Goal: Task Accomplishment & Management: Complete application form

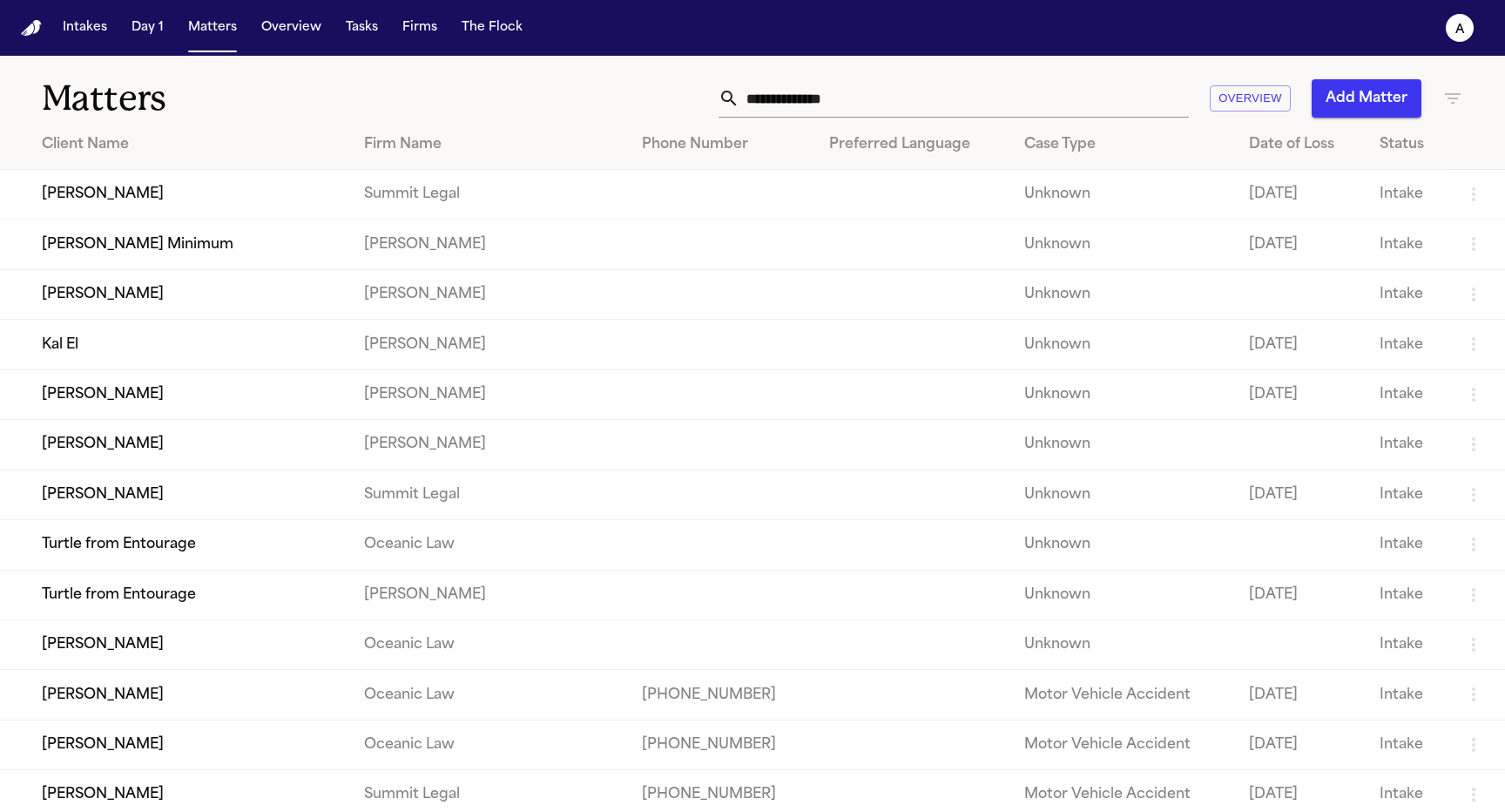
click at [271, 195] on td "[PERSON_NAME]" at bounding box center [174, 194] width 350 height 49
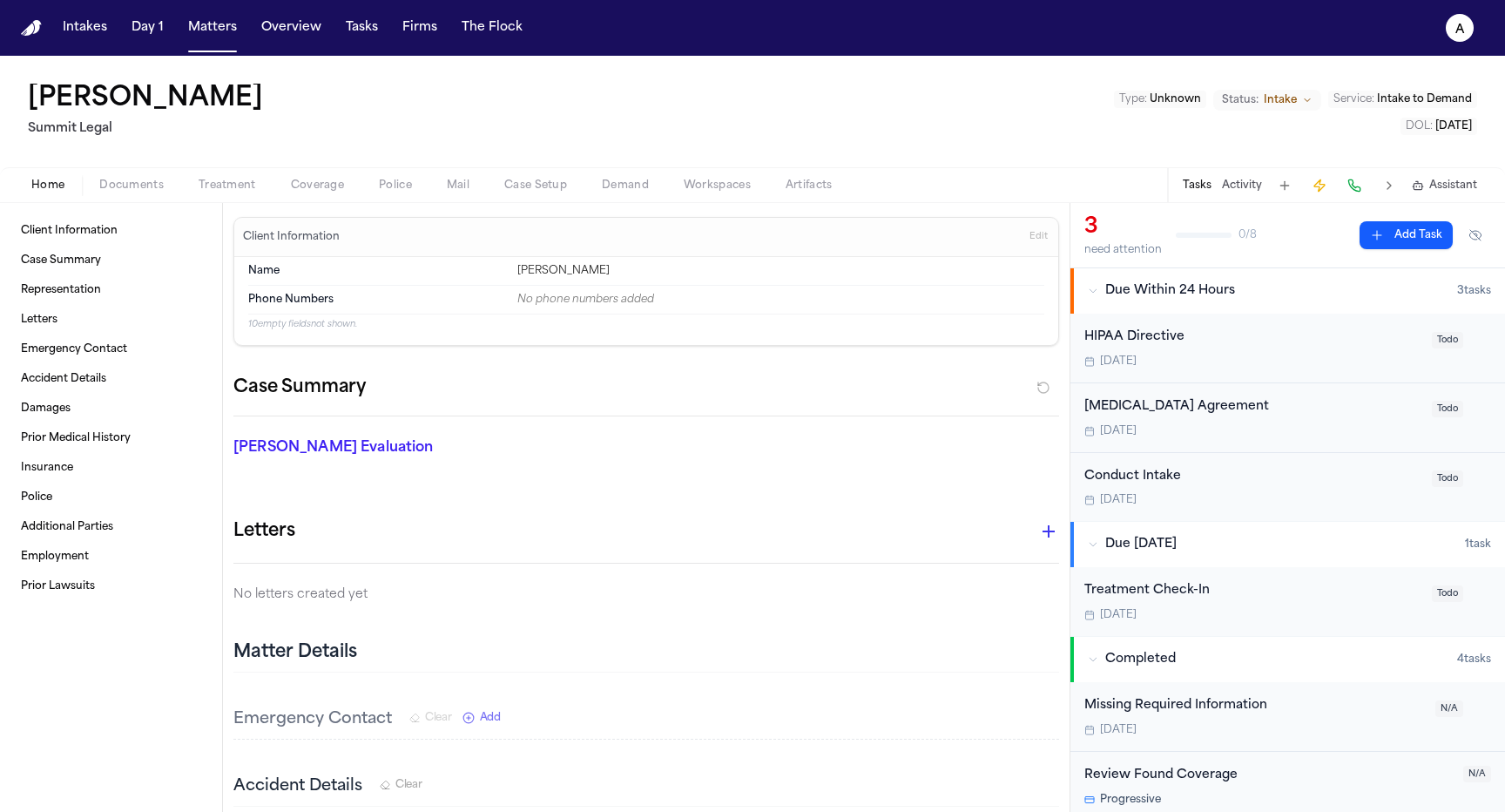
click at [405, 195] on span "button" at bounding box center [395, 195] width 54 height 2
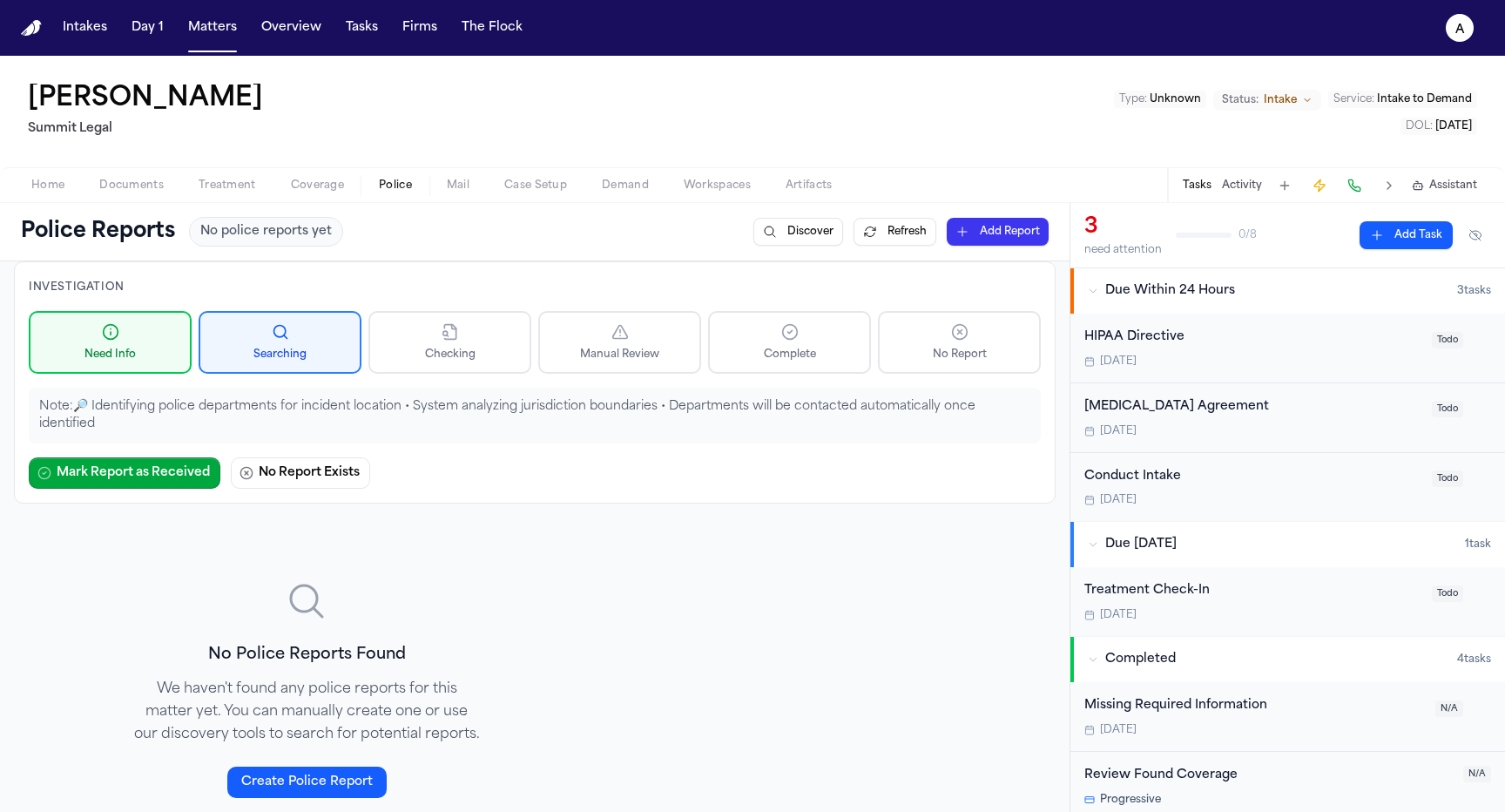
click at [48, 190] on span "Home" at bounding box center [47, 185] width 33 height 14
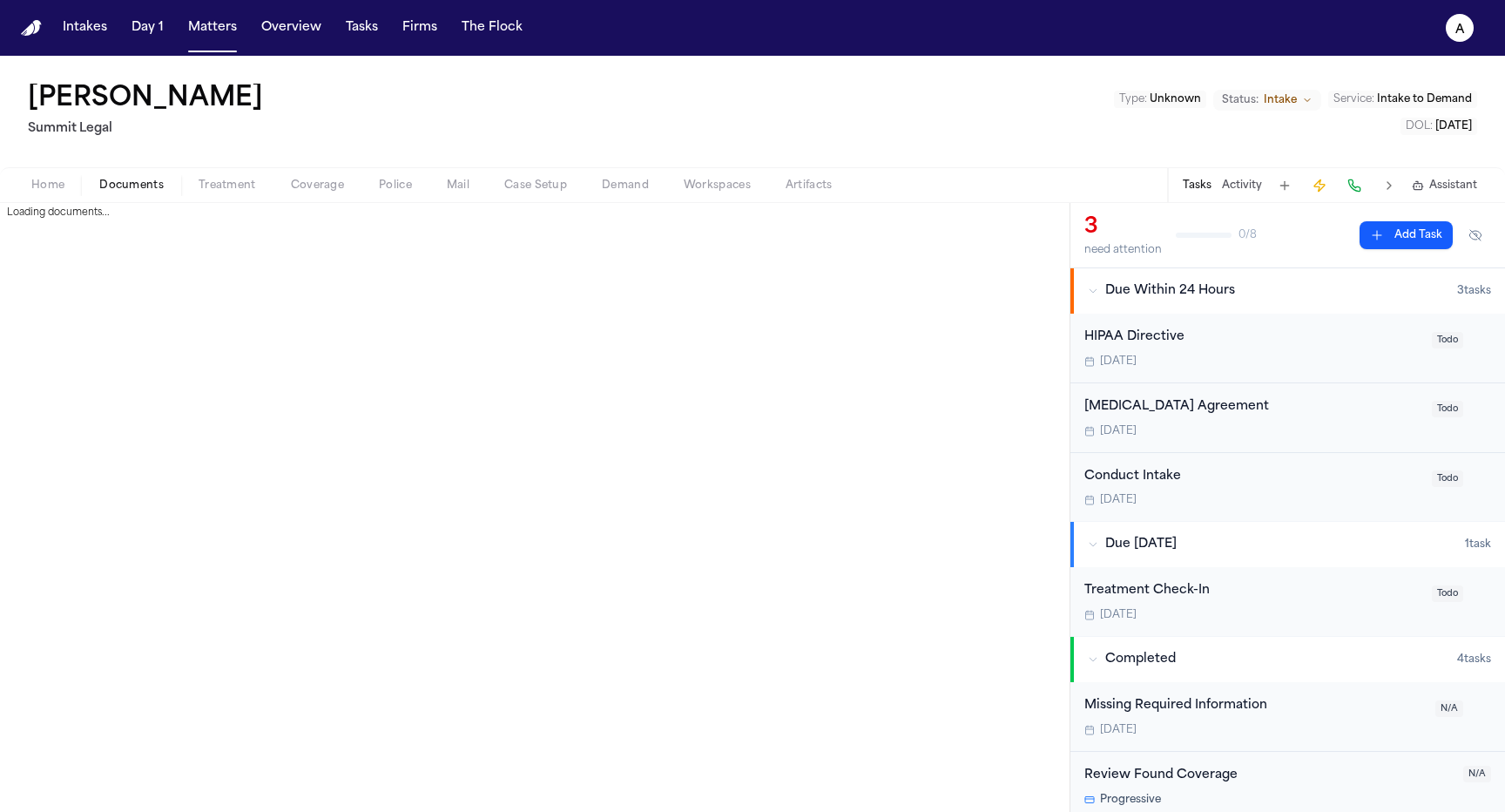
click at [125, 178] on span "Documents" at bounding box center [131, 185] width 65 height 14
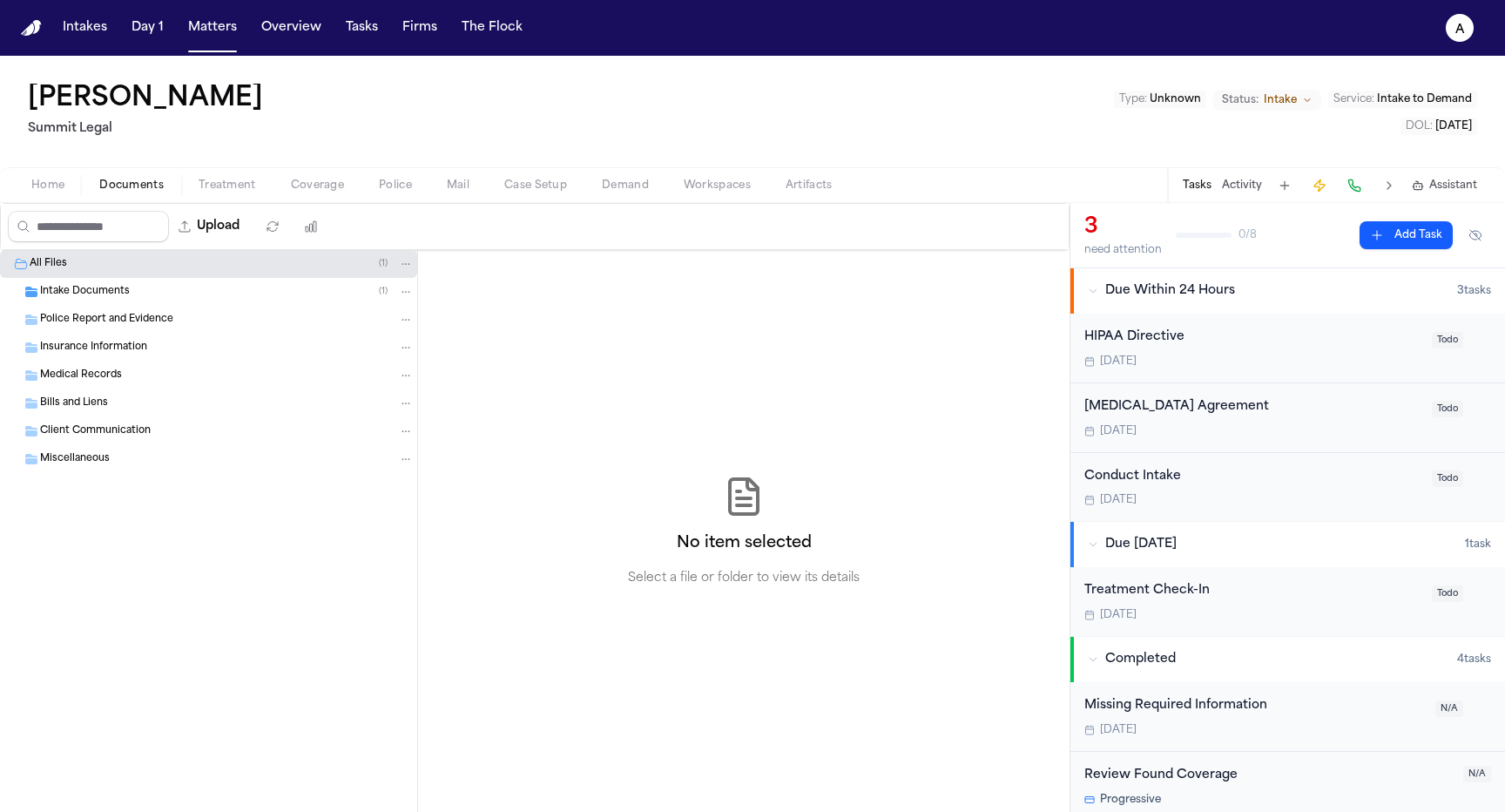
click at [150, 280] on div "Intake Documents ( 1 )" at bounding box center [208, 292] width 418 height 28
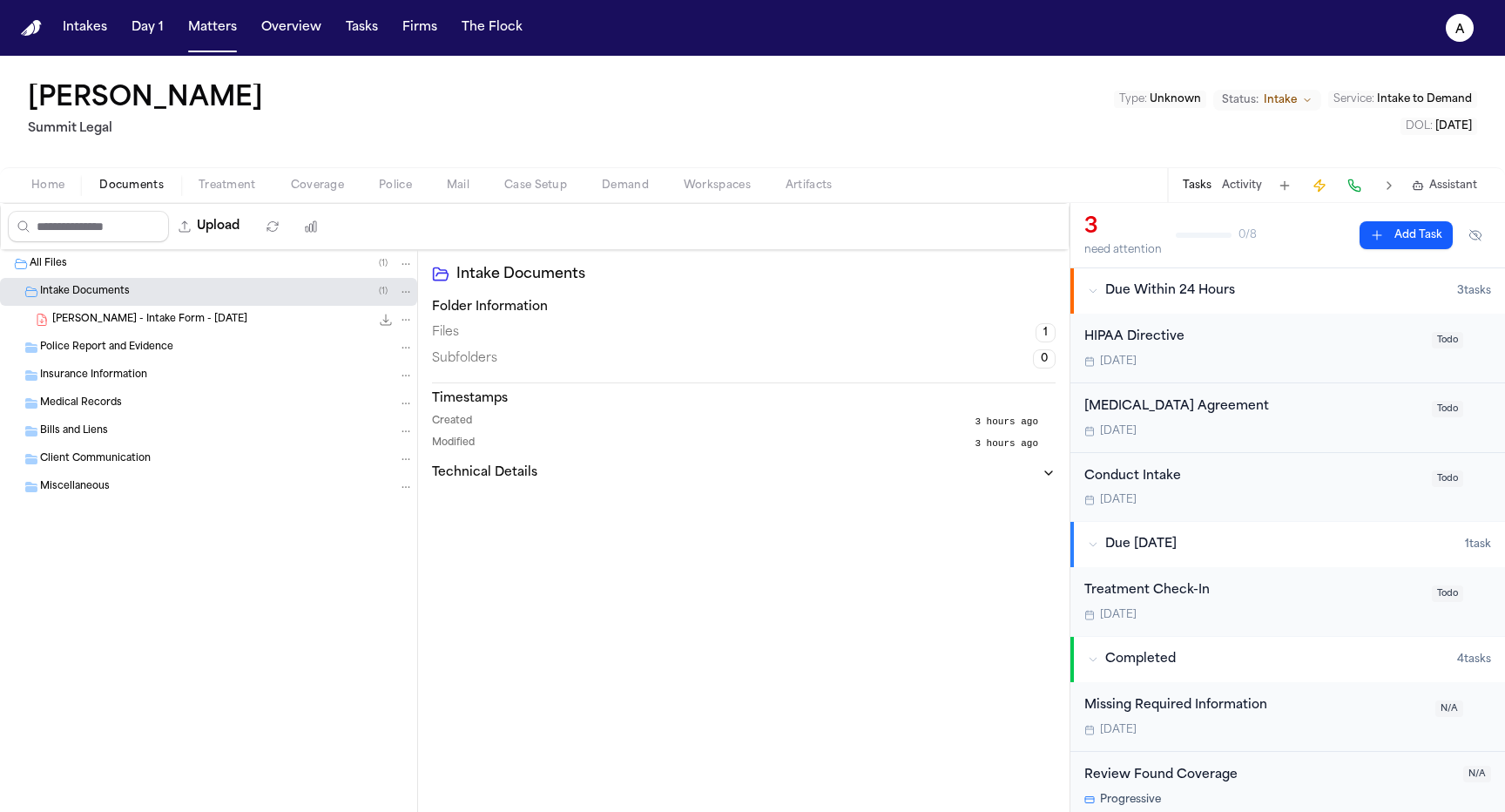
click at [148, 331] on div "J. Jacob - Intake Form - 5.23.25 127.1 KB • PDF" at bounding box center [208, 320] width 418 height 28
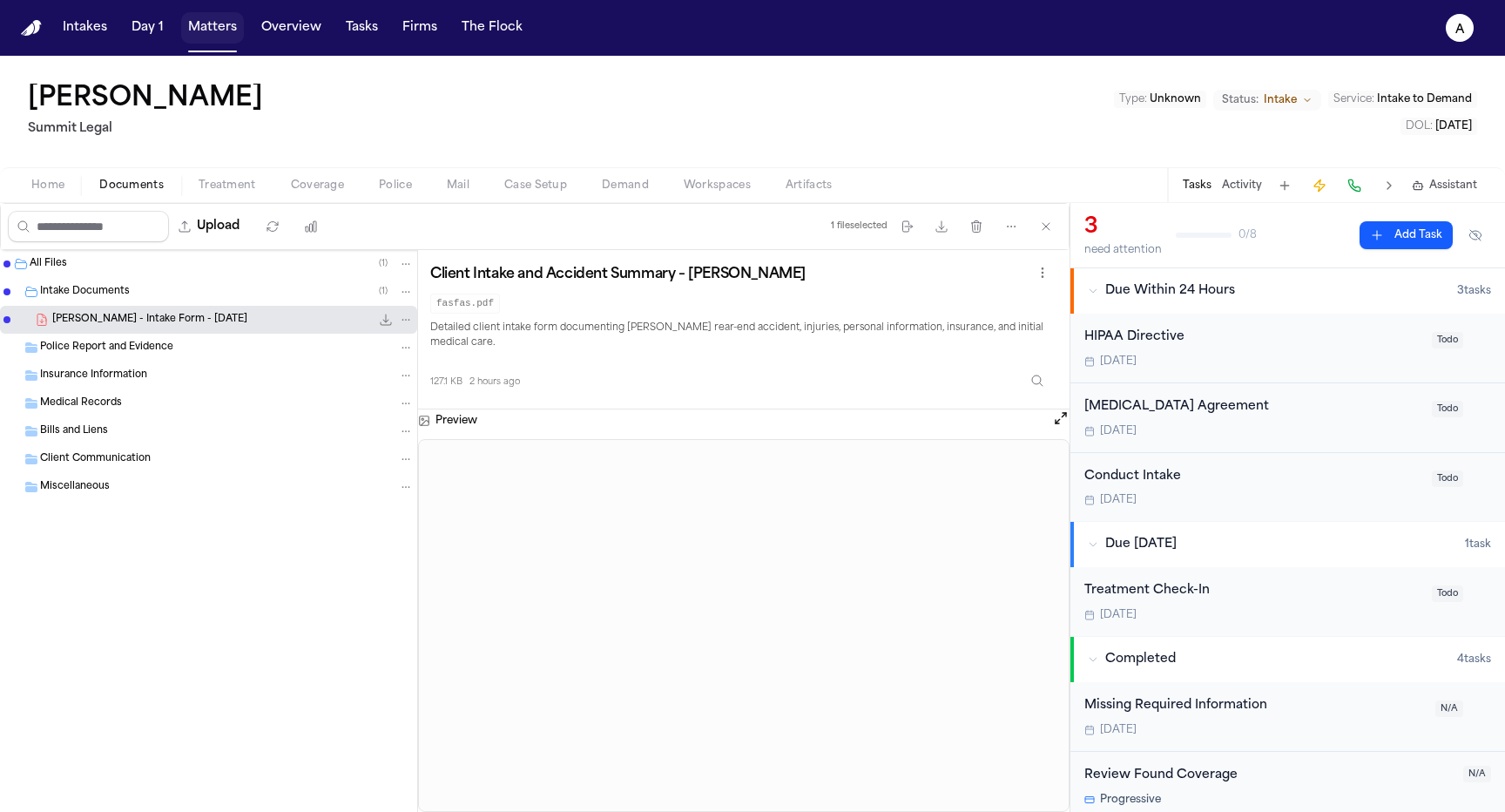
click at [193, 31] on button "Matters" at bounding box center [212, 28] width 63 height 31
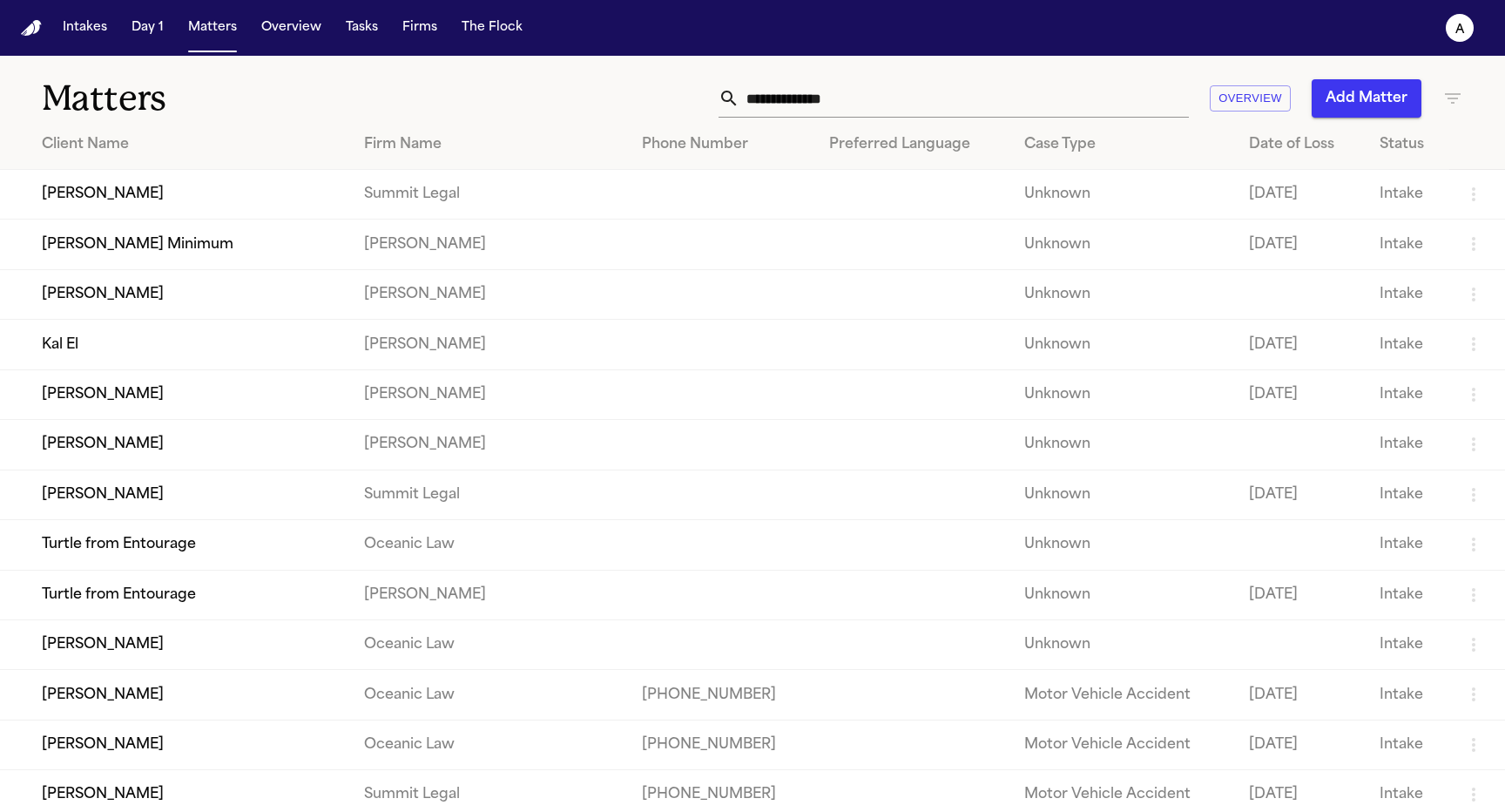
click at [1370, 87] on button "Add Matter" at bounding box center [1366, 99] width 110 height 39
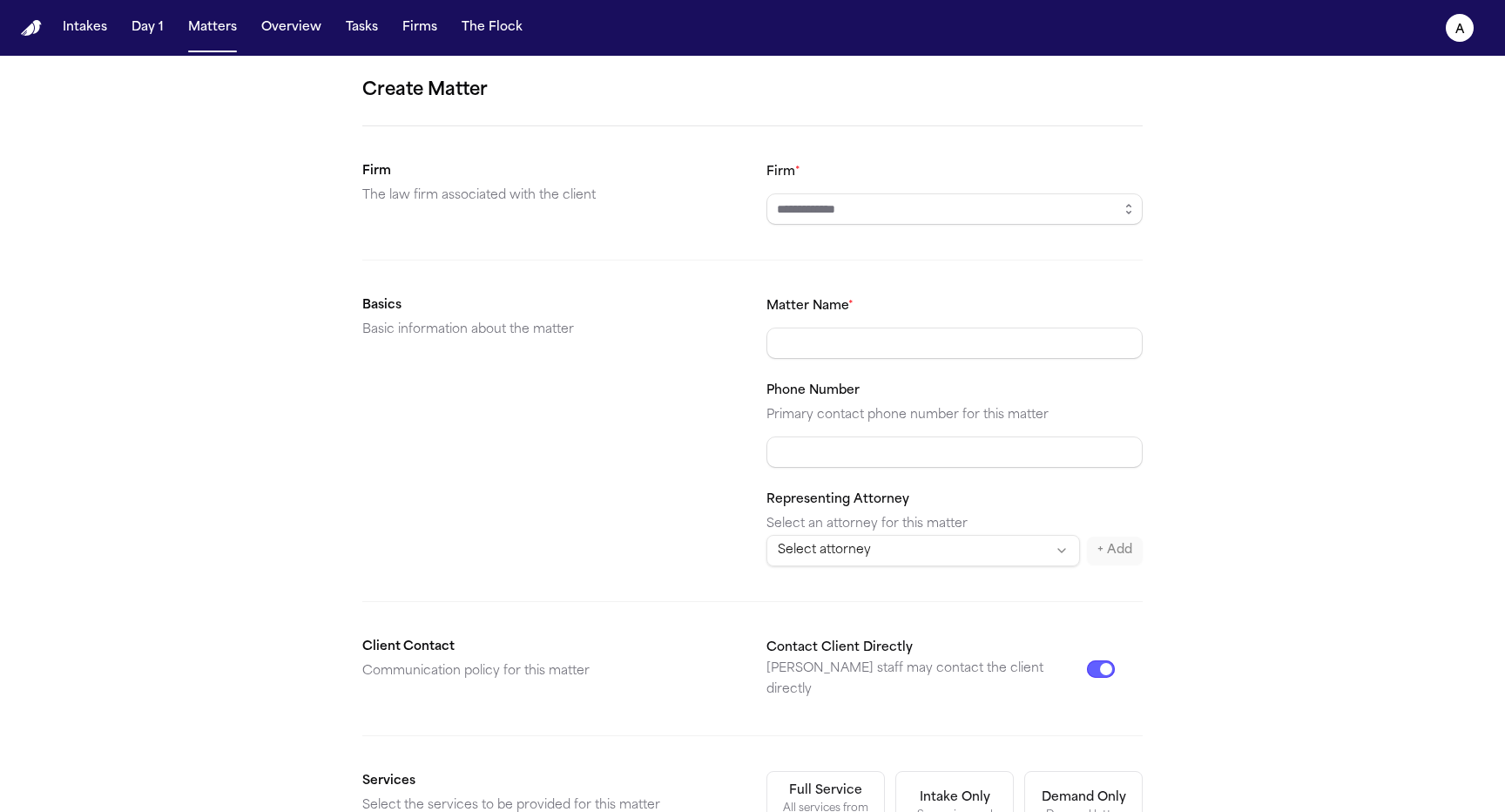
click at [1172, 203] on div "Create Matter Firm The law firm associated with the client Firm * Basics Basic …" at bounding box center [752, 658] width 1505 height 1204
click at [1124, 216] on button "button" at bounding box center [1129, 209] width 28 height 31
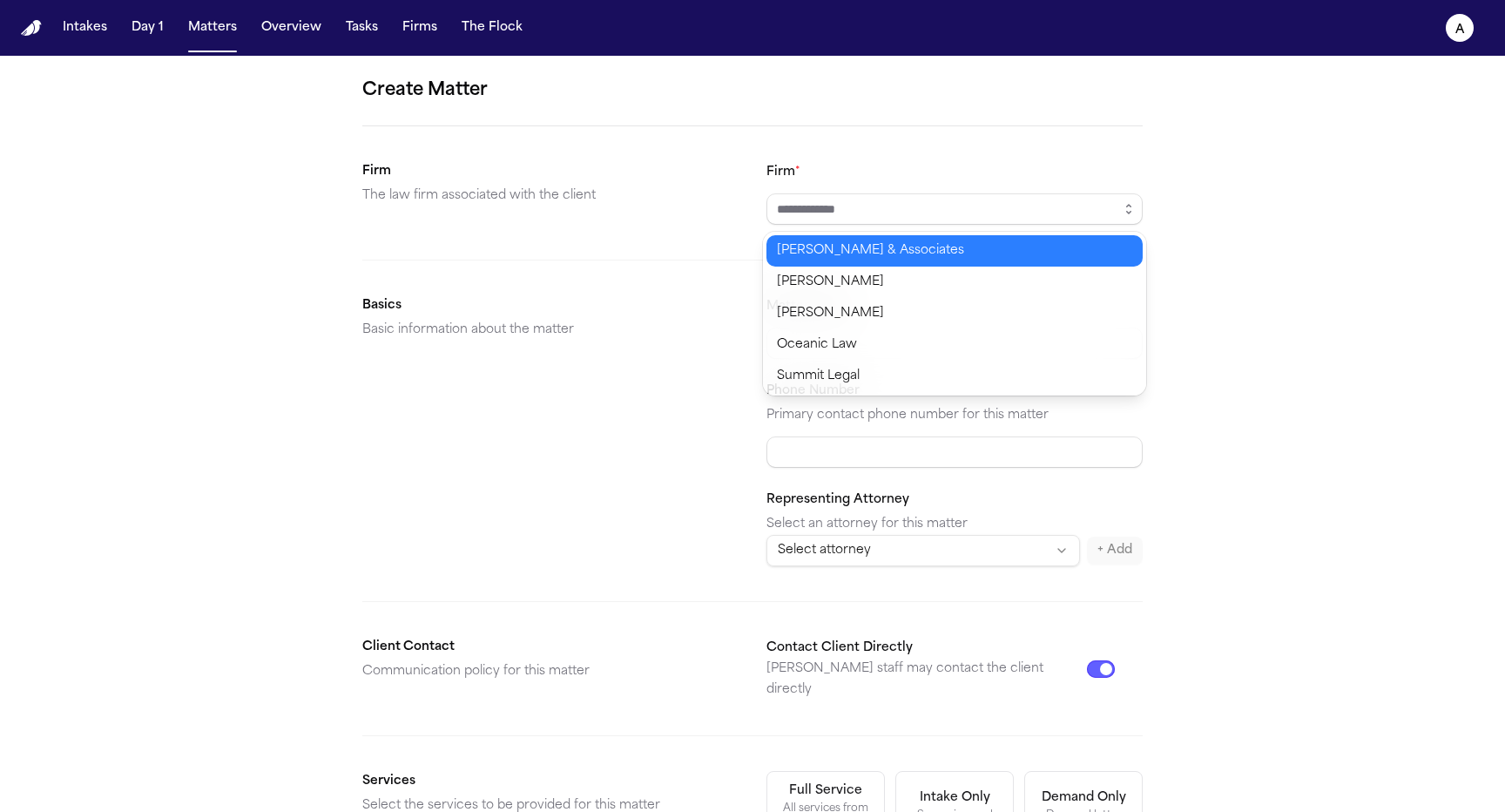
click at [573, 166] on section "Firm The law firm associated with the client Firm *" at bounding box center [752, 193] width 780 height 64
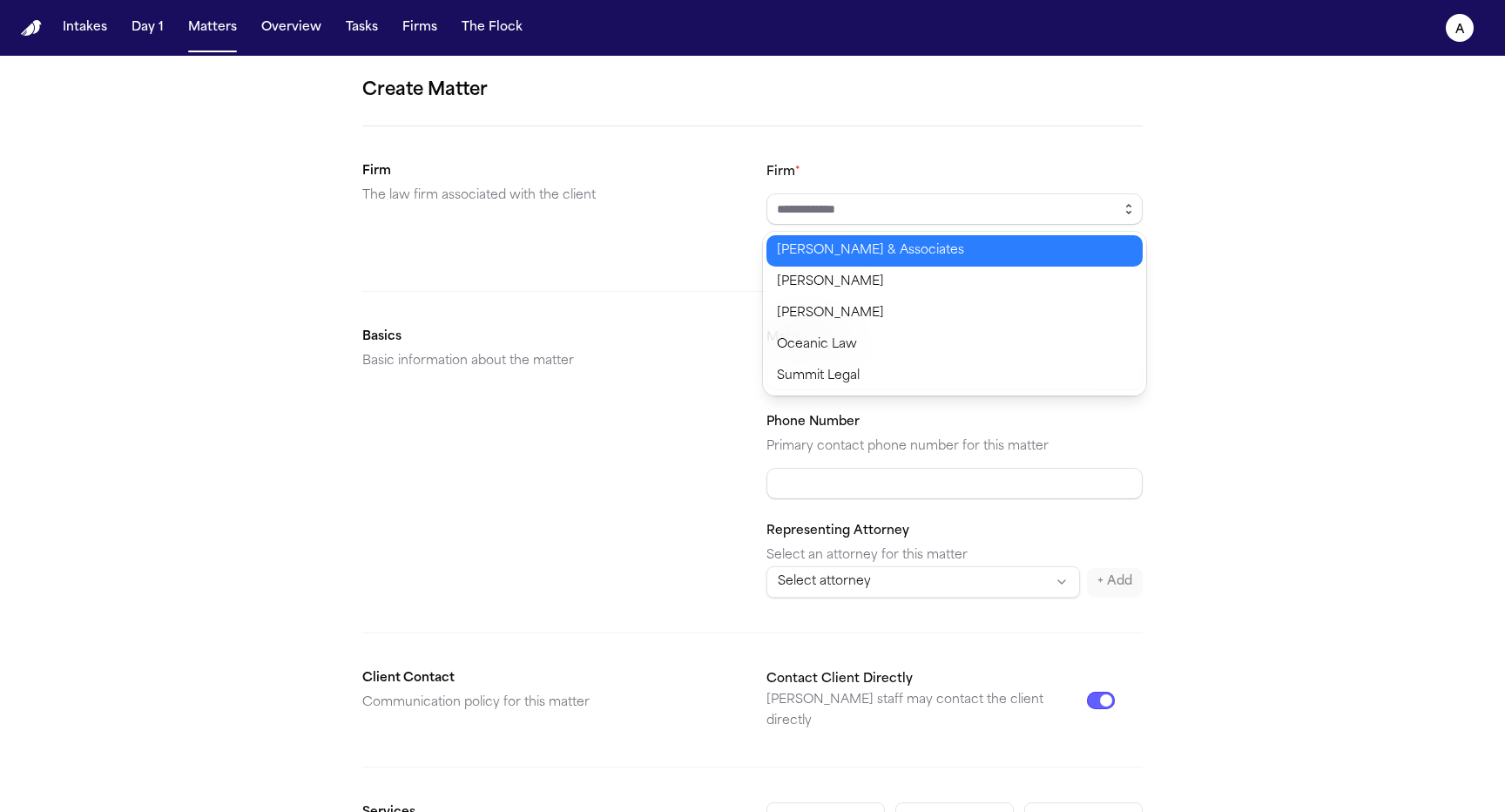
click at [1128, 206] on icon "button" at bounding box center [1129, 209] width 14 height 14
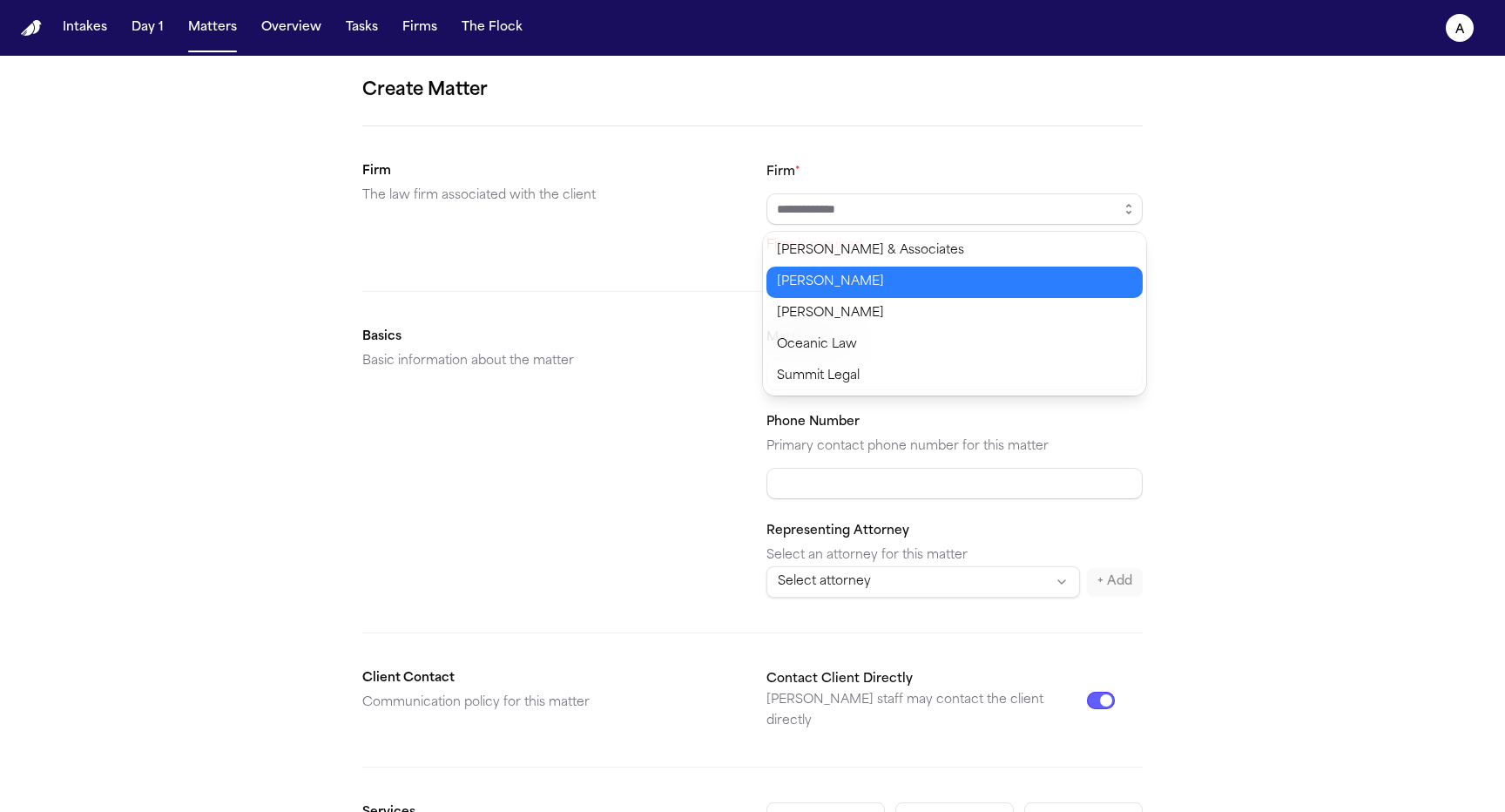
type input "*****"
click at [998, 283] on body "Intakes Day 1 Matters Overview Tasks Firms The Flock a Create Matter Firm The l…" at bounding box center [752, 406] width 1505 height 812
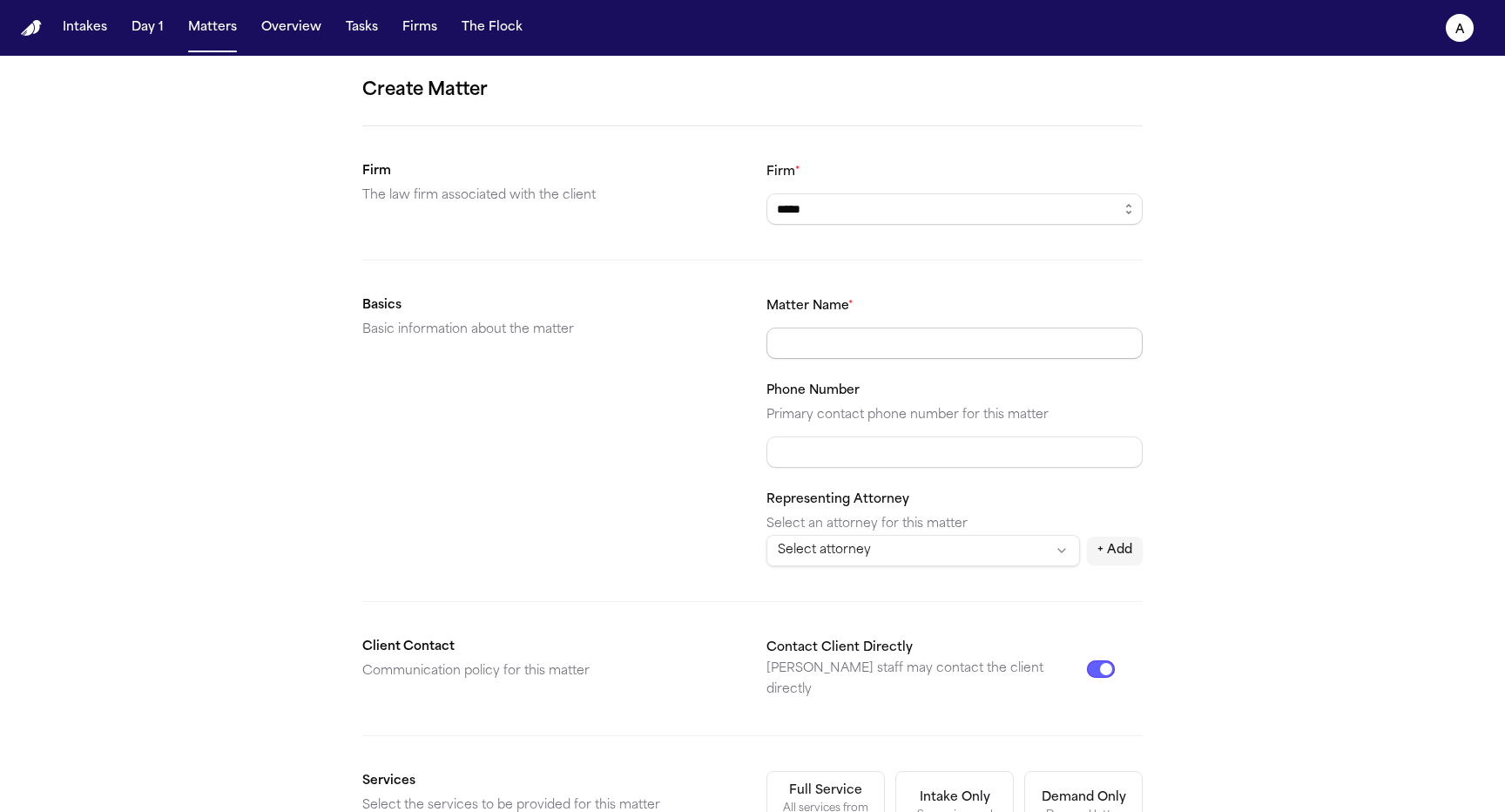
click at [913, 358] on body "Intakes Day 1 Matters Overview Tasks Firms The Flock a Create Matter Firm The l…" at bounding box center [752, 406] width 1505 height 812
type input "*"
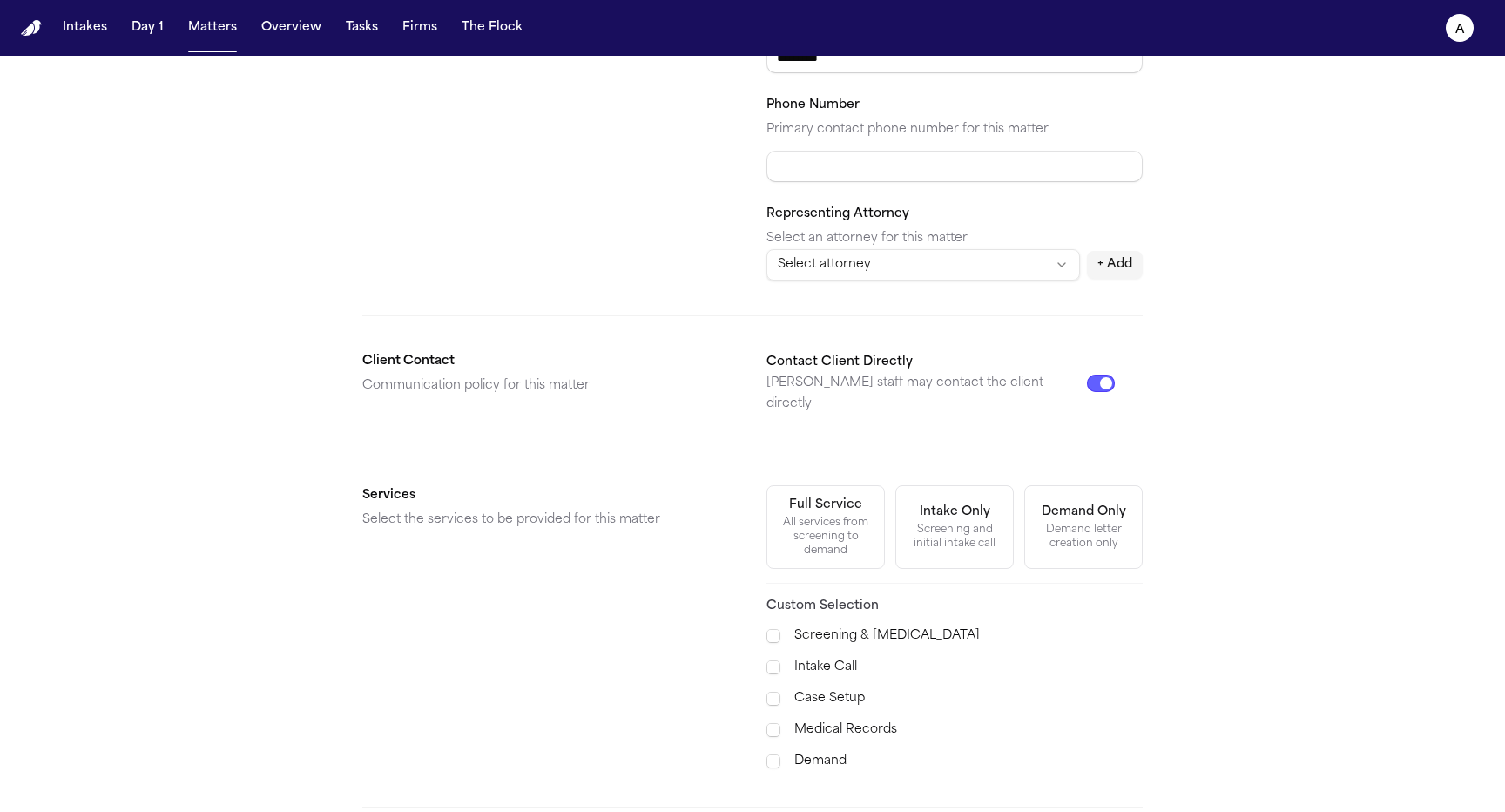
scroll to position [318, 0]
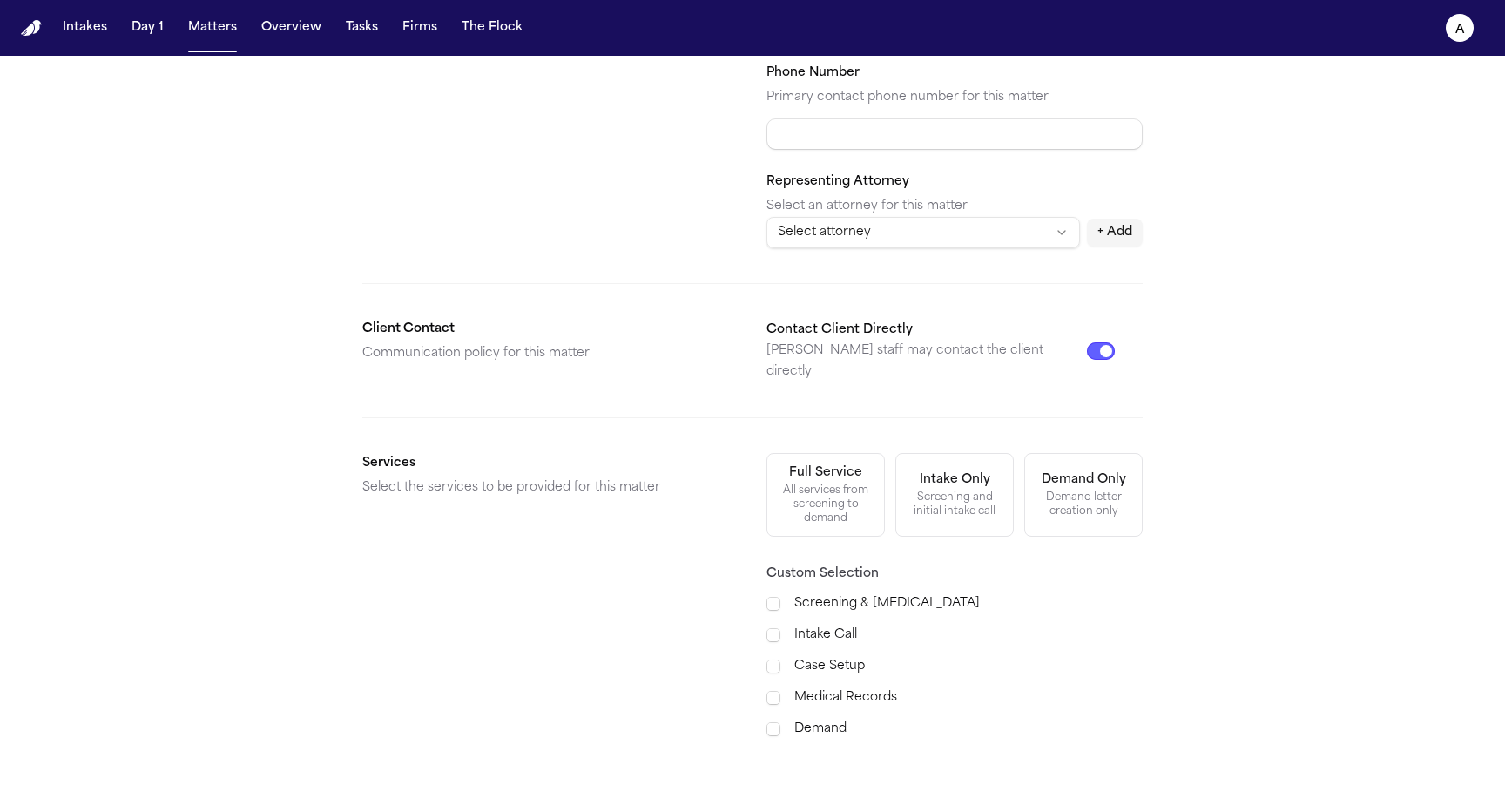
type input "*********"
click at [832, 486] on div "All services from screening to demand" at bounding box center [826, 504] width 96 height 42
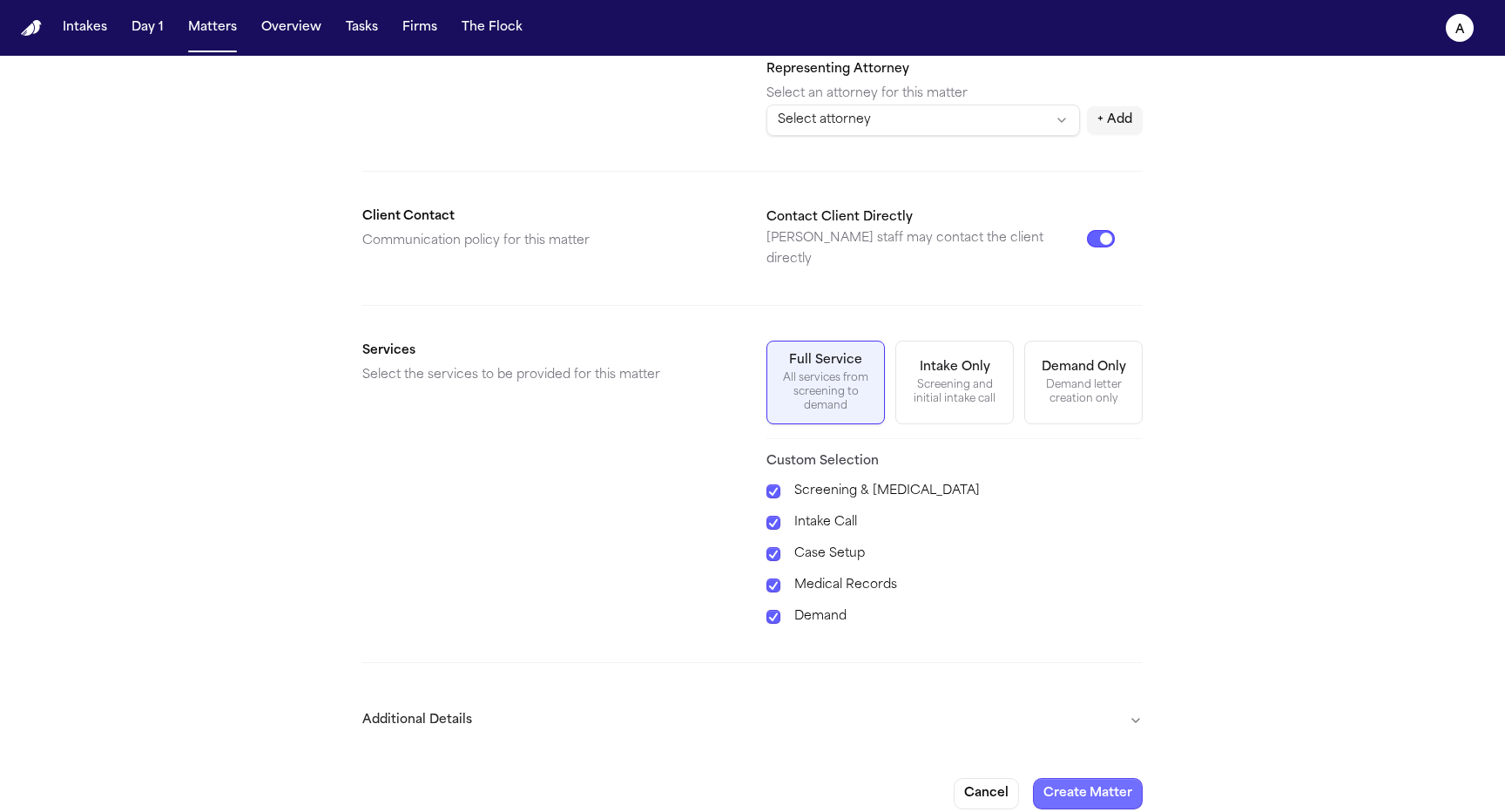
click at [1097, 778] on button "Create Matter" at bounding box center [1087, 794] width 110 height 31
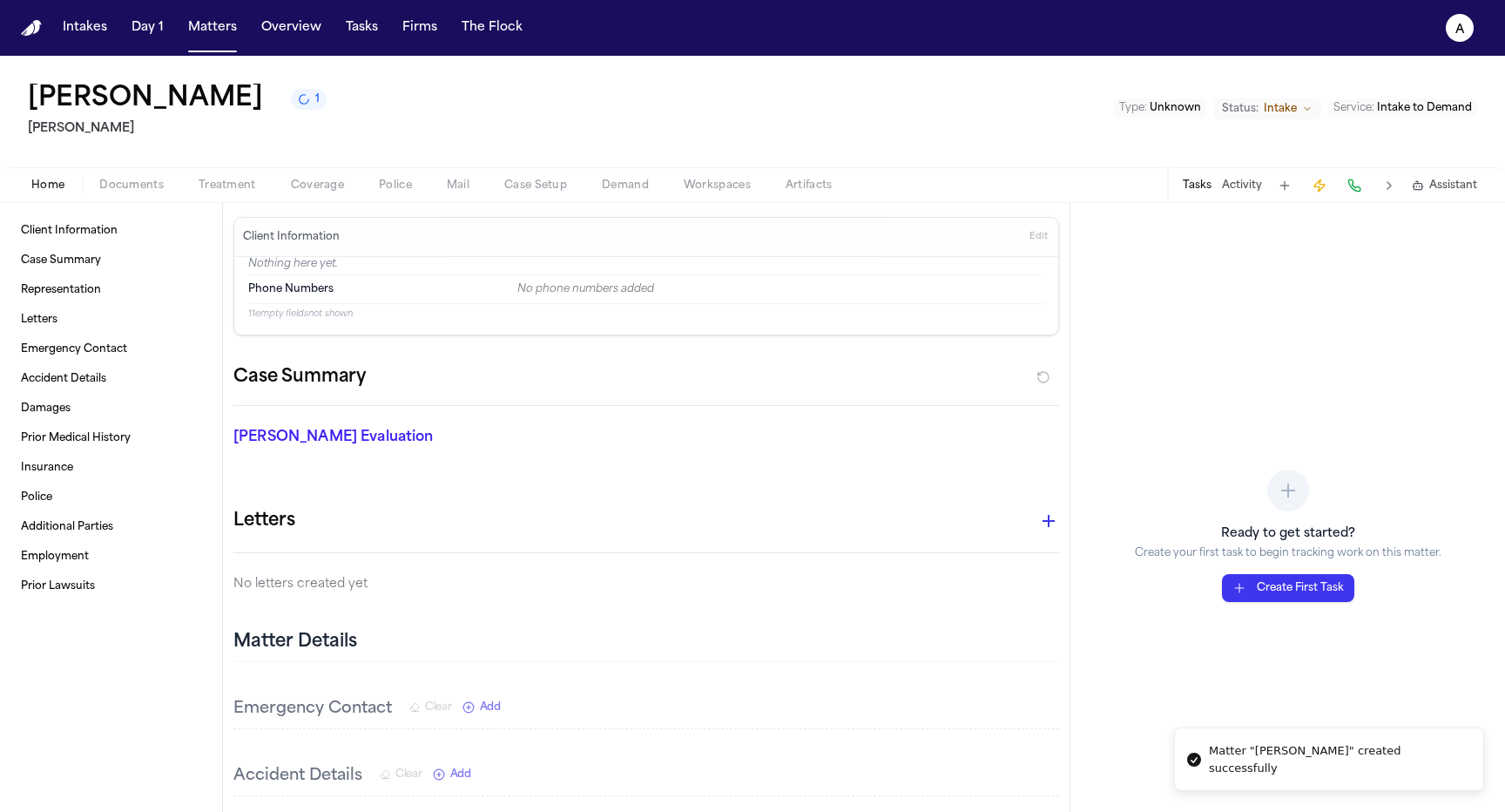
click at [155, 189] on span "Documents" at bounding box center [131, 185] width 65 height 14
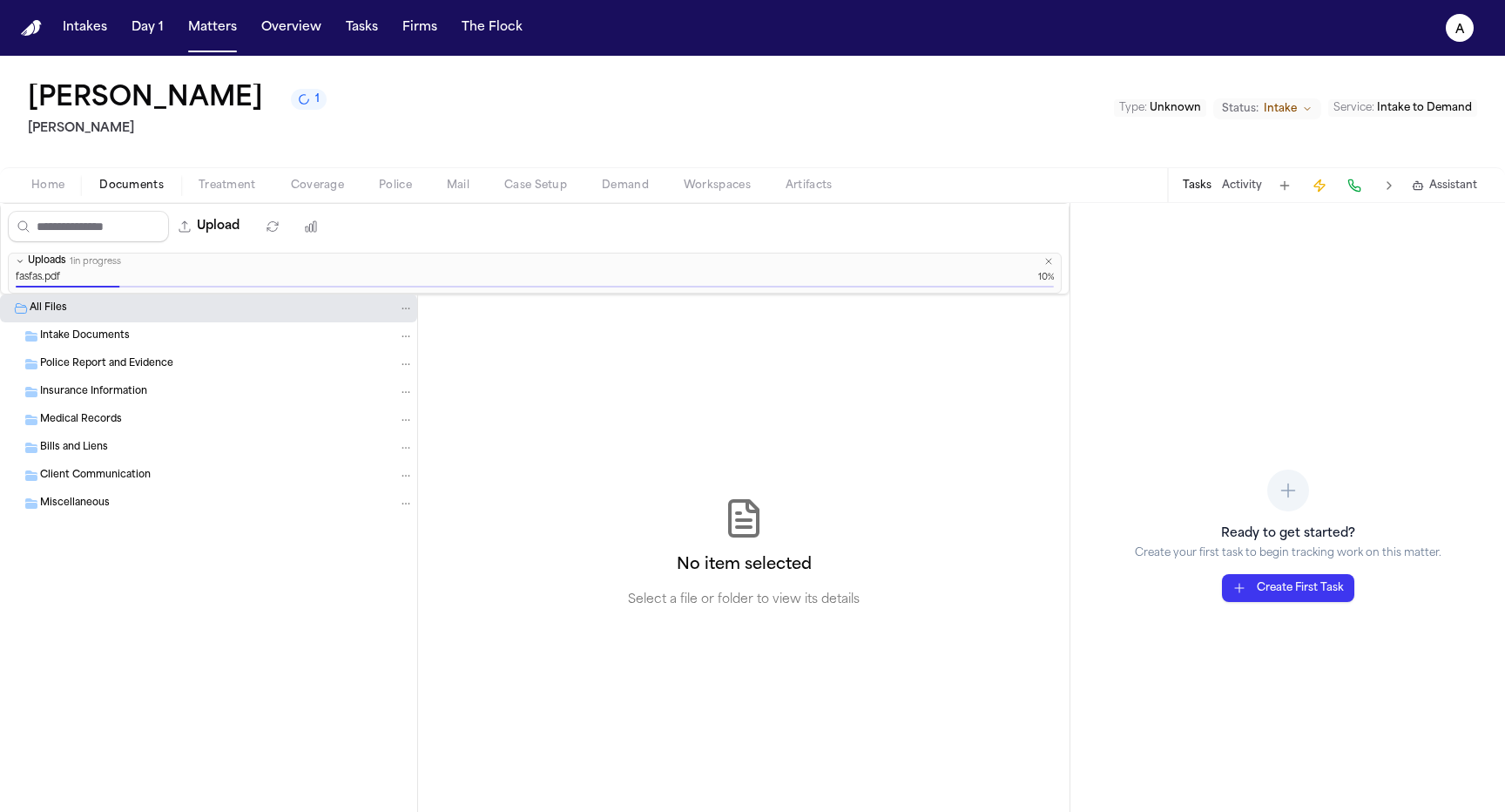
click at [314, 665] on div "All Files Intake Documents Police Report and Evidence Insurance Information Med…" at bounding box center [208, 553] width 418 height 517
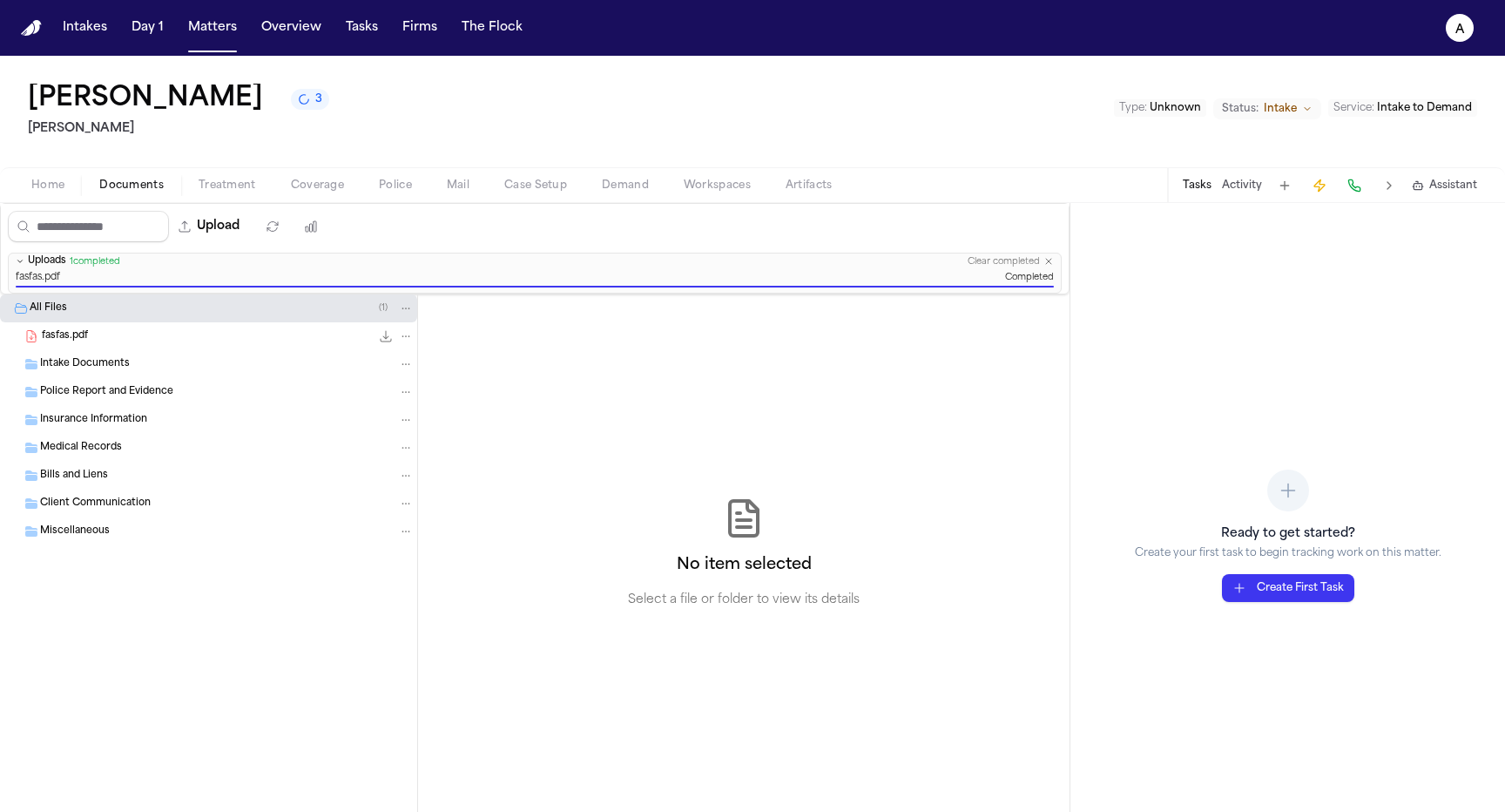
click at [364, 180] on button "Police" at bounding box center [395, 186] width 68 height 21
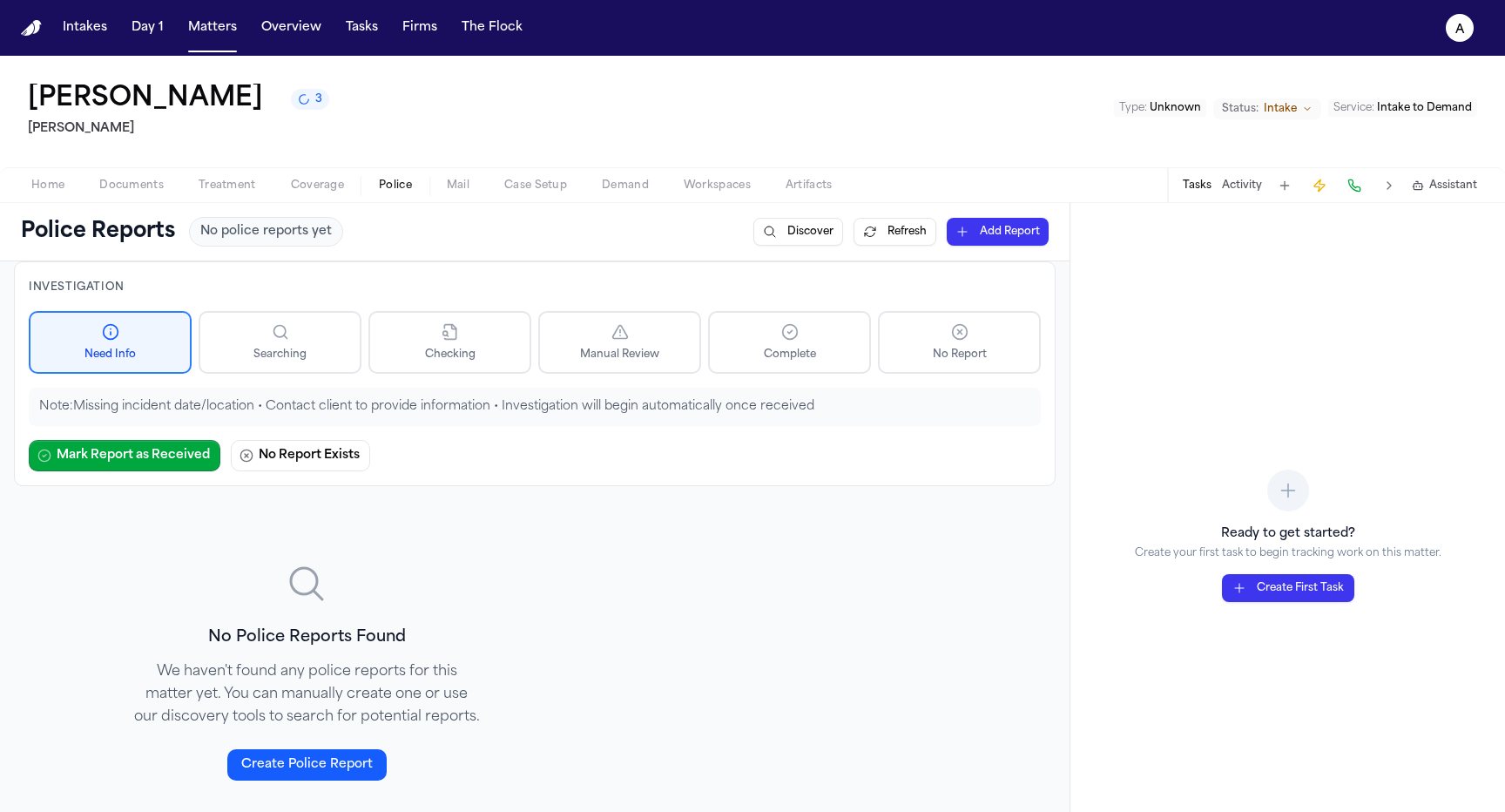
click at [298, 105] on icon "3 active tasks" at bounding box center [303, 99] width 11 height 11
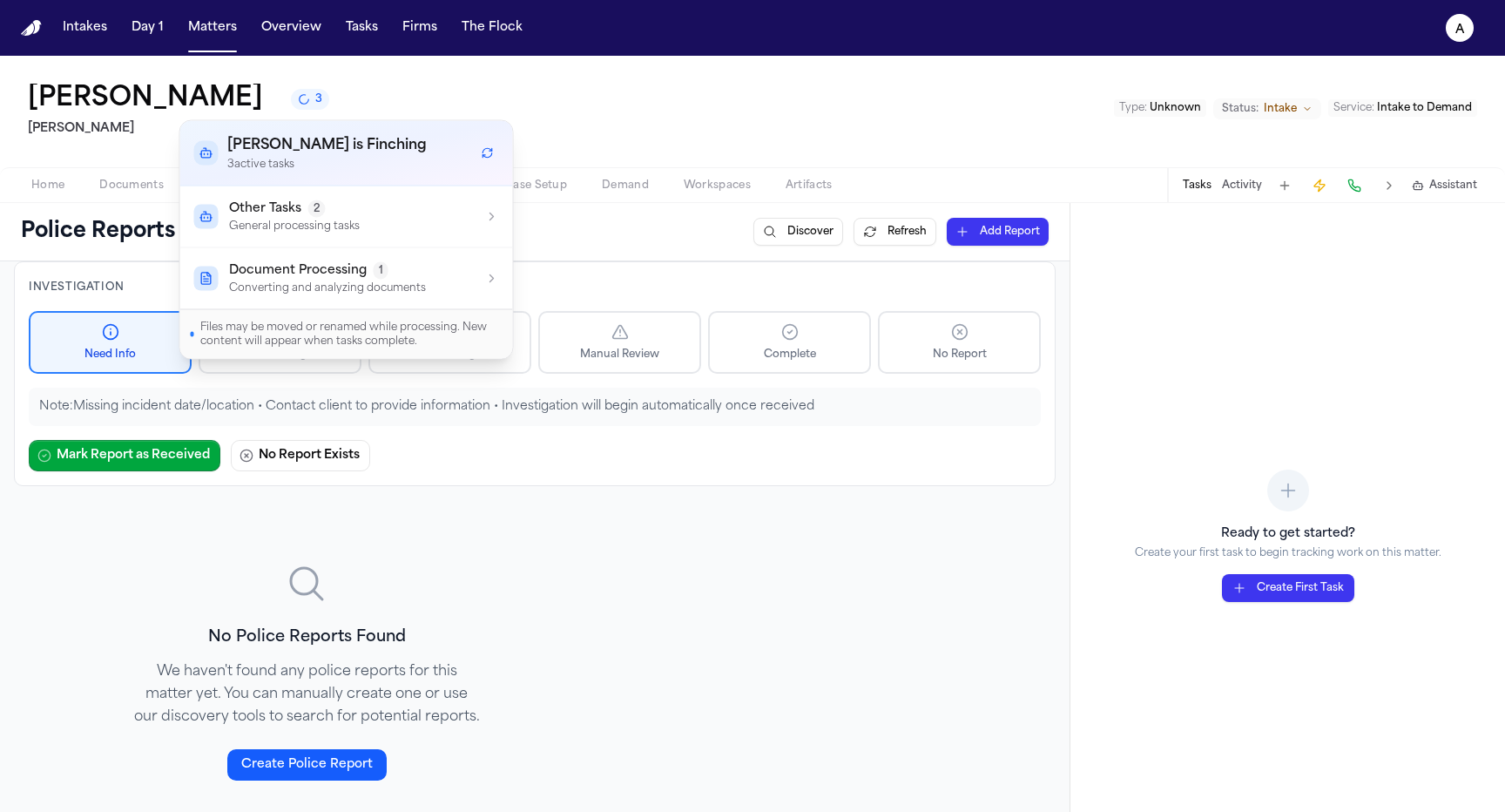
click at [335, 252] on button "Document Processing 1 Converting and analyzing documents" at bounding box center [346, 278] width 332 height 61
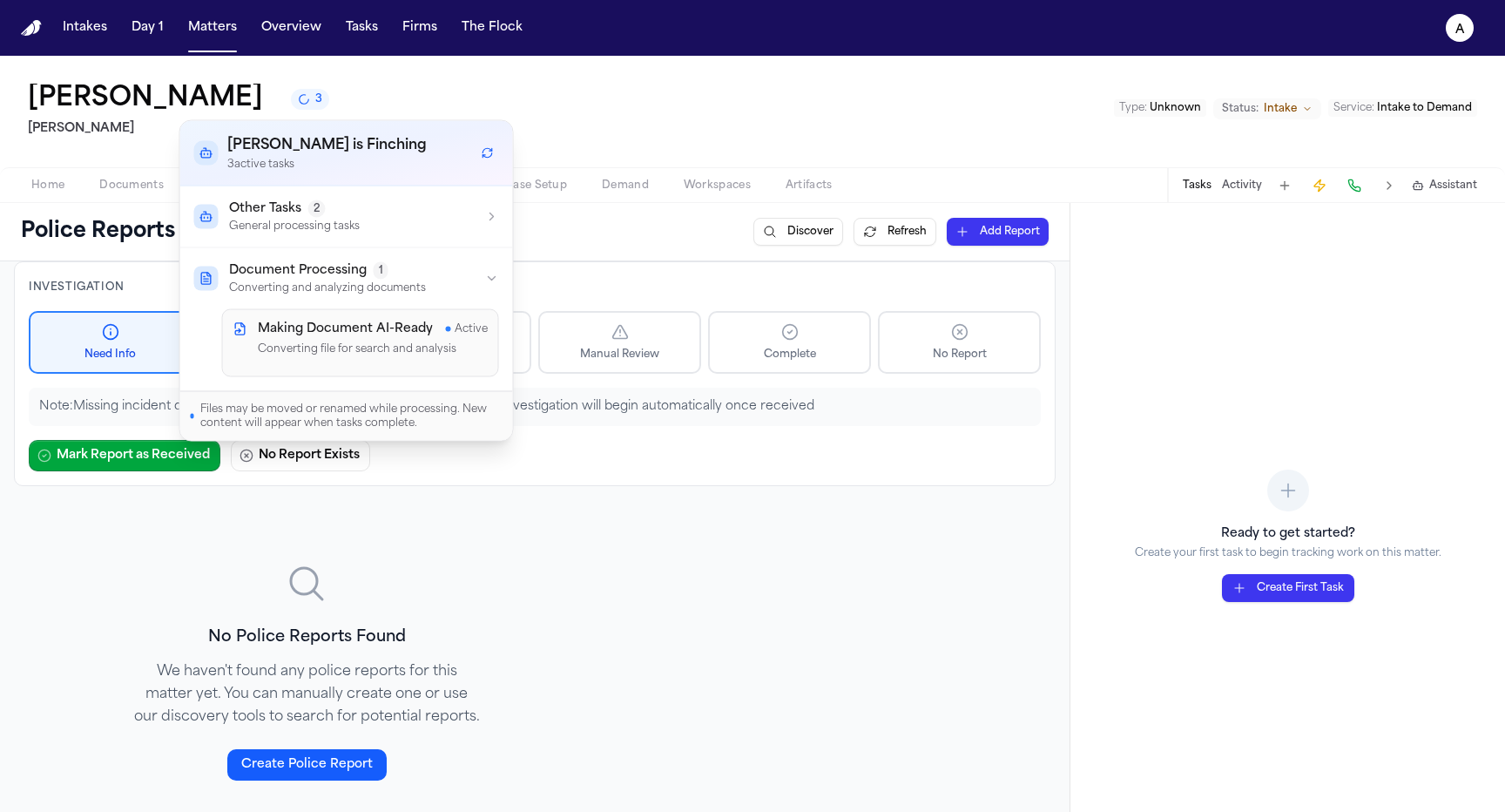
click at [358, 216] on div "Other Tasks 2" at bounding box center [294, 209] width 131 height 17
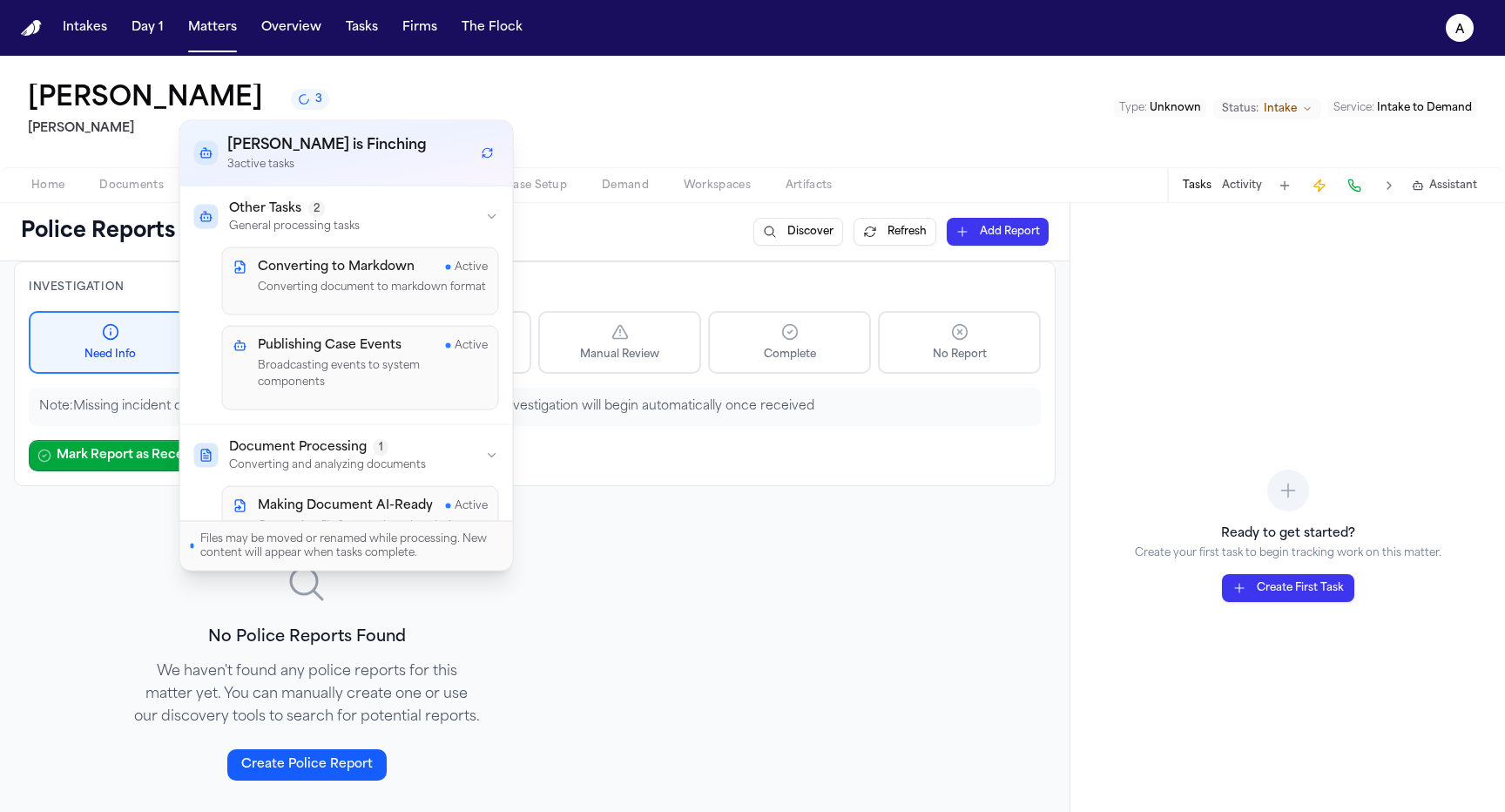
scroll to position [29, 0]
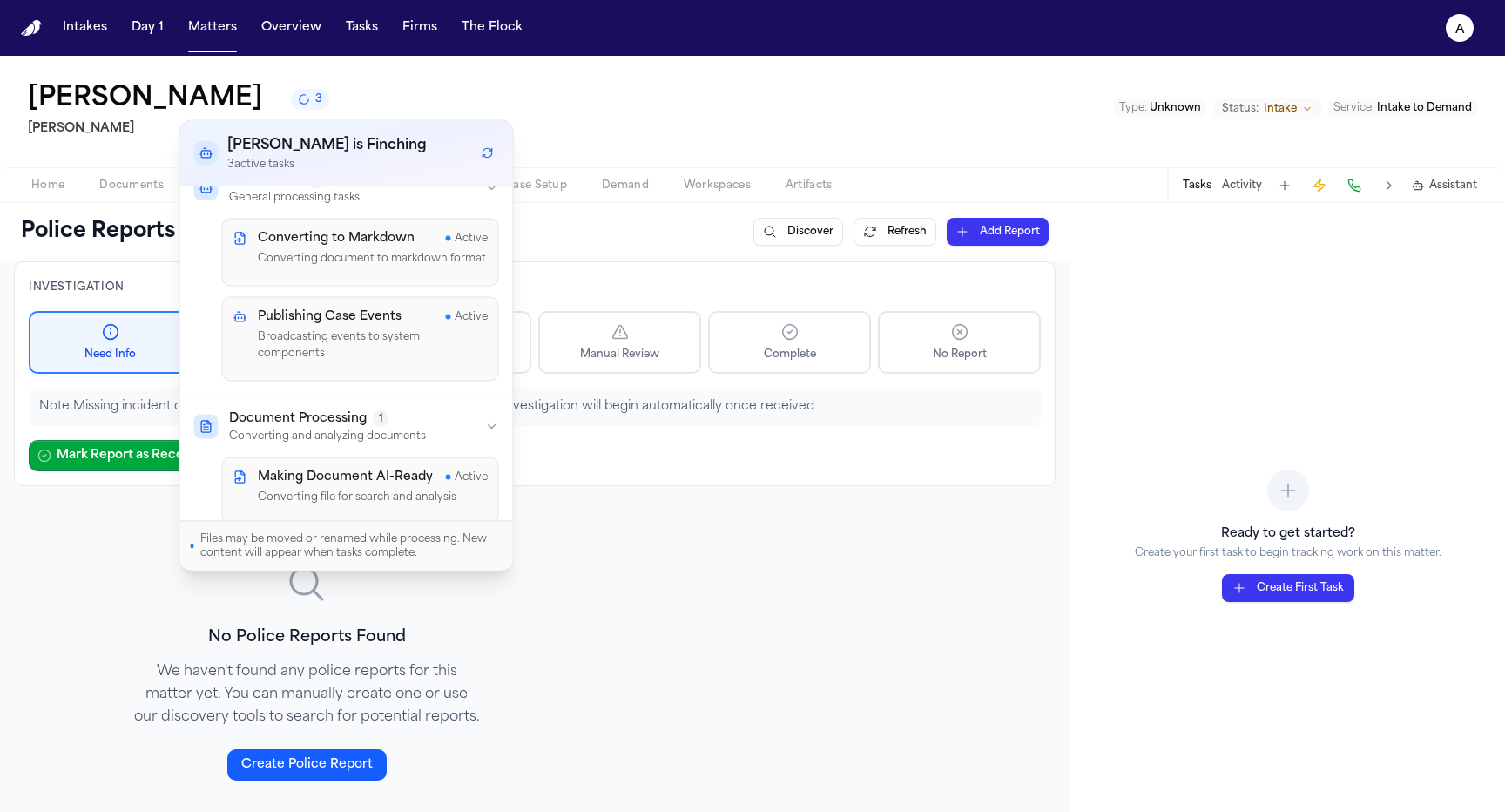
click at [211, 39] on button "Matters" at bounding box center [212, 28] width 63 height 31
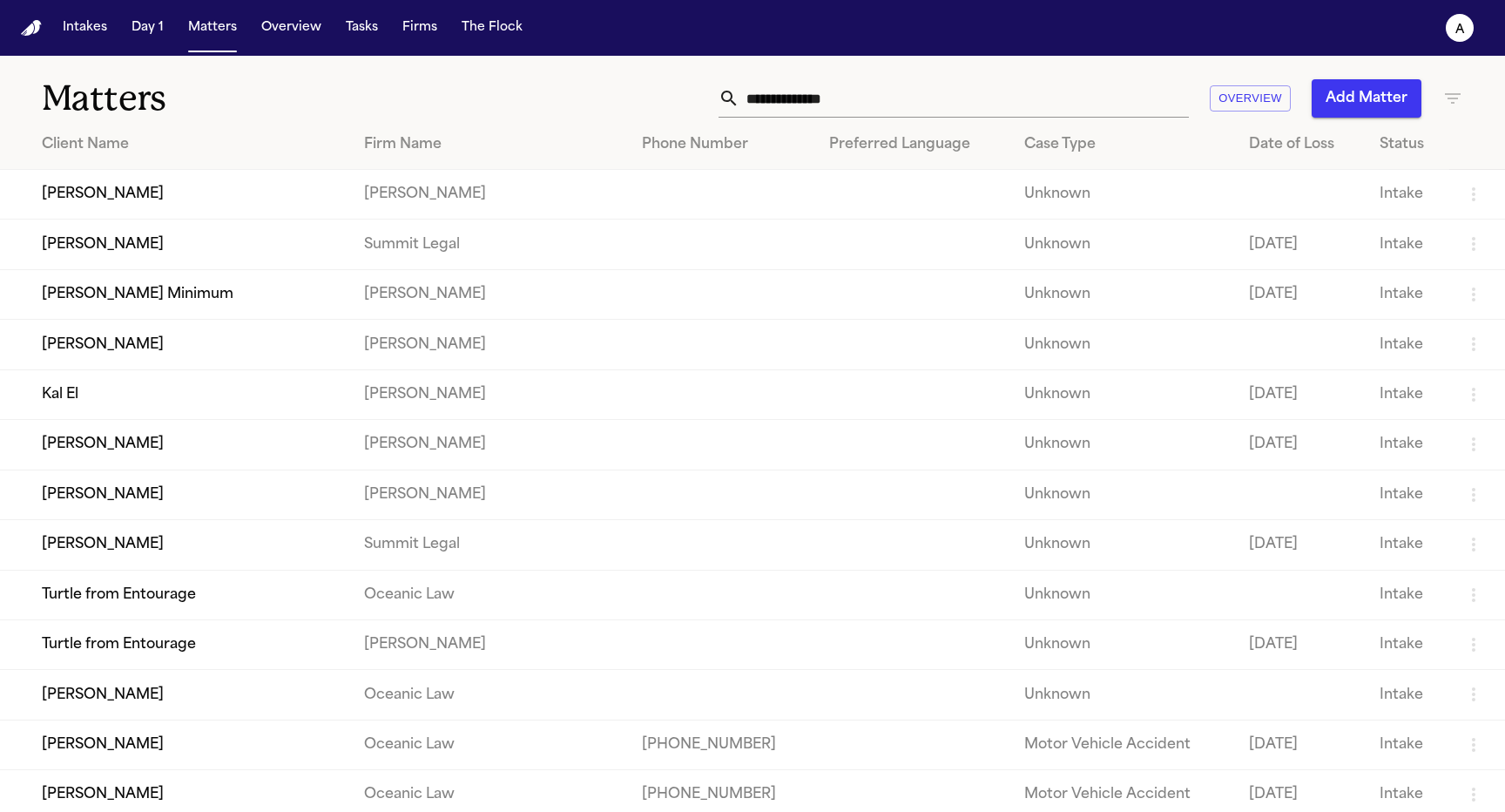
scroll to position [456, 0]
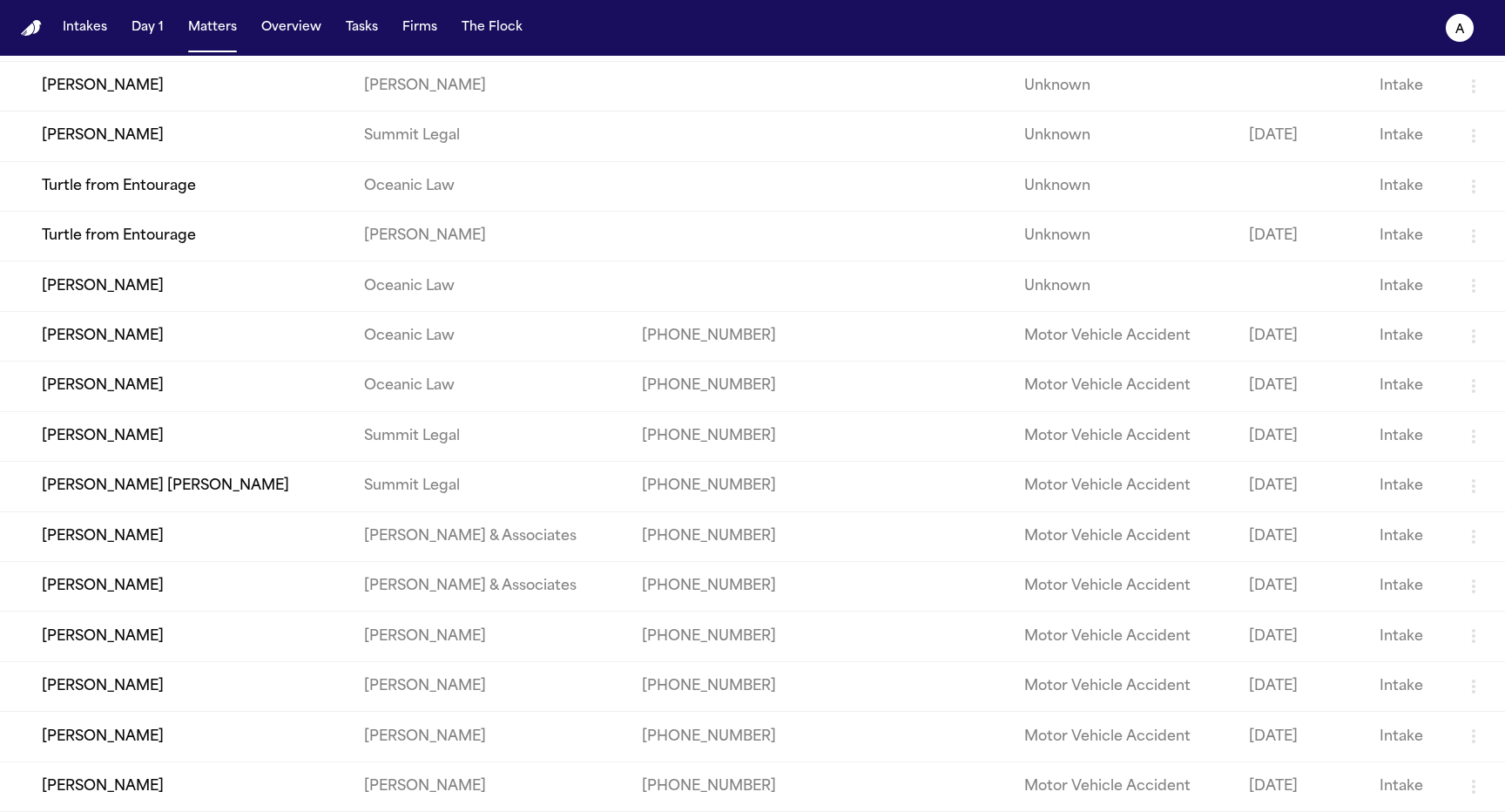
click at [214, 740] on td "Samantha Delvecchio" at bounding box center [174, 735] width 350 height 49
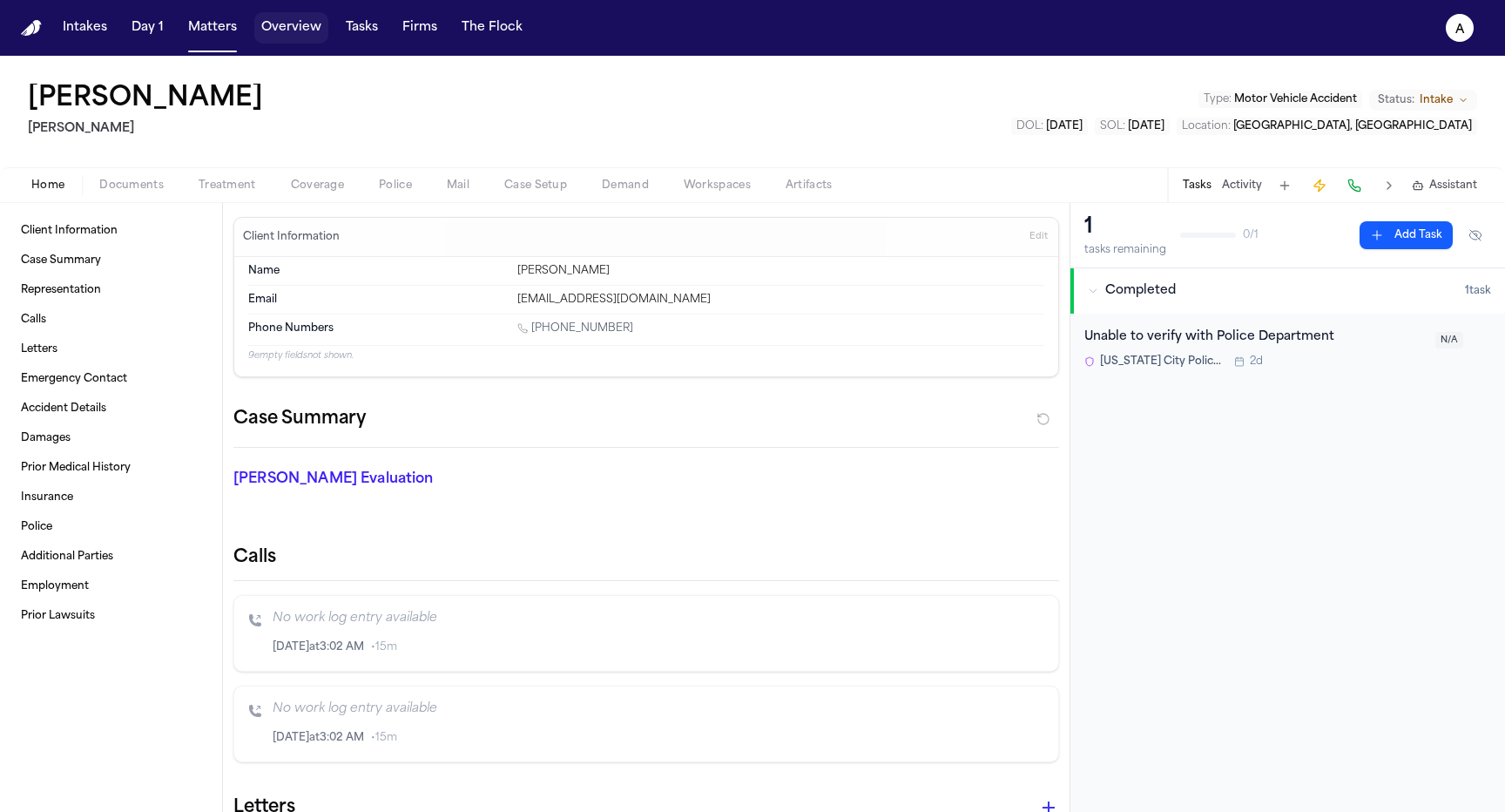
click at [400, 188] on span "Police" at bounding box center [395, 185] width 33 height 14
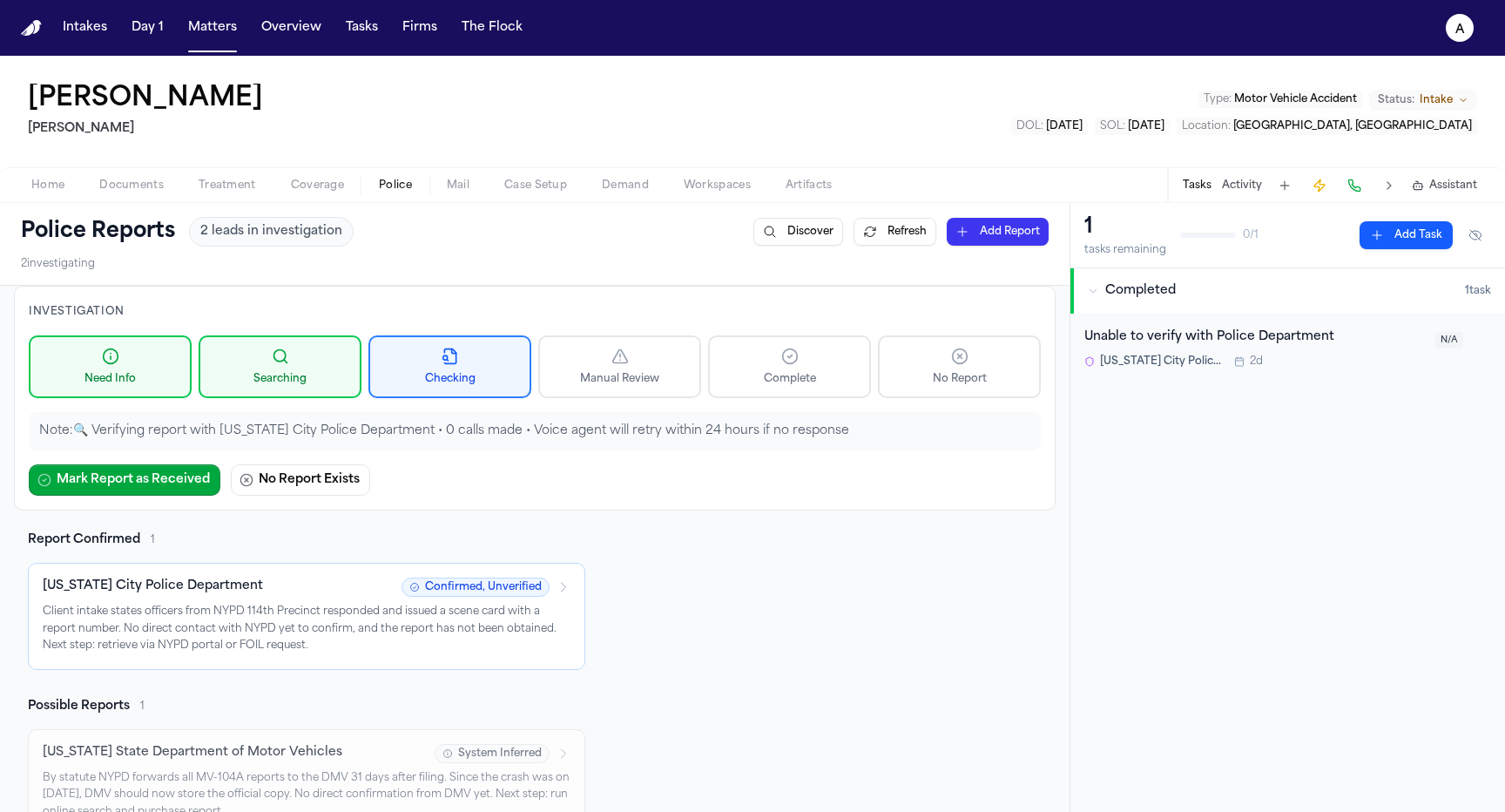
scroll to position [203, 0]
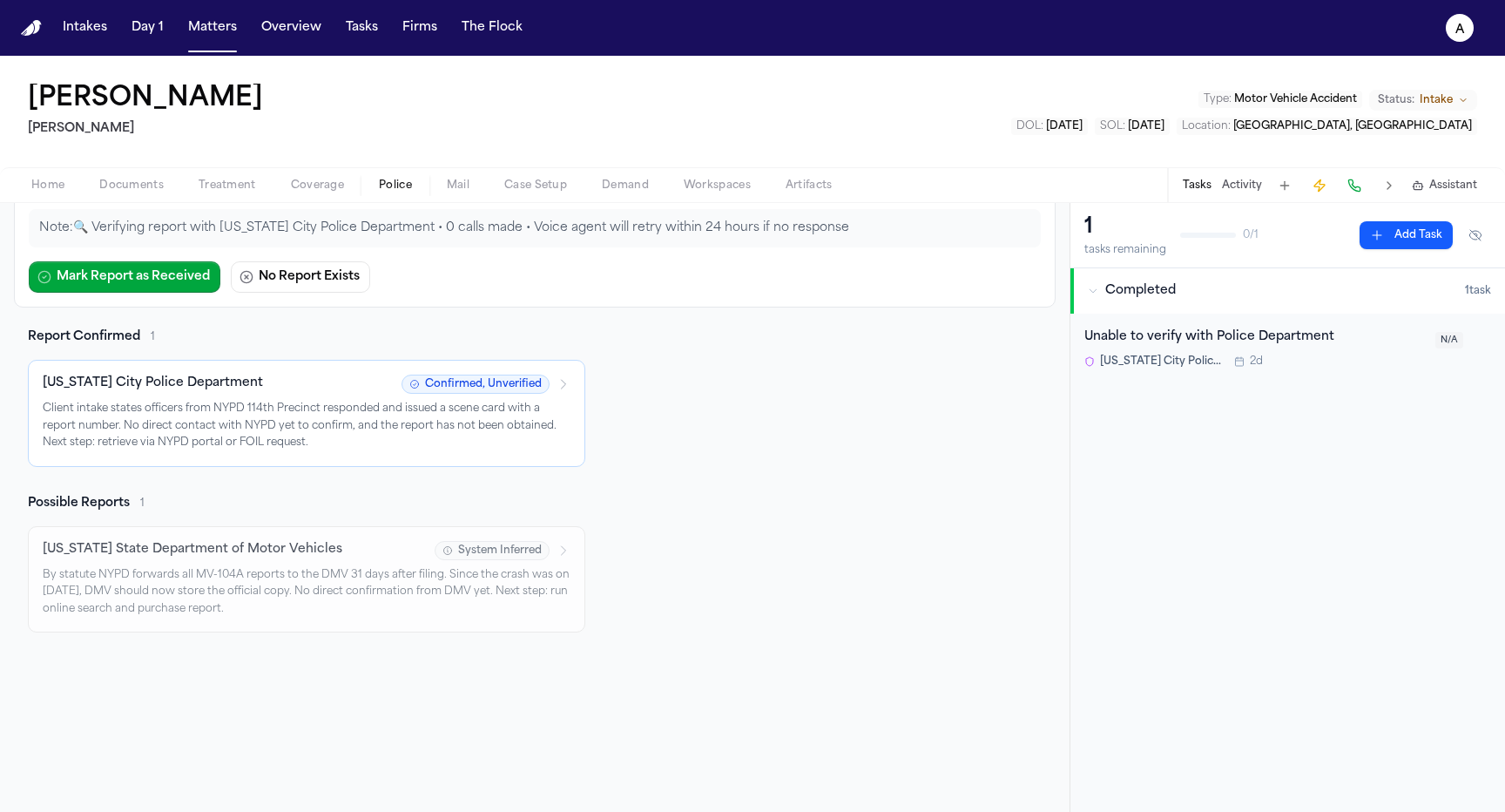
click at [409, 448] on p "Client intake states officers from NYPD 114th Precinct responded and issued a s…" at bounding box center [306, 426] width 528 height 51
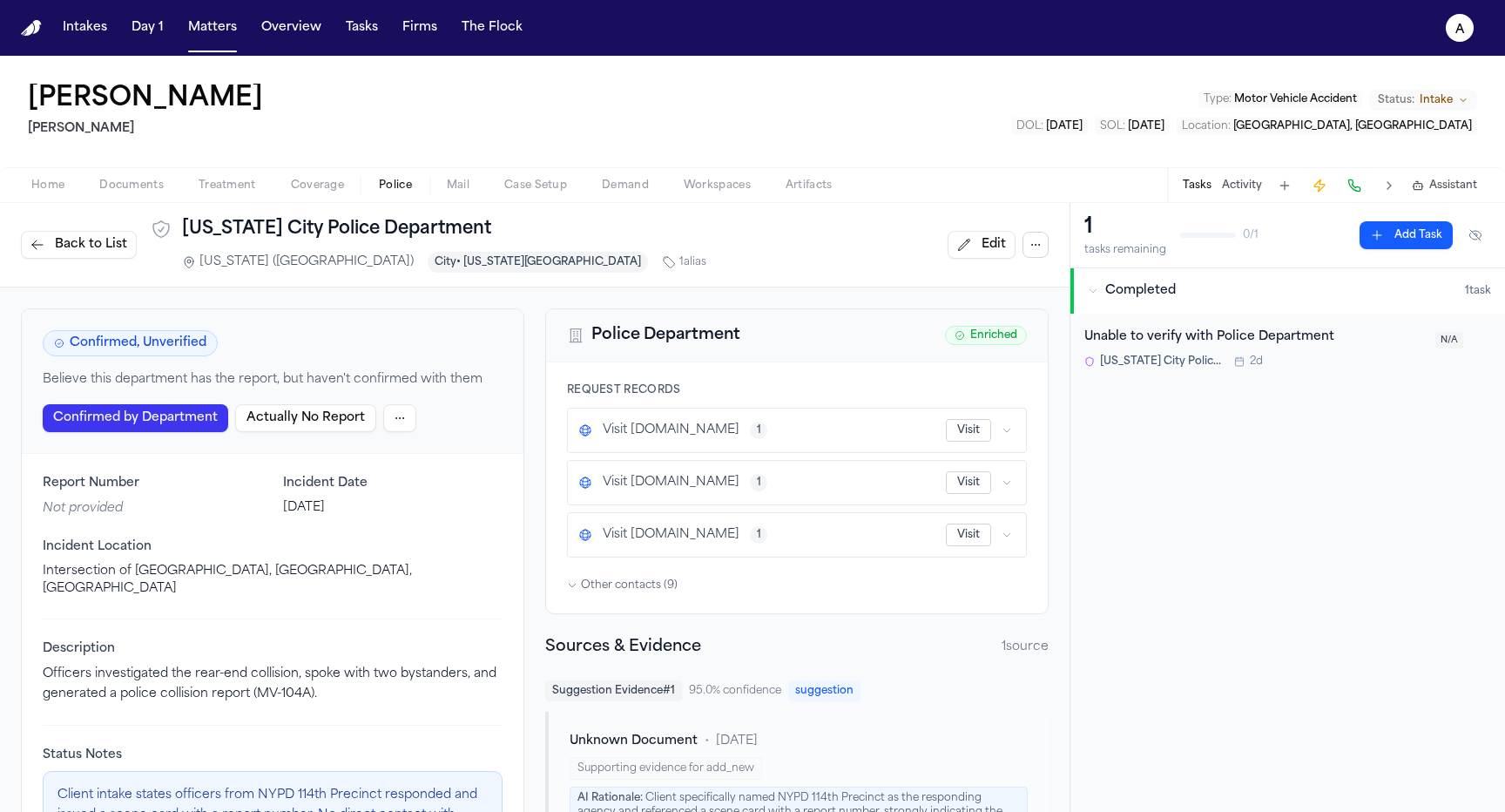
click at [99, 244] on span "Back to List" at bounding box center [91, 245] width 73 height 17
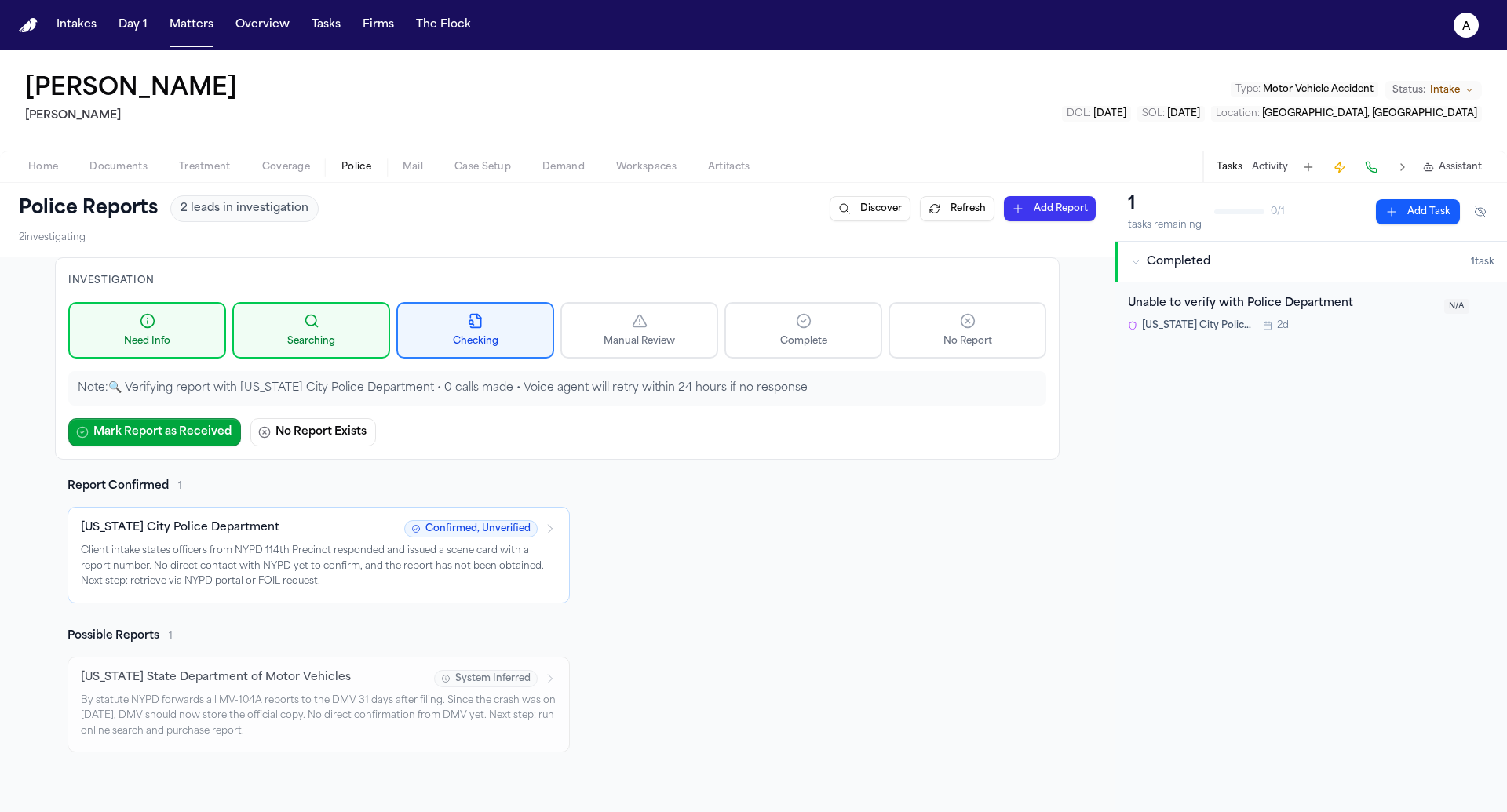
click at [343, 169] on span "Police" at bounding box center [356, 167] width 30 height 12
click at [190, 11] on button "Matters" at bounding box center [191, 25] width 57 height 28
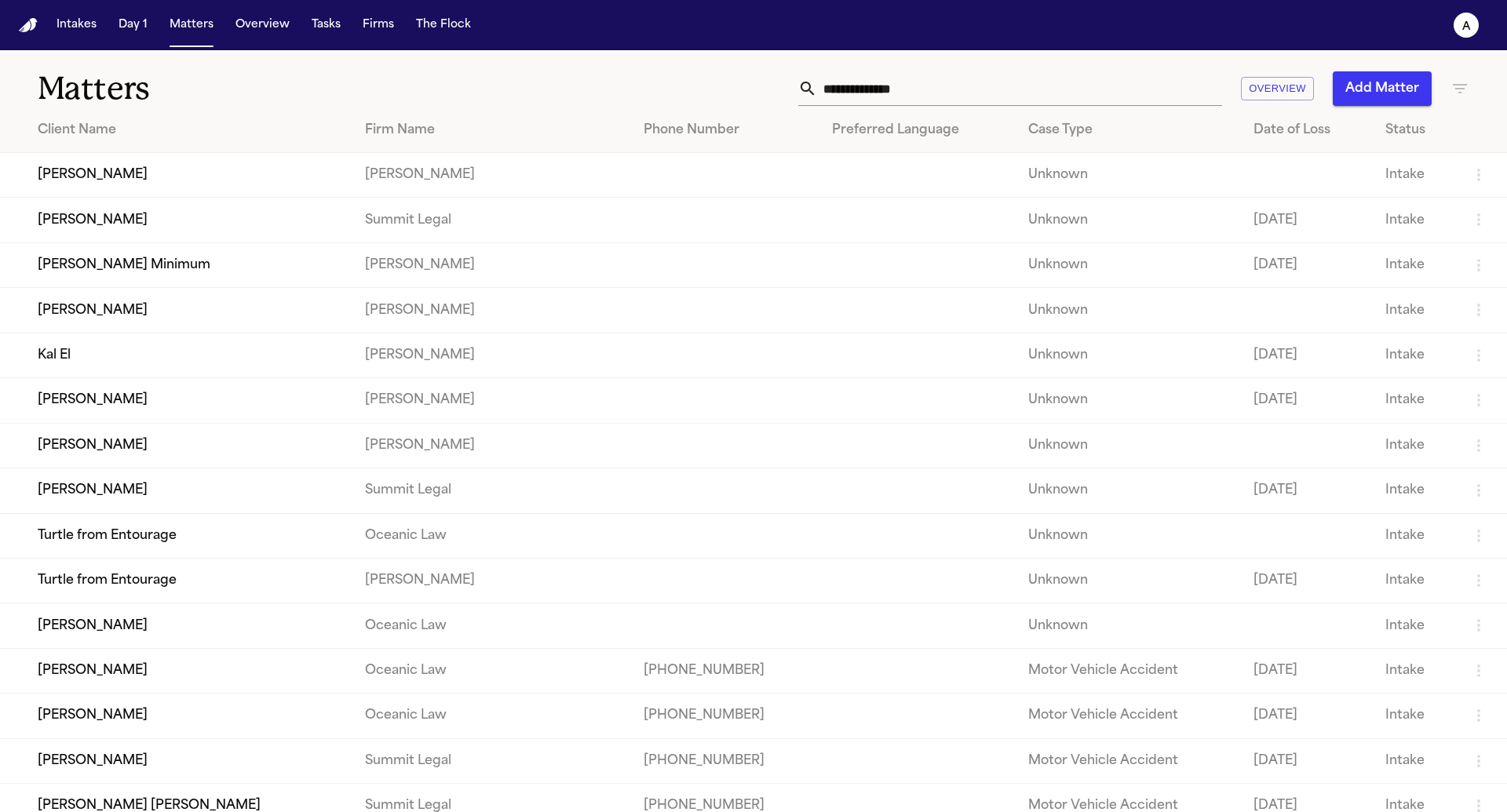
click at [203, 468] on td "Frankie Munez" at bounding box center [176, 445] width 353 height 45
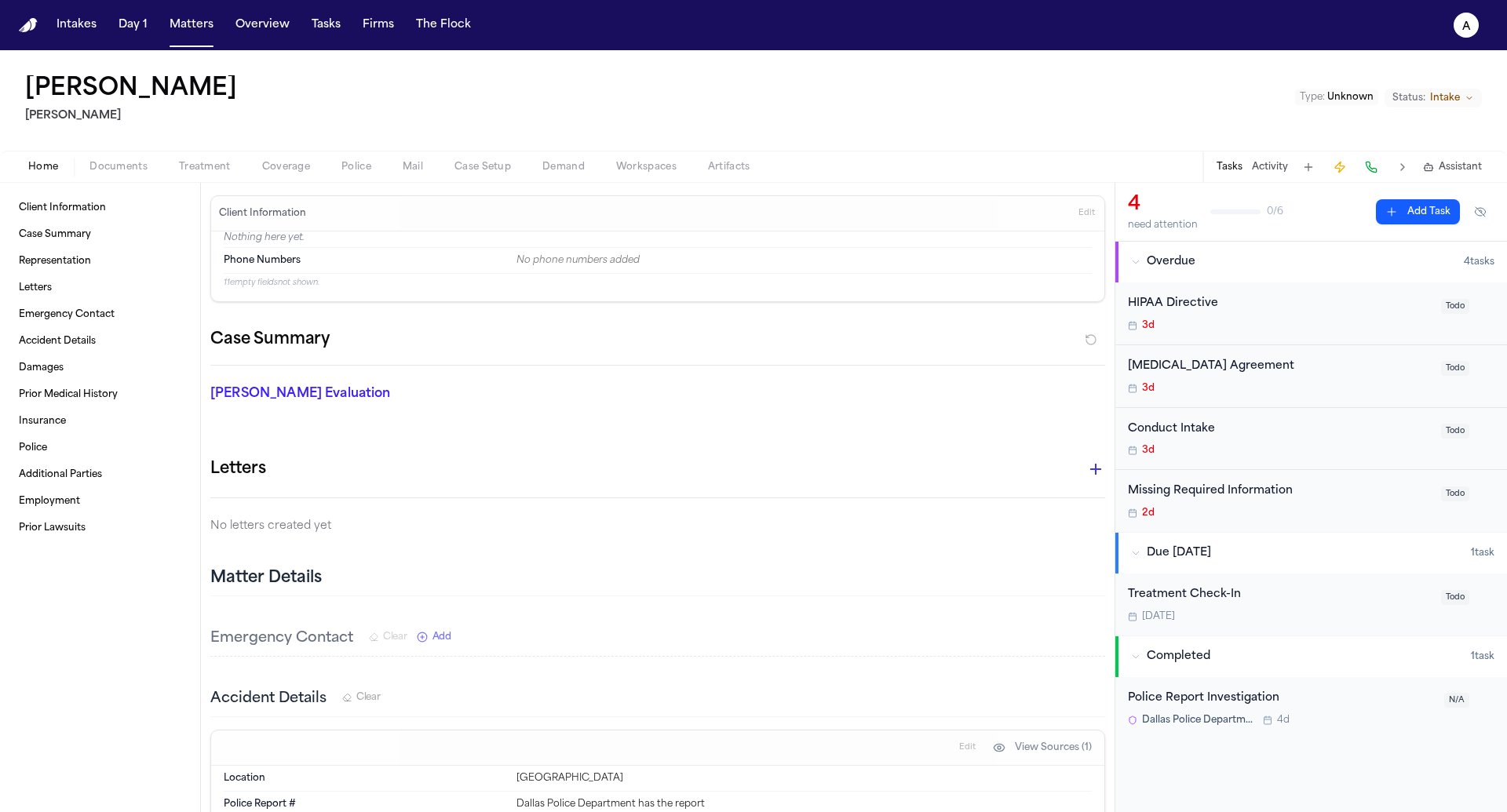
click at [351, 172] on span "Police" at bounding box center [356, 167] width 30 height 12
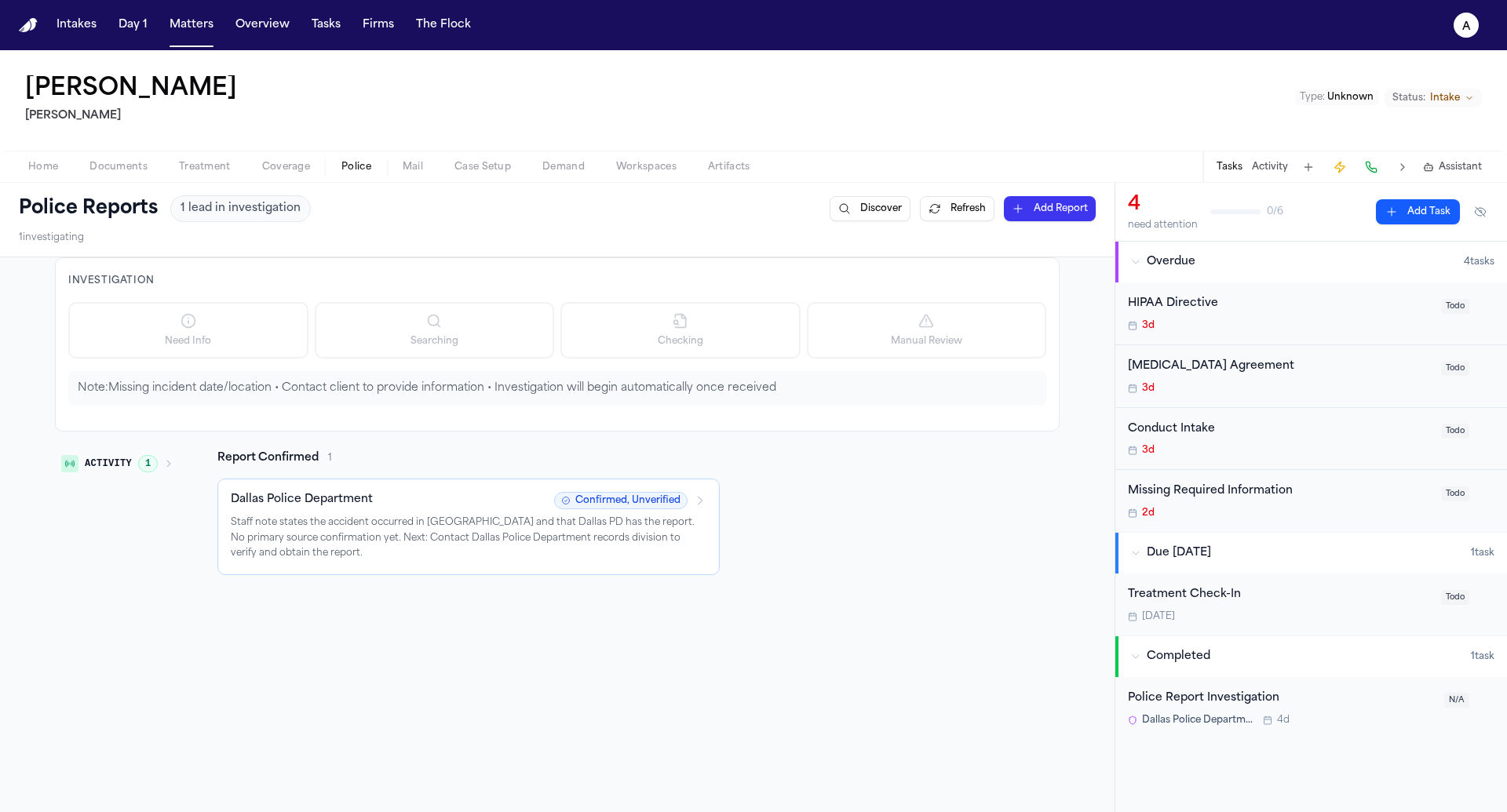
click at [136, 454] on button "Activity 1" at bounding box center [117, 464] width 125 height 27
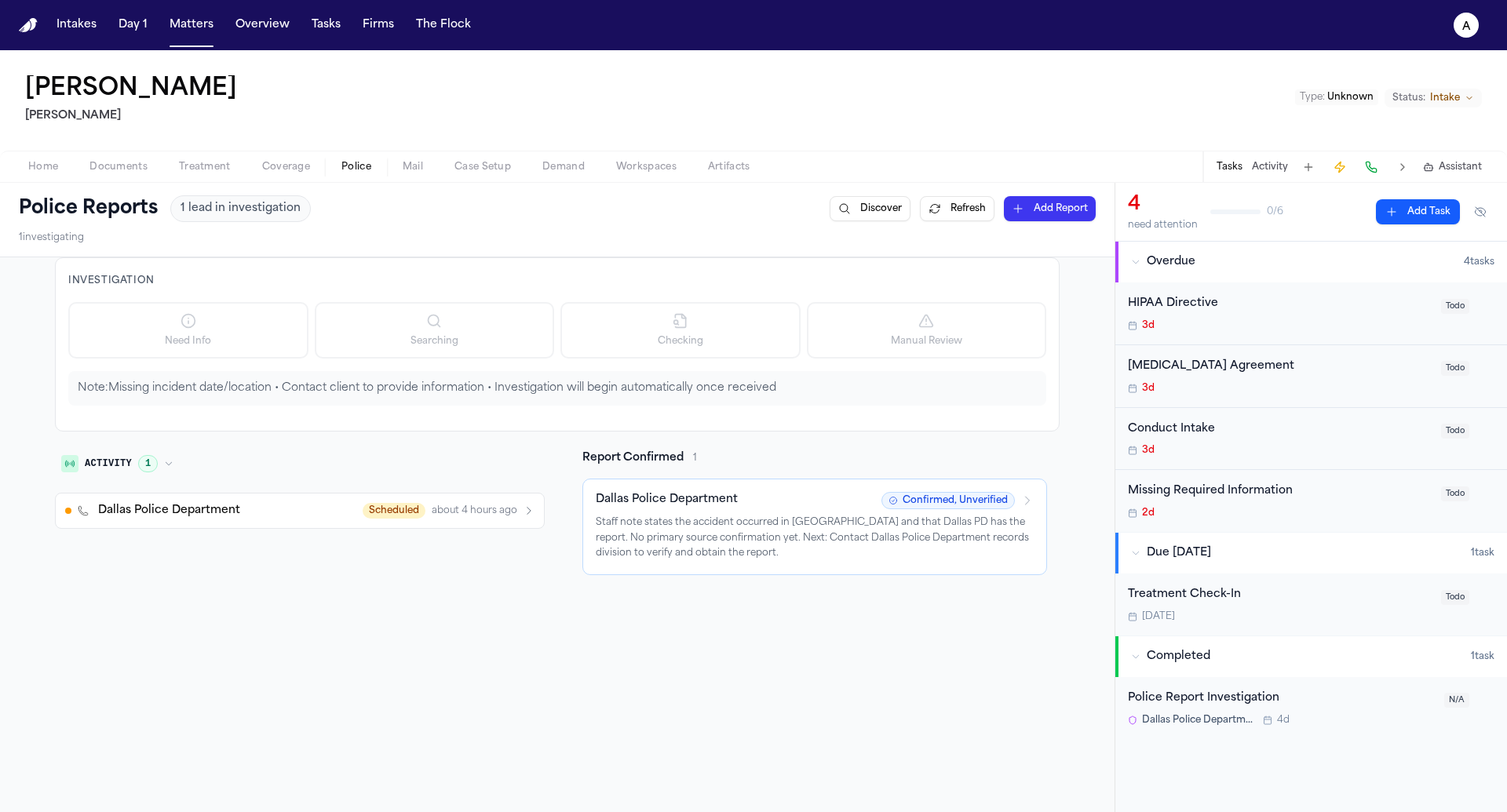
click at [151, 471] on button "Activity 1" at bounding box center [117, 464] width 125 height 27
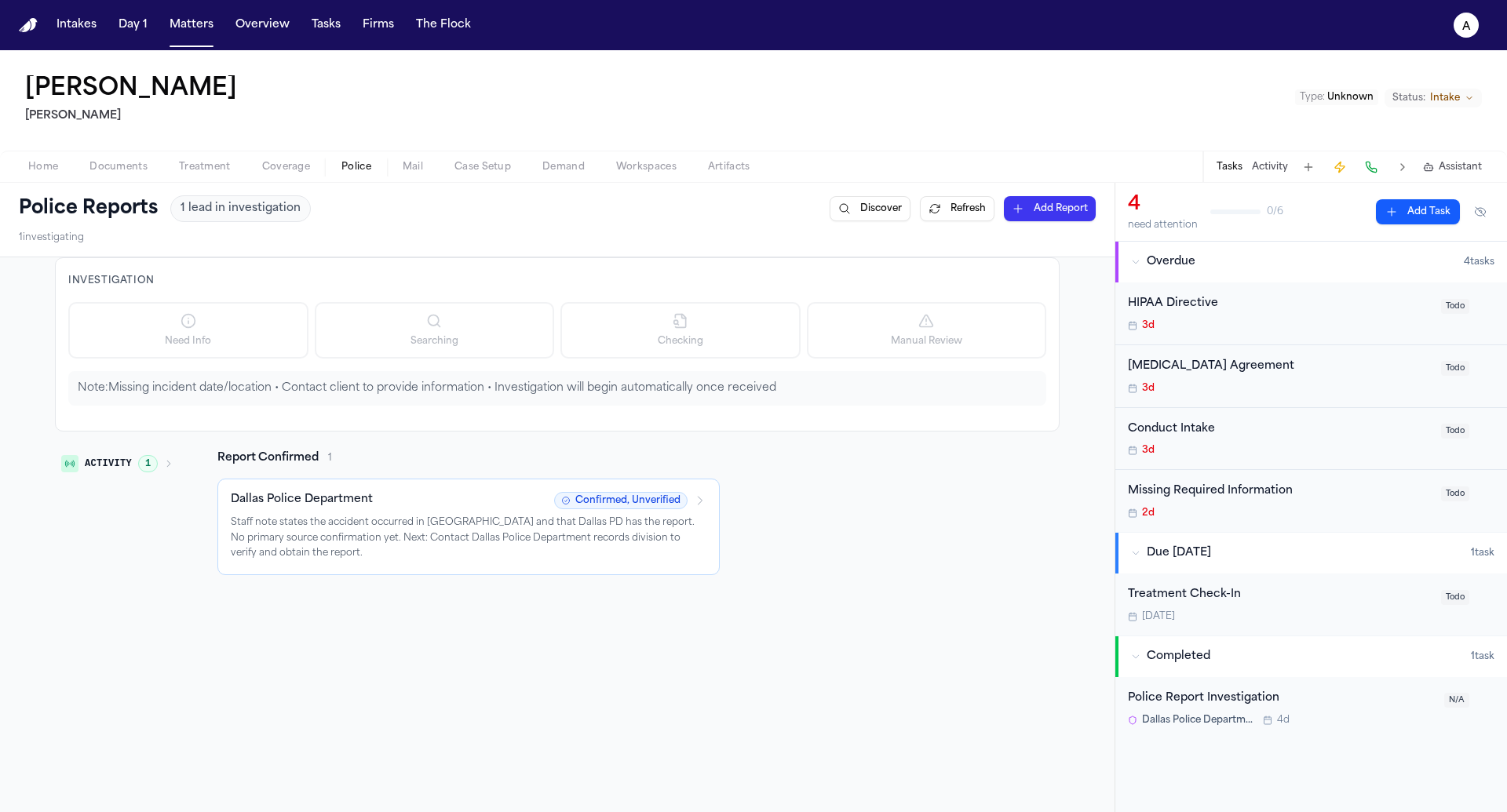
click at [506, 384] on p "Note: Missing incident date/location • Contact client to provide information • …" at bounding box center [557, 389] width 959 height 16
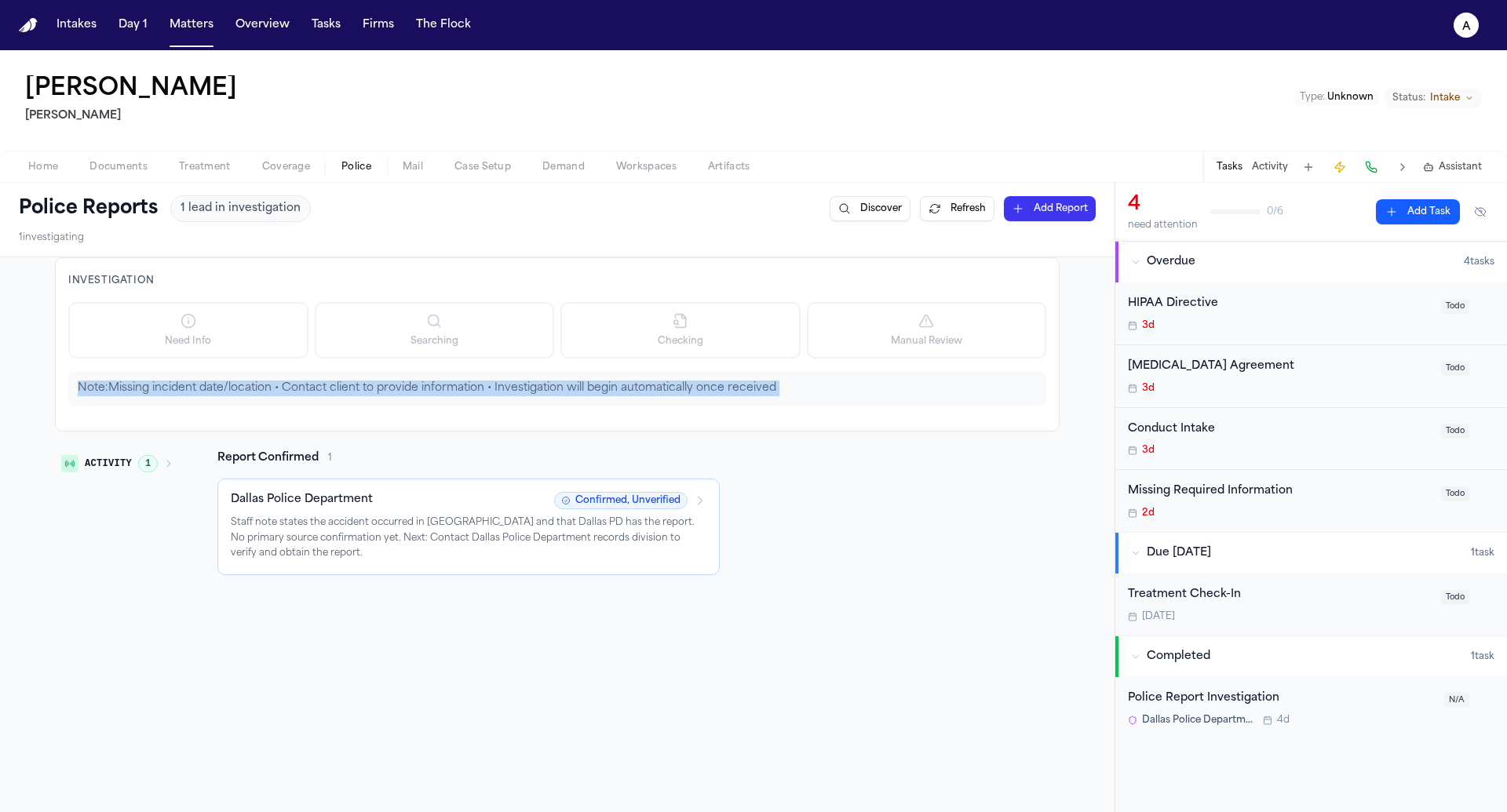
click at [506, 384] on p "Note: Missing incident date/location • Contact client to provide information • …" at bounding box center [557, 389] width 959 height 16
click at [498, 391] on p "Note: Missing incident date/location • Contact client to provide information • …" at bounding box center [557, 389] width 959 height 16
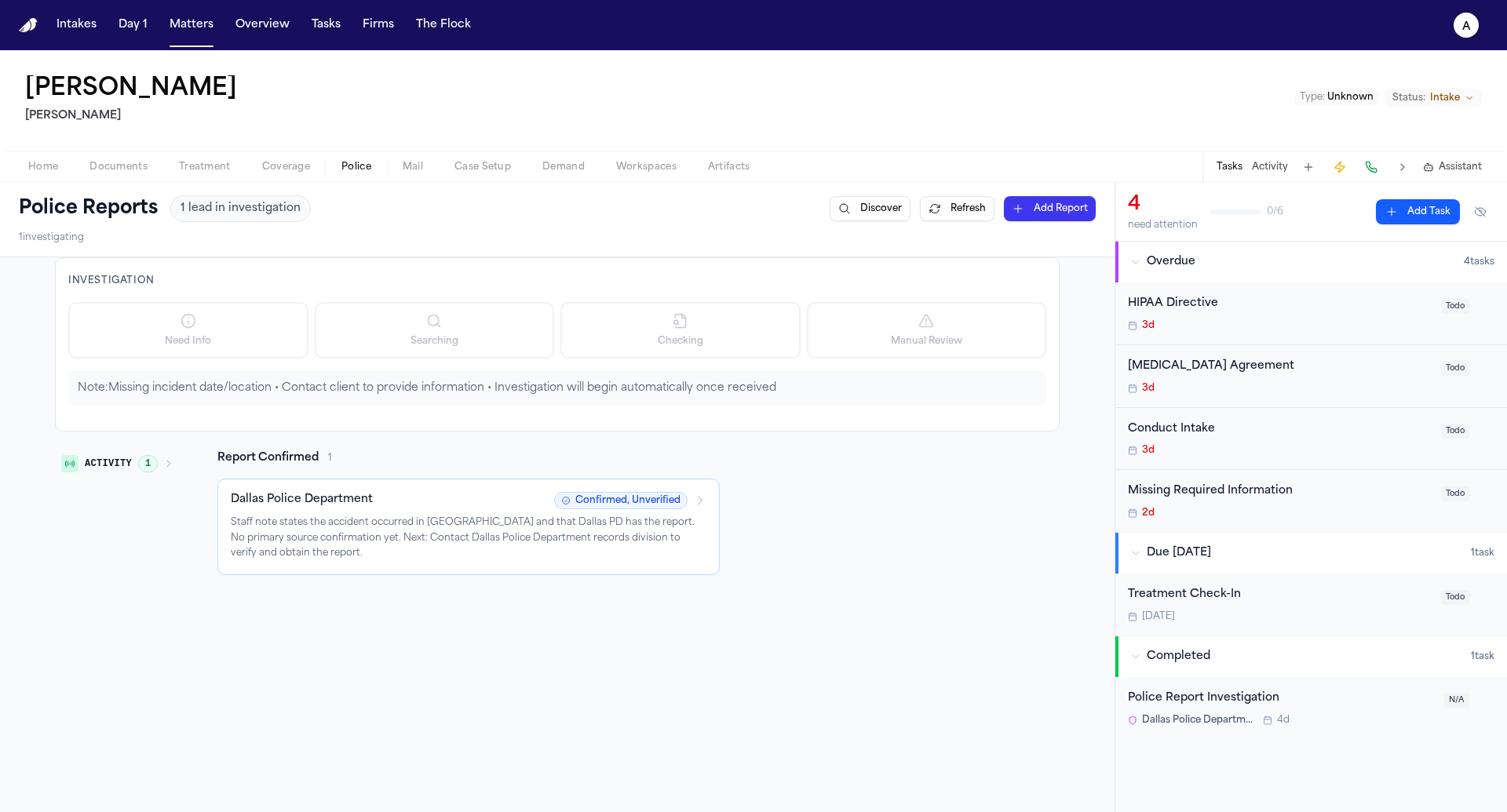
click at [498, 391] on p "Note: Missing incident date/location • Contact client to provide information • …" at bounding box center [557, 389] width 959 height 16
click at [570, 390] on p "Note: Missing incident date/location • Contact client to provide information • …" at bounding box center [557, 389] width 959 height 16
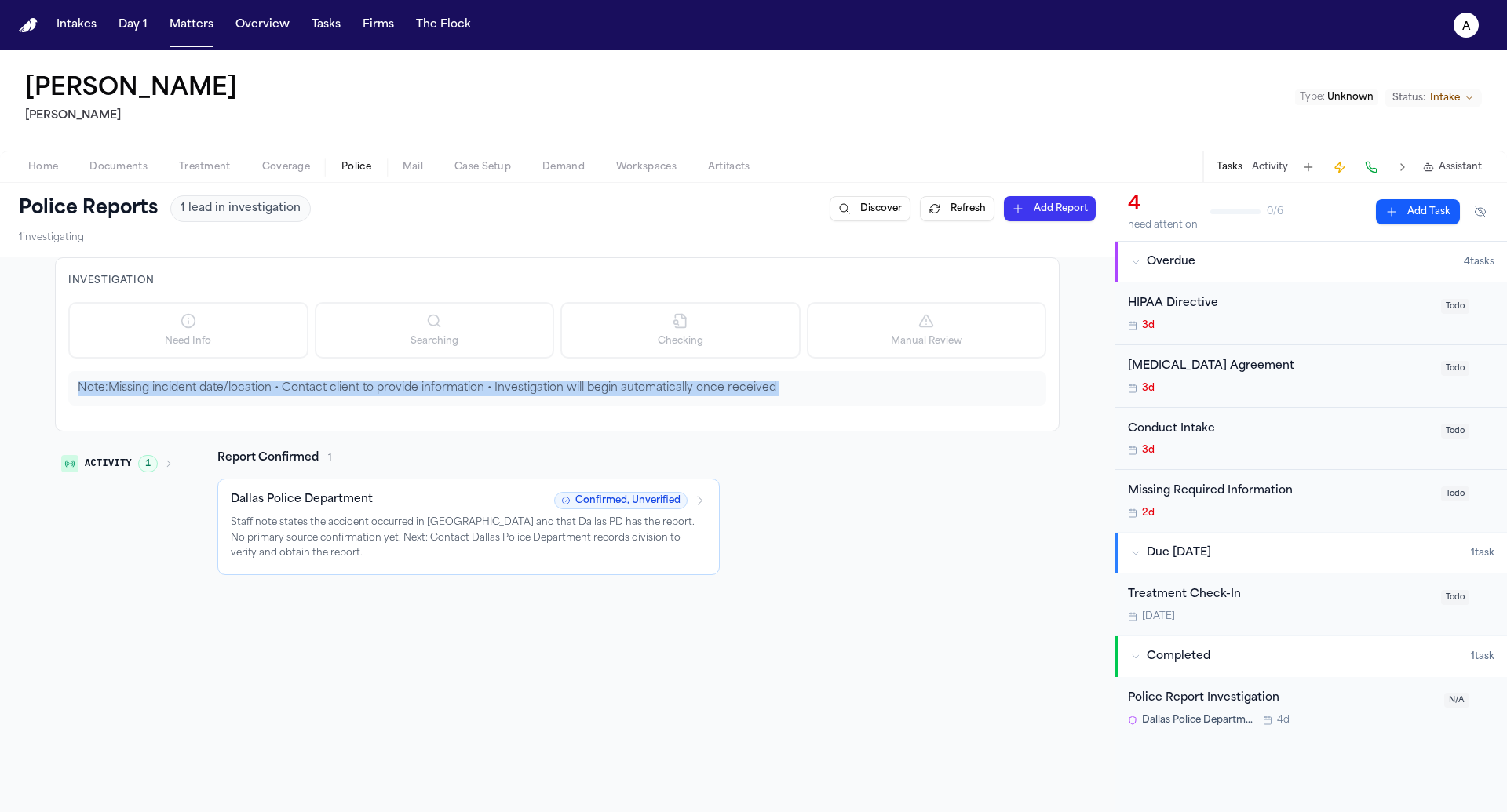
click at [641, 389] on p "Note: Missing incident date/location • Contact client to provide information • …" at bounding box center [557, 389] width 959 height 16
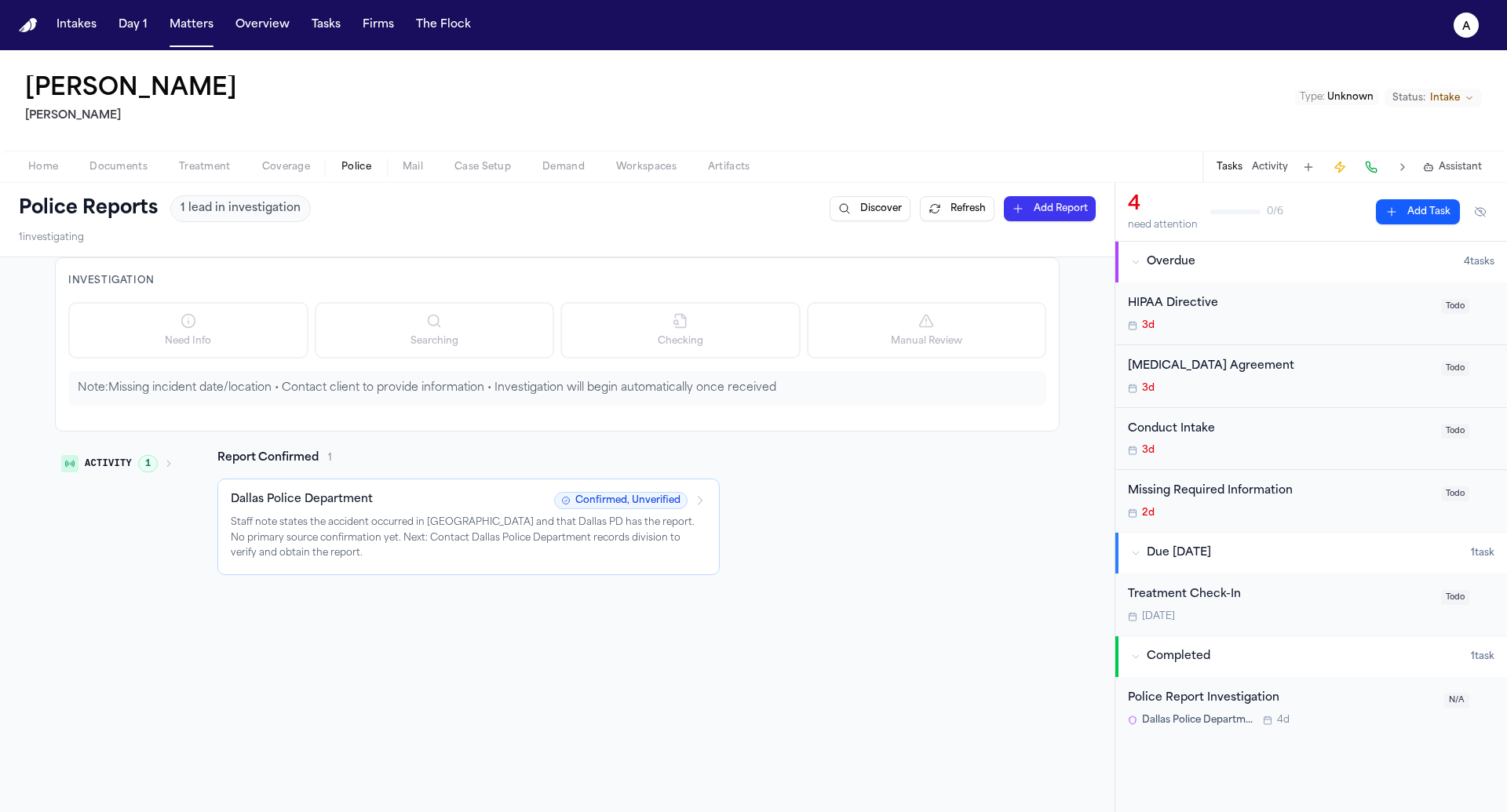
click at [337, 371] on div "Note: Missing incident date/location • Contact client to provide information • …" at bounding box center [557, 389] width 978 height 35
click at [462, 410] on div "Investigation Need Info Searching Checking Manual Review Note: Missing incident…" at bounding box center [557, 345] width 1005 height 175
click at [357, 174] on span "Police" at bounding box center [356, 167] width 30 height 12
click at [951, 214] on button "Refresh" at bounding box center [957, 209] width 74 height 25
click at [203, 25] on button "Matters" at bounding box center [191, 25] width 57 height 28
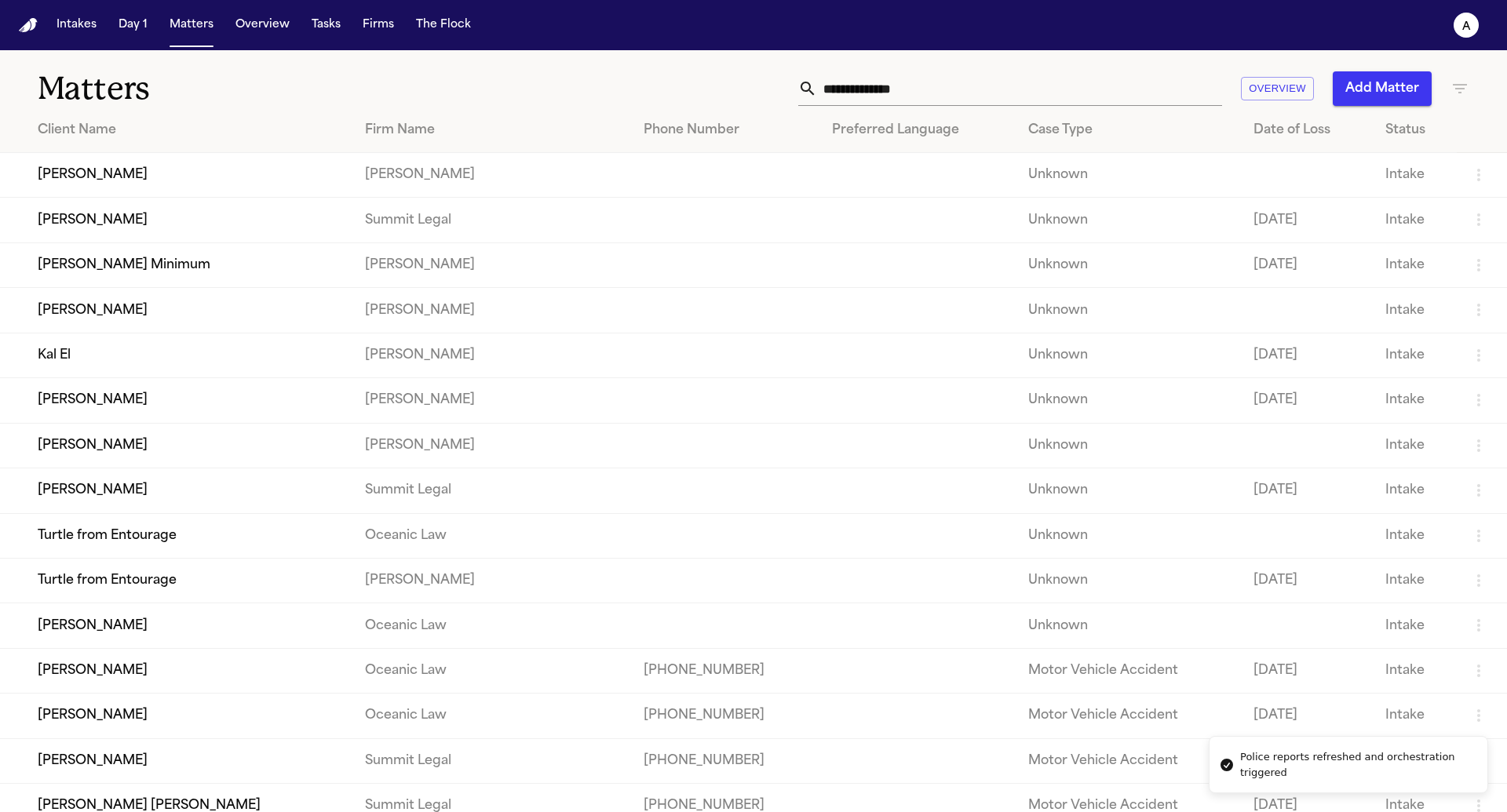
click at [164, 270] on td "Barry Minimum" at bounding box center [176, 265] width 353 height 45
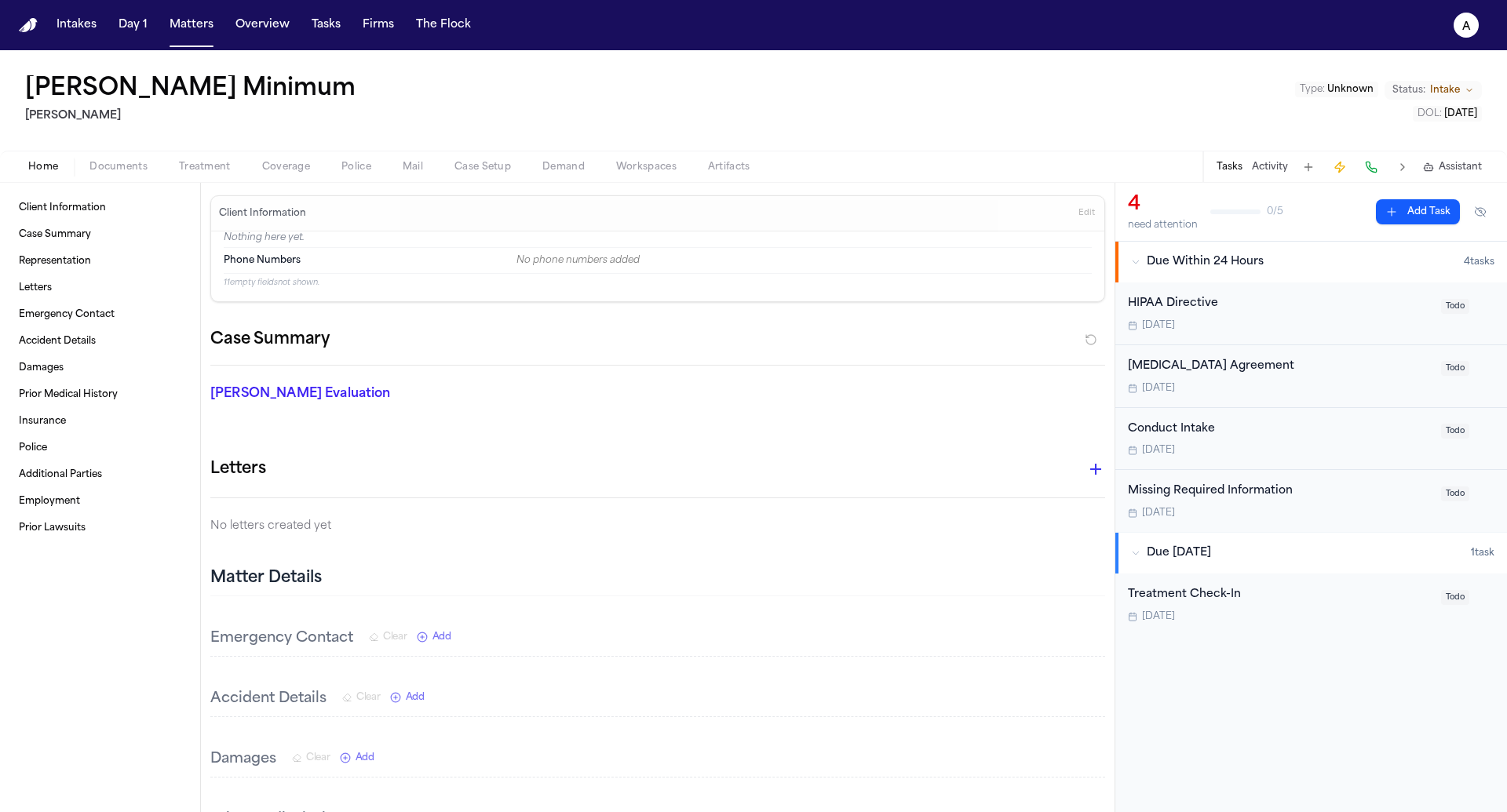
click at [354, 155] on div "Home Documents Treatment Coverage Police Mail Case Setup Demand Workspaces Arti…" at bounding box center [754, 167] width 1507 height 31
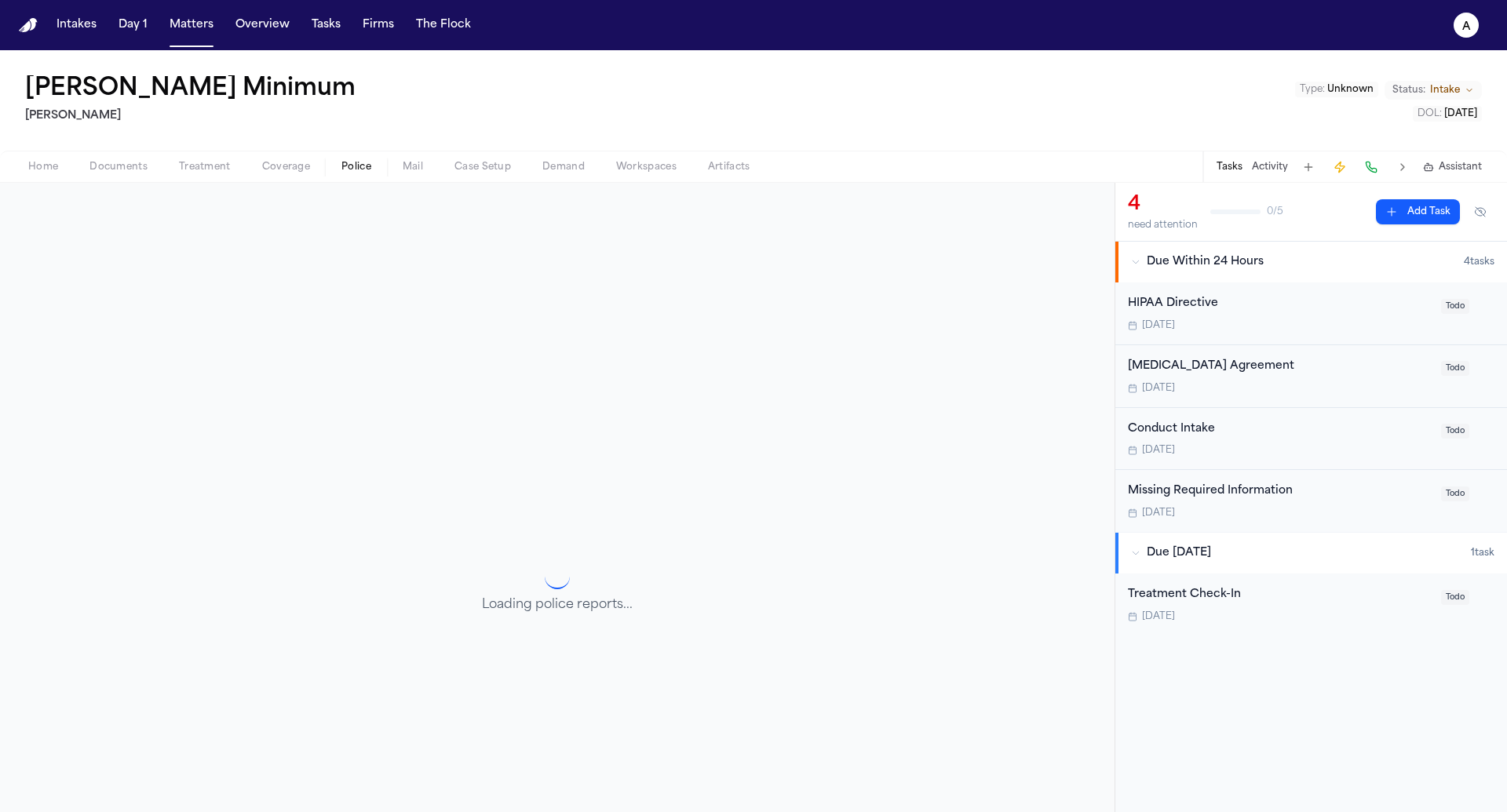
click at [350, 166] on span "Police" at bounding box center [356, 167] width 30 height 12
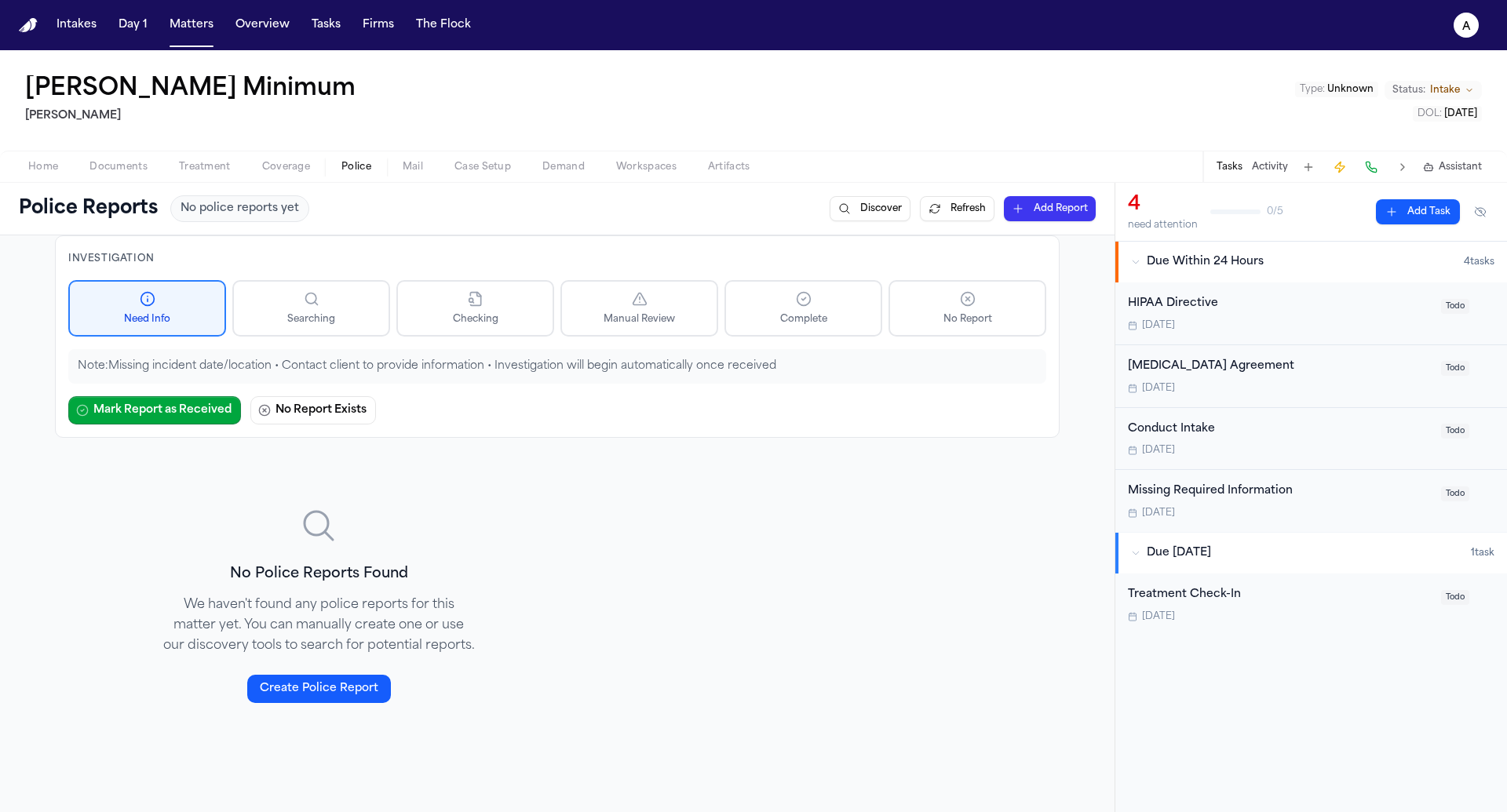
click at [43, 155] on div "Home Documents Treatment Coverage Police Mail Case Setup Demand Workspaces Arti…" at bounding box center [754, 167] width 1507 height 31
click at [43, 161] on span "Home" at bounding box center [43, 167] width 30 height 12
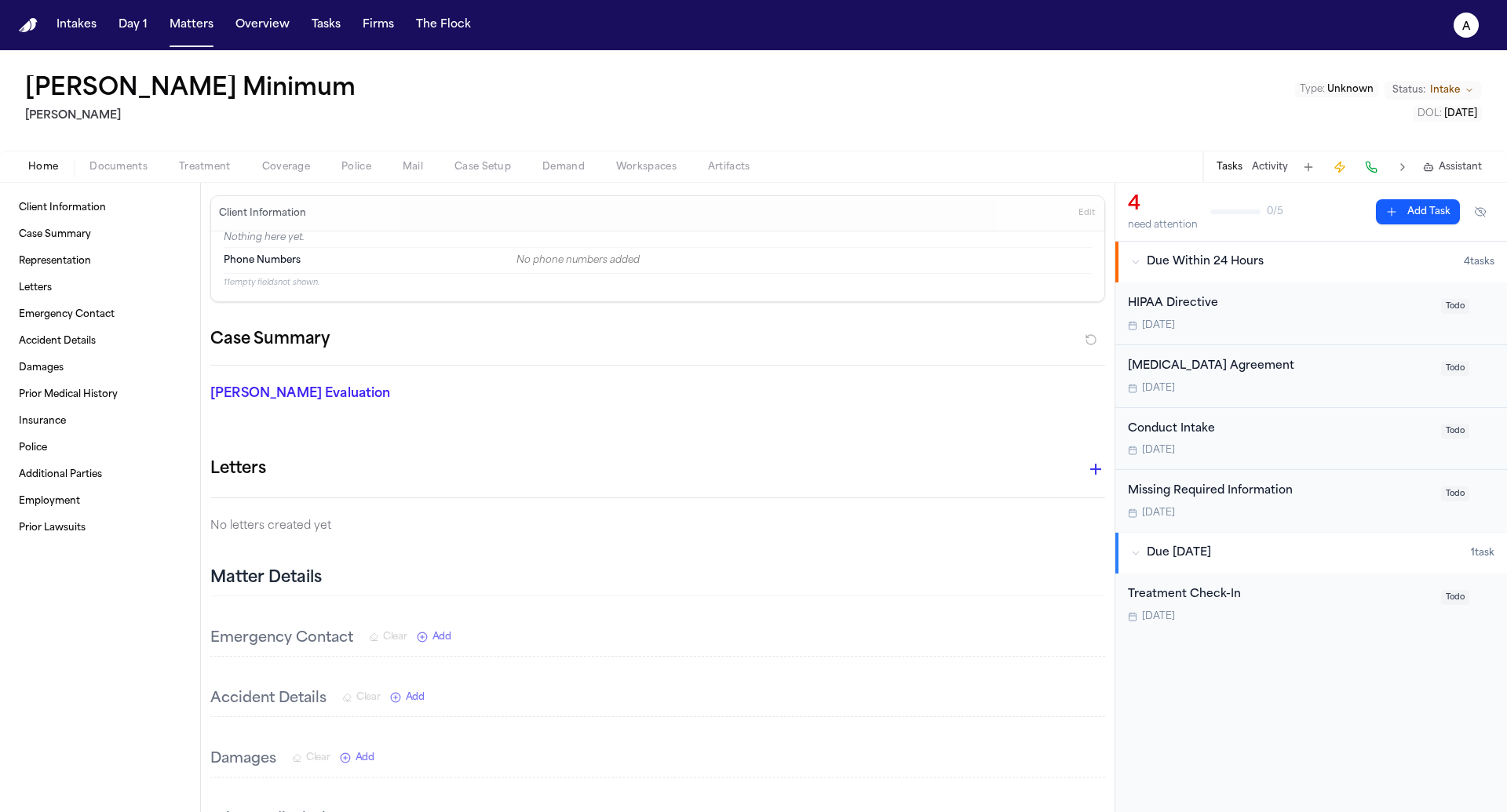
click at [1098, 208] on button "Edit" at bounding box center [1087, 213] width 26 height 25
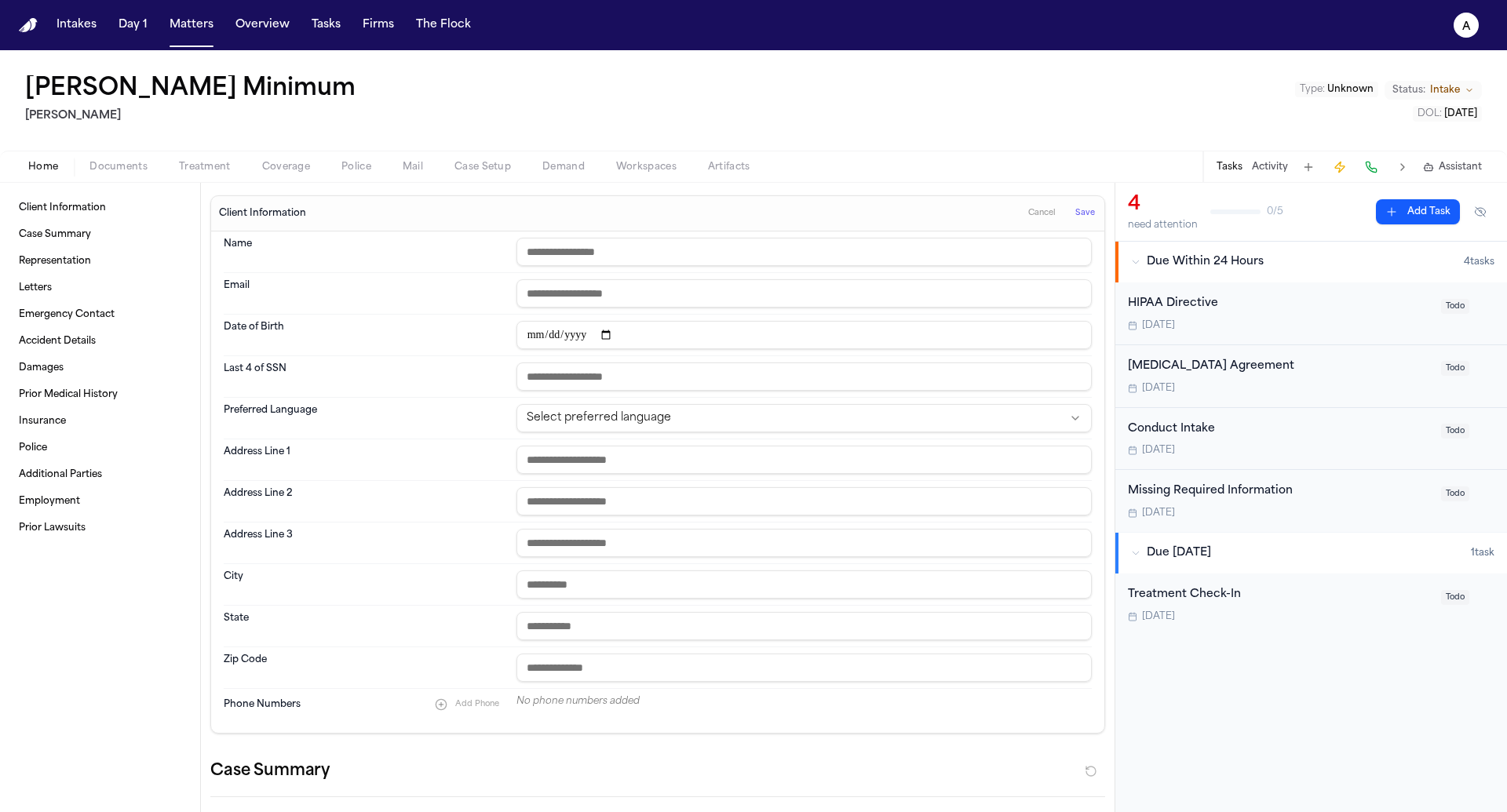
click at [1044, 213] on span "Cancel" at bounding box center [1042, 213] width 27 height 11
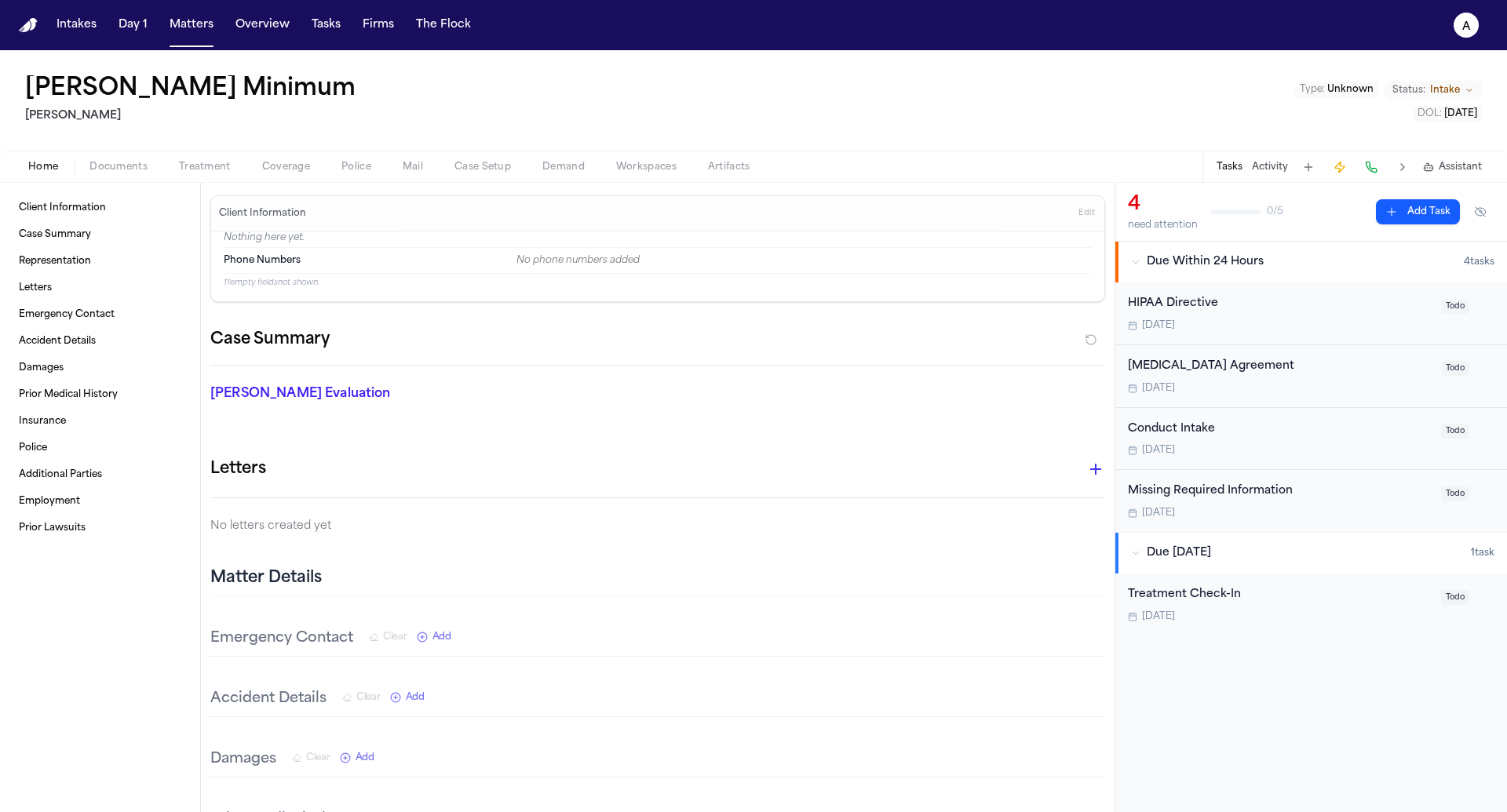
click at [1251, 484] on div "Missing Required Information" at bounding box center [1280, 492] width 304 height 18
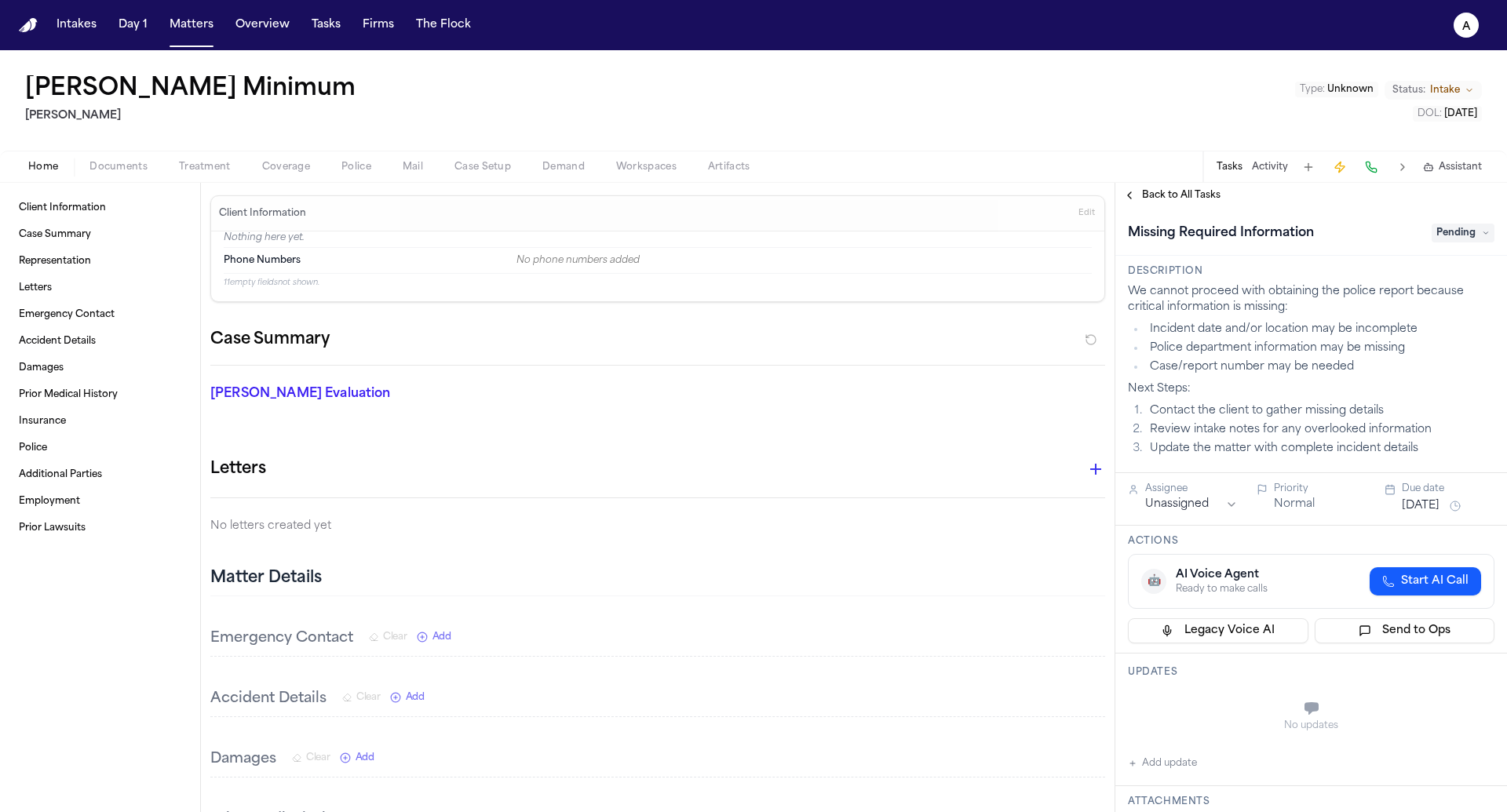
click at [1181, 191] on span "Back to All Tasks" at bounding box center [1181, 196] width 79 height 12
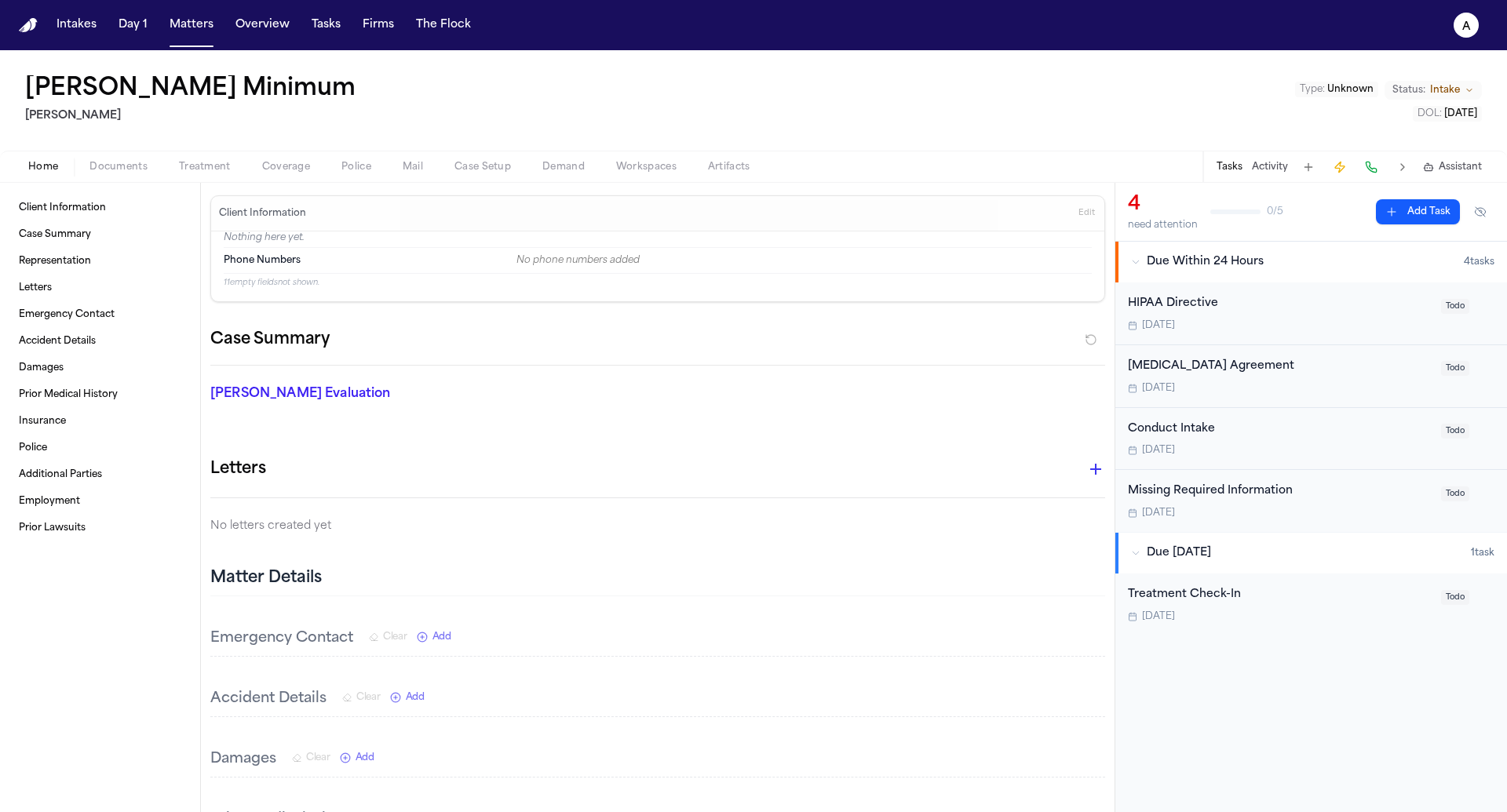
click at [1243, 487] on div "Missing Required Information" at bounding box center [1280, 492] width 304 height 18
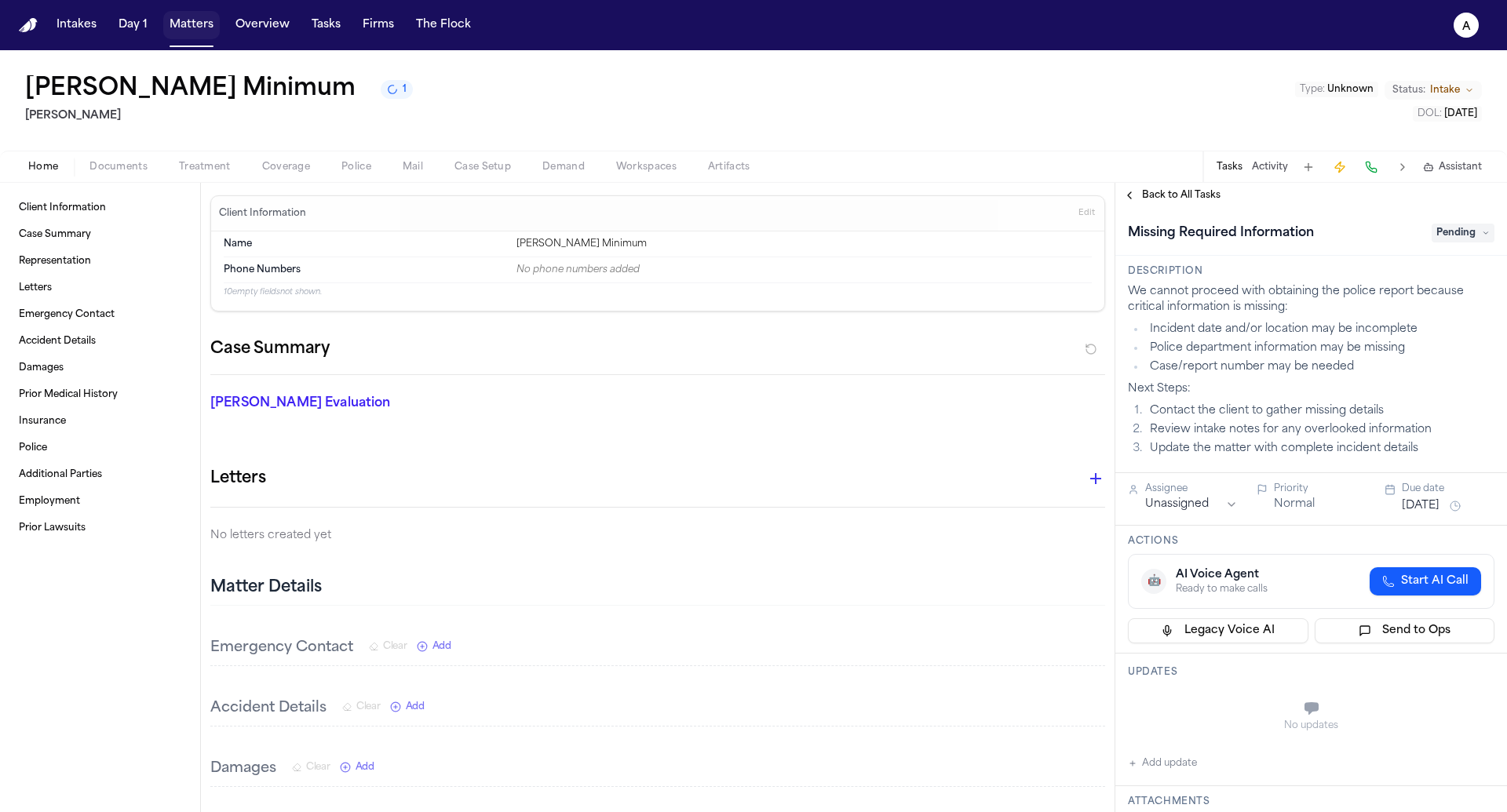
click at [204, 23] on button "Matters" at bounding box center [191, 25] width 57 height 28
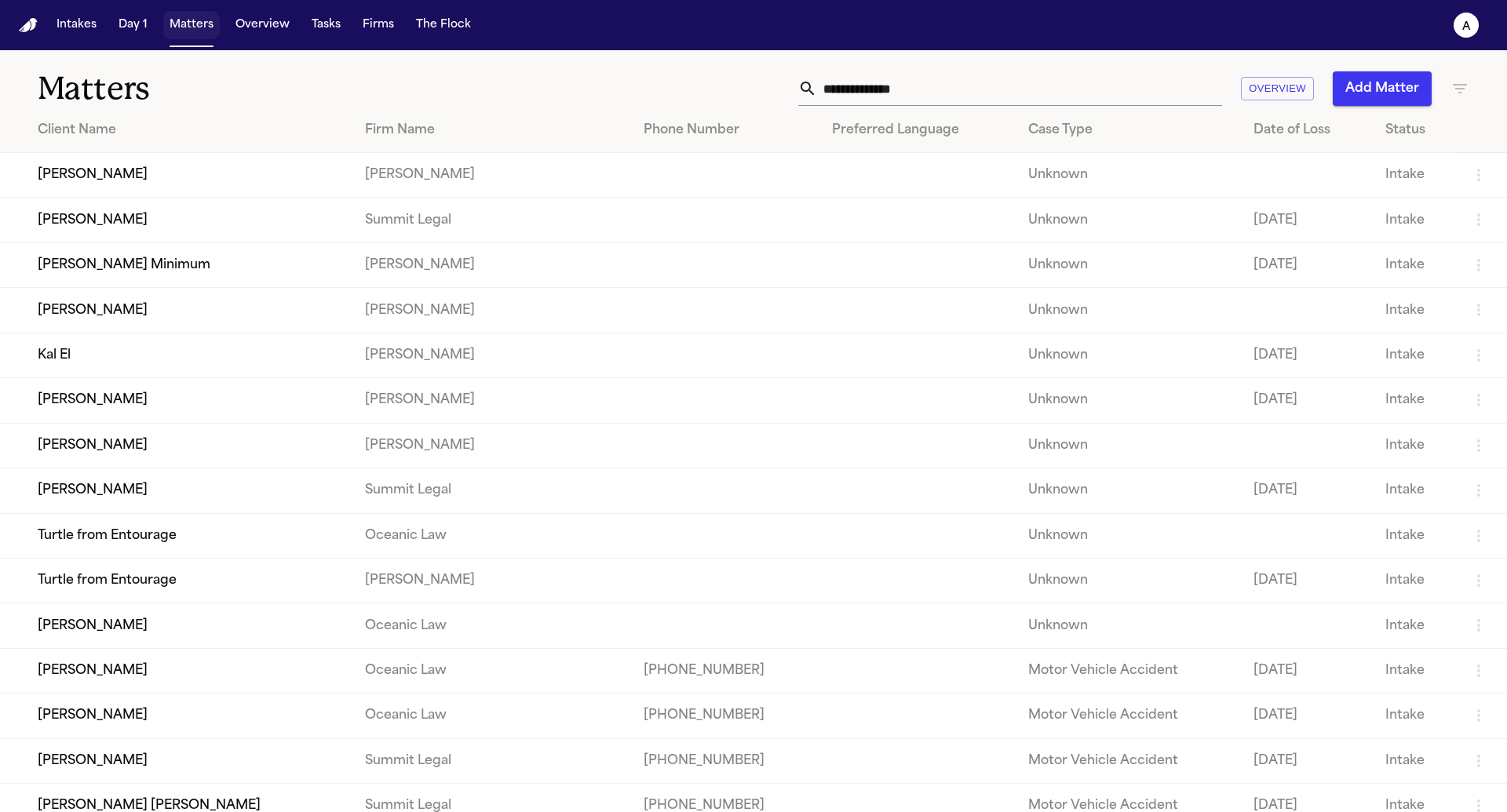
click at [204, 23] on button "Matters" at bounding box center [191, 25] width 57 height 28
click at [127, 245] on td "Barry Minimum" at bounding box center [176, 265] width 353 height 45
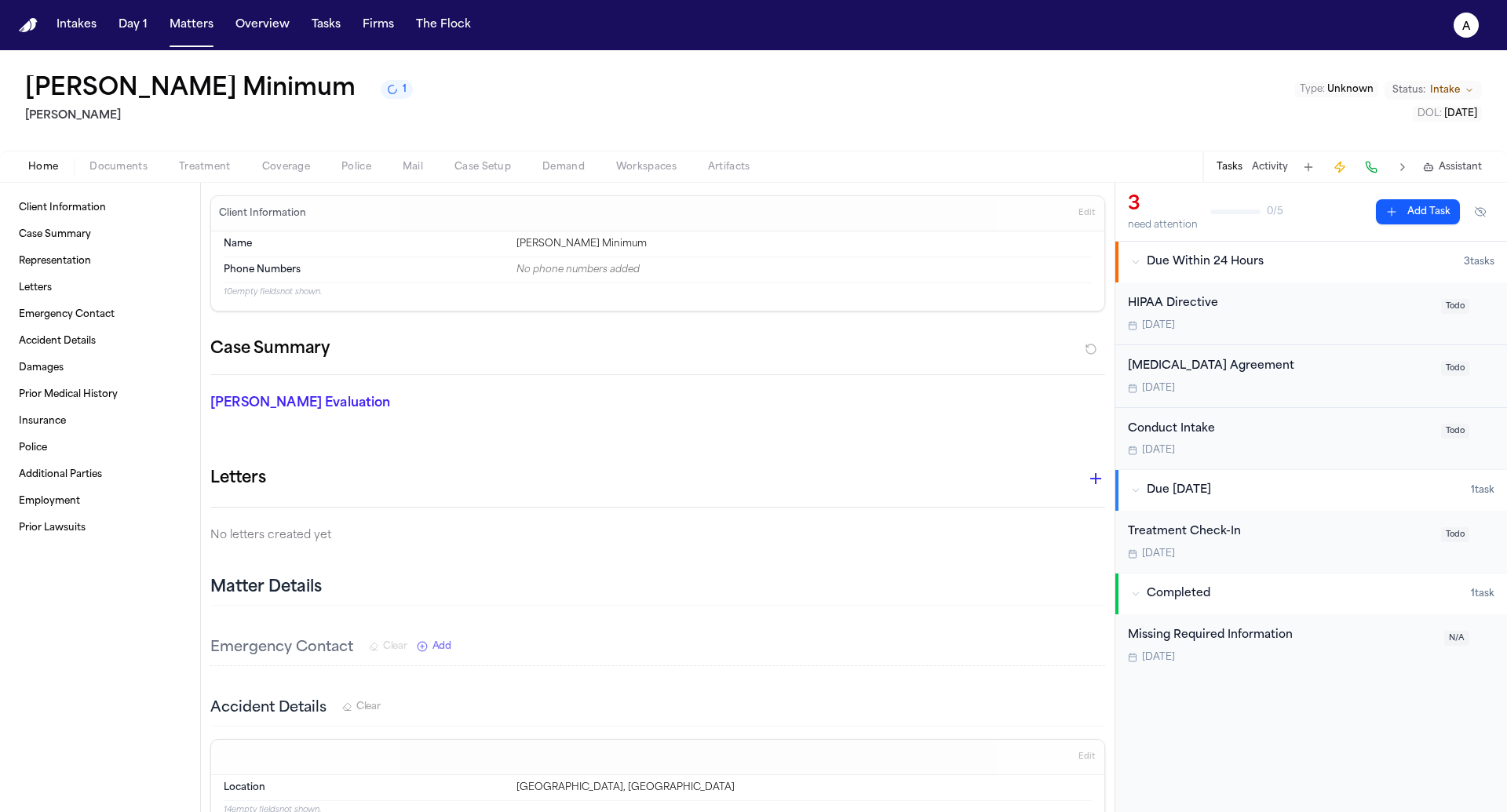
click at [286, 159] on button "Coverage" at bounding box center [286, 168] width 79 height 19
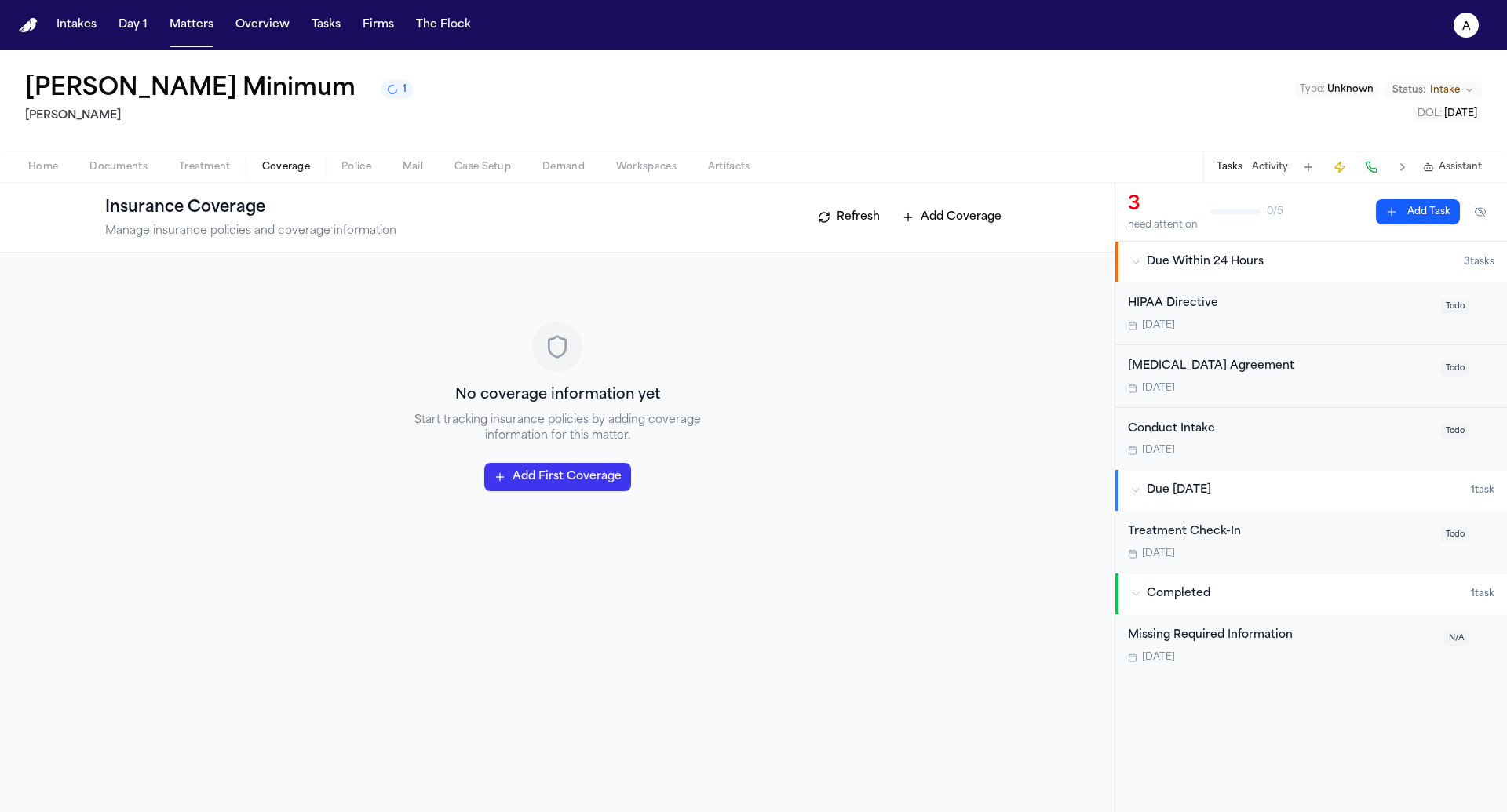
click at [358, 163] on span "Police" at bounding box center [356, 167] width 30 height 12
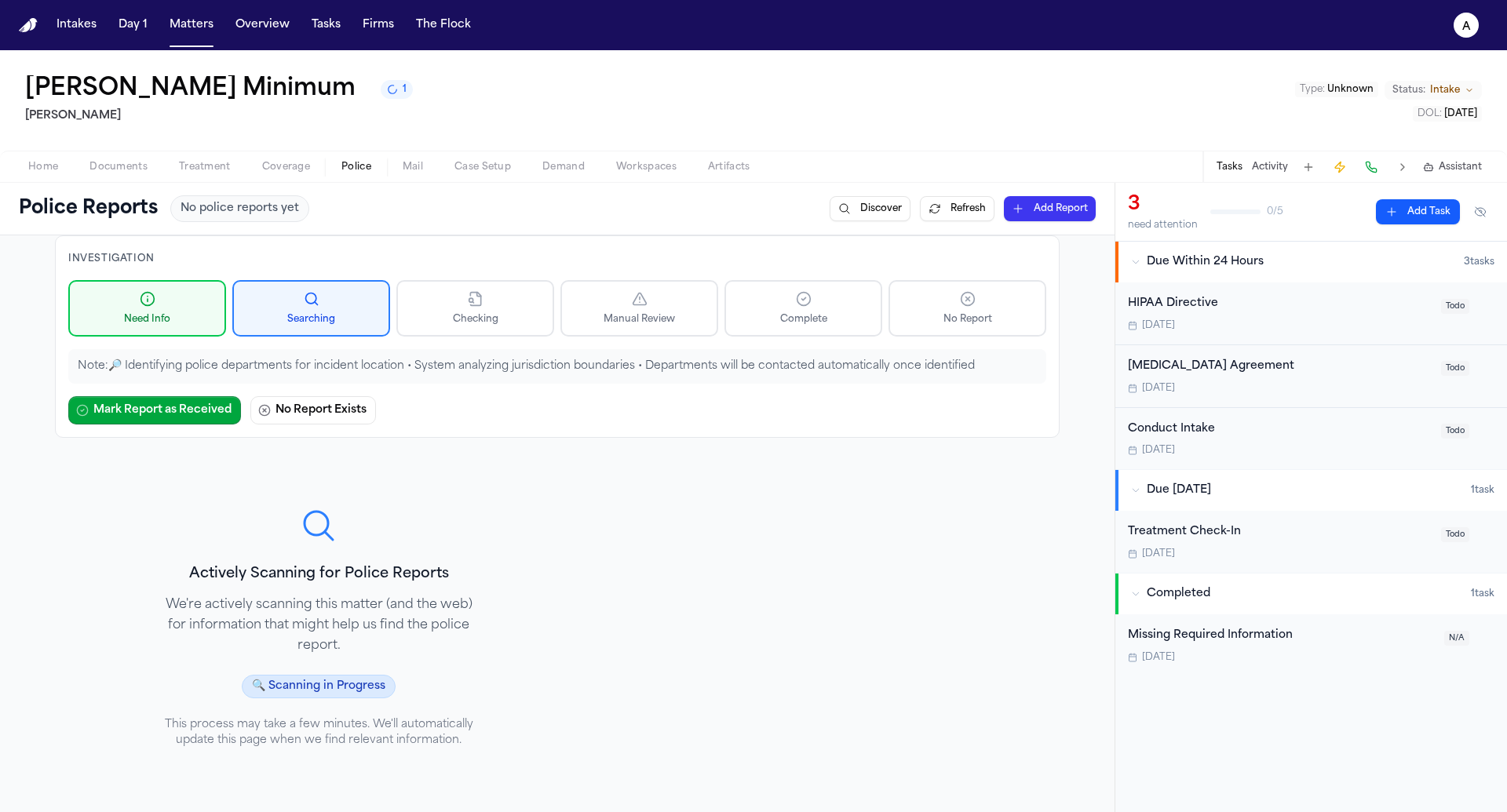
click at [977, 207] on button "Refresh" at bounding box center [957, 209] width 74 height 25
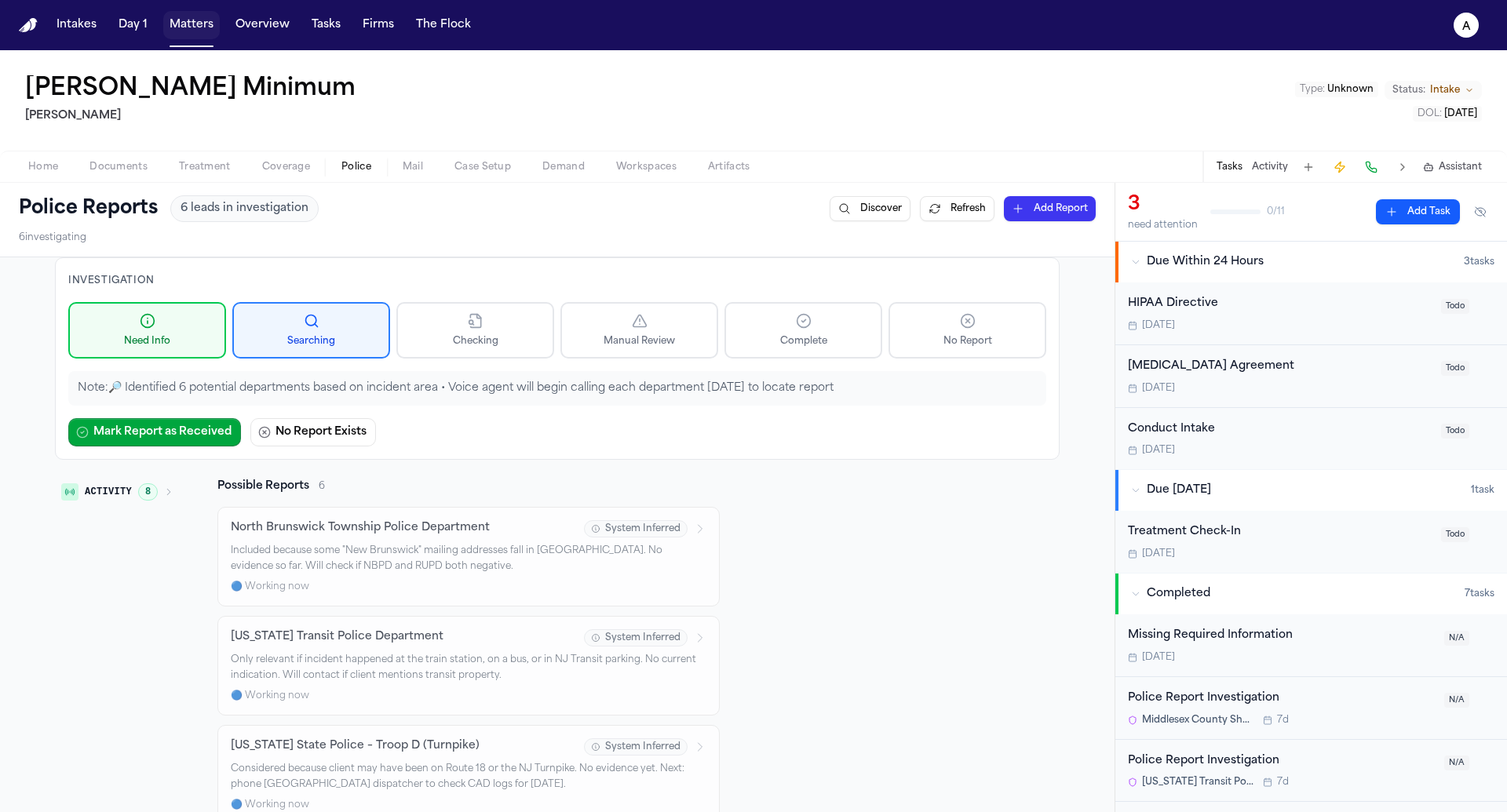
click at [191, 28] on button "Matters" at bounding box center [191, 25] width 57 height 28
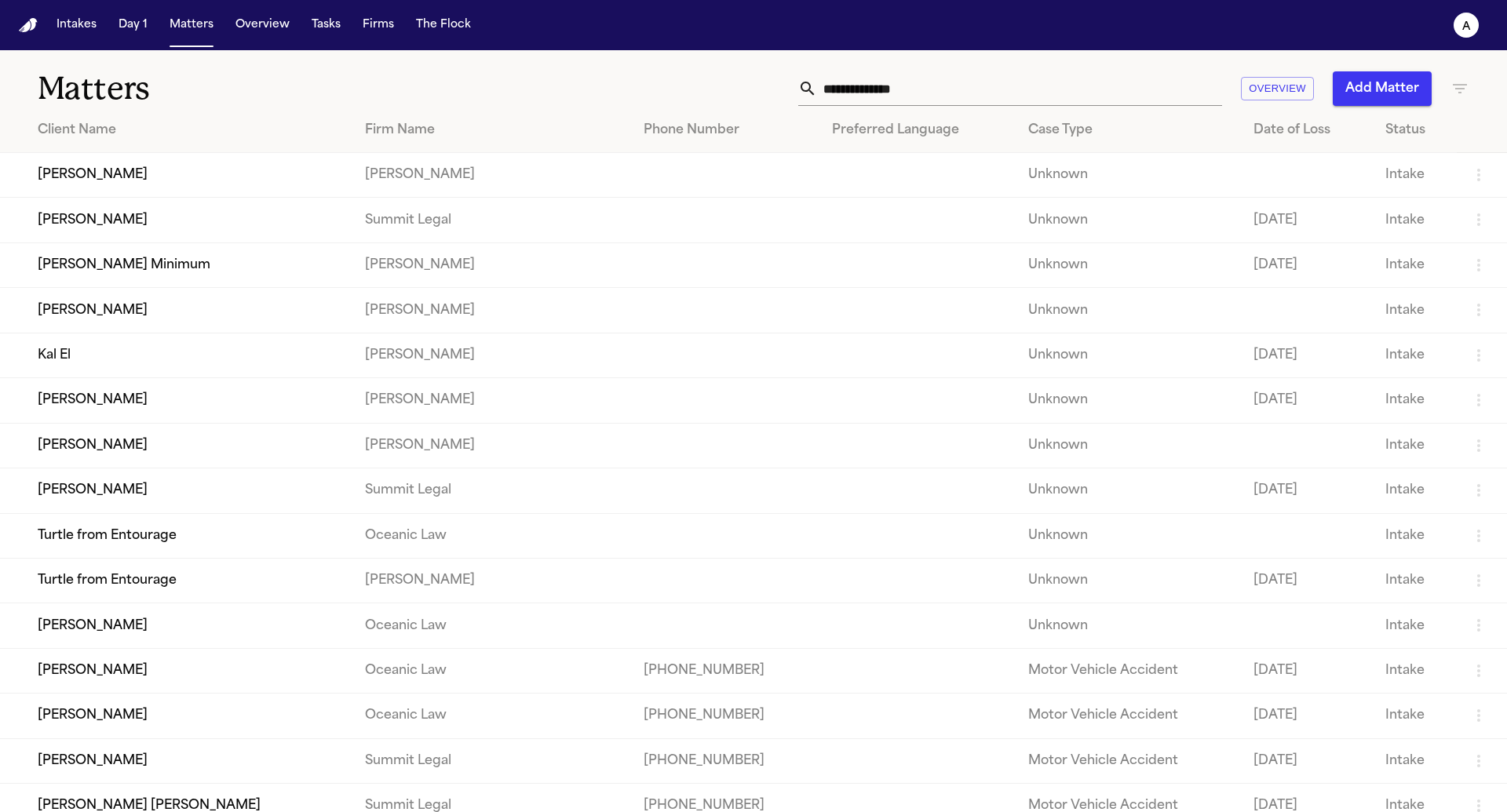
click at [196, 190] on td "Lisa Rada" at bounding box center [176, 175] width 353 height 45
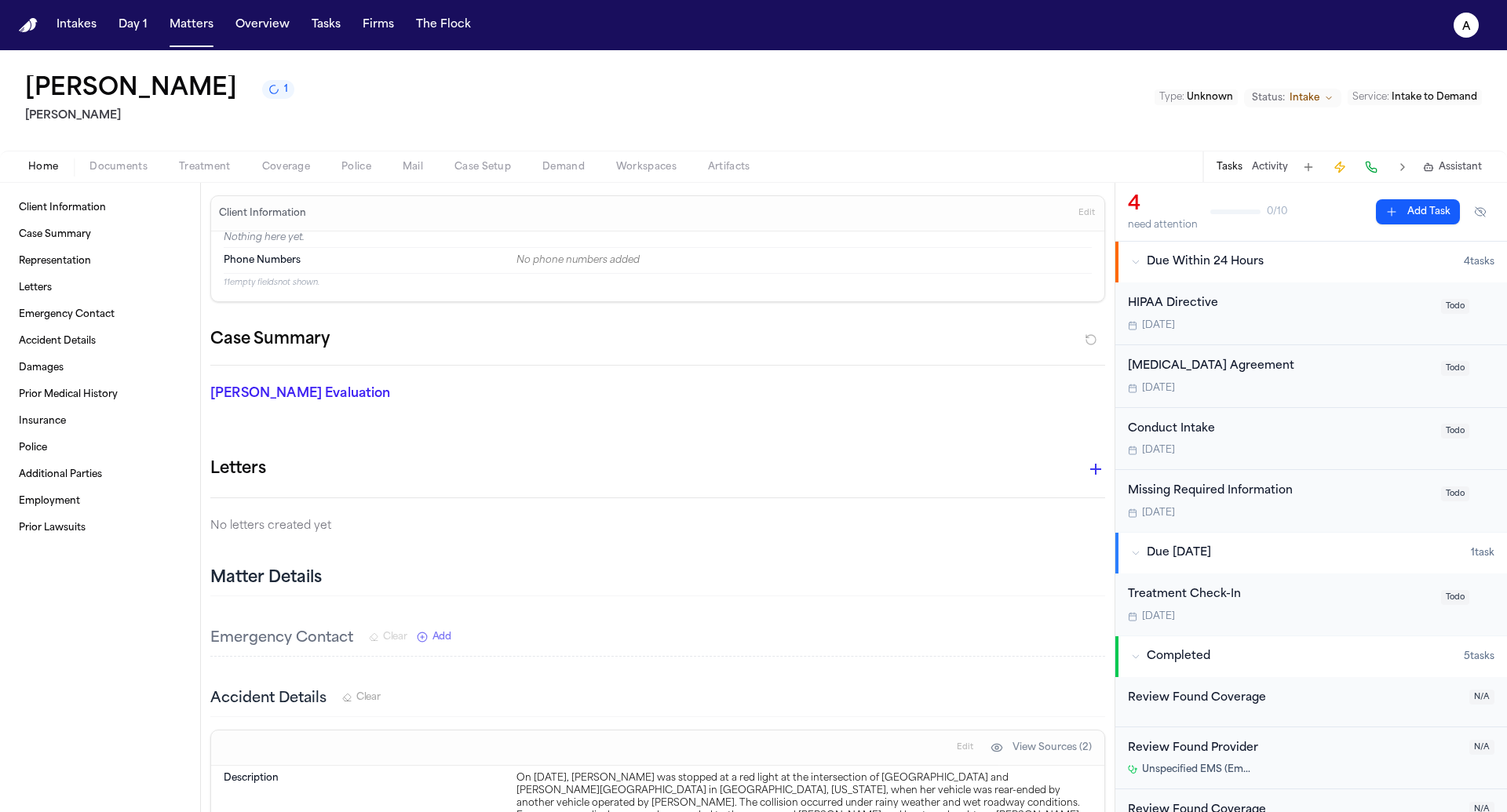
click at [326, 169] on button "Police" at bounding box center [356, 168] width 61 height 19
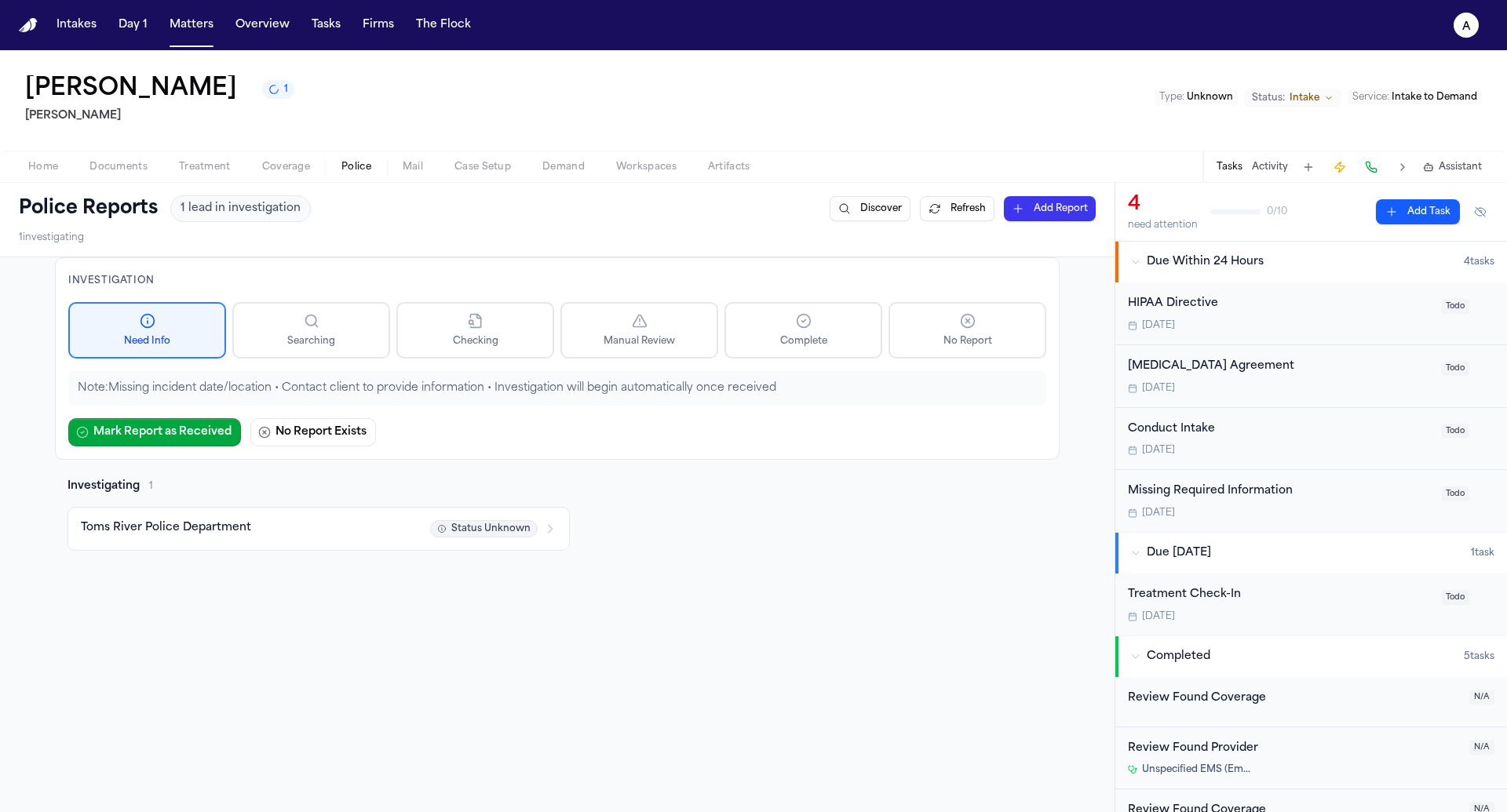
click at [262, 92] on button "1" at bounding box center [278, 90] width 32 height 19
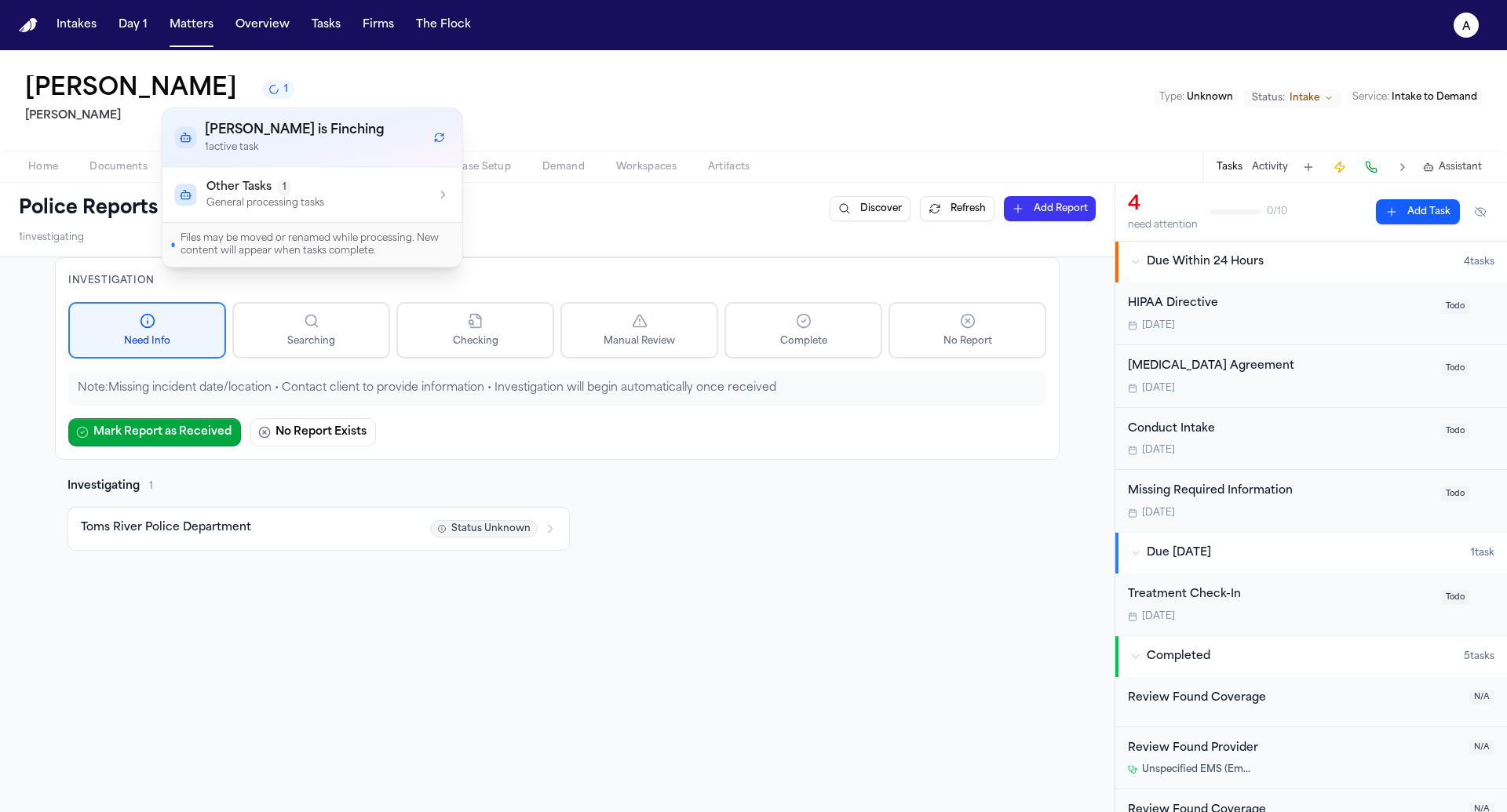
click at [267, 92] on icon "1 active task" at bounding box center [274, 89] width 14 height 14
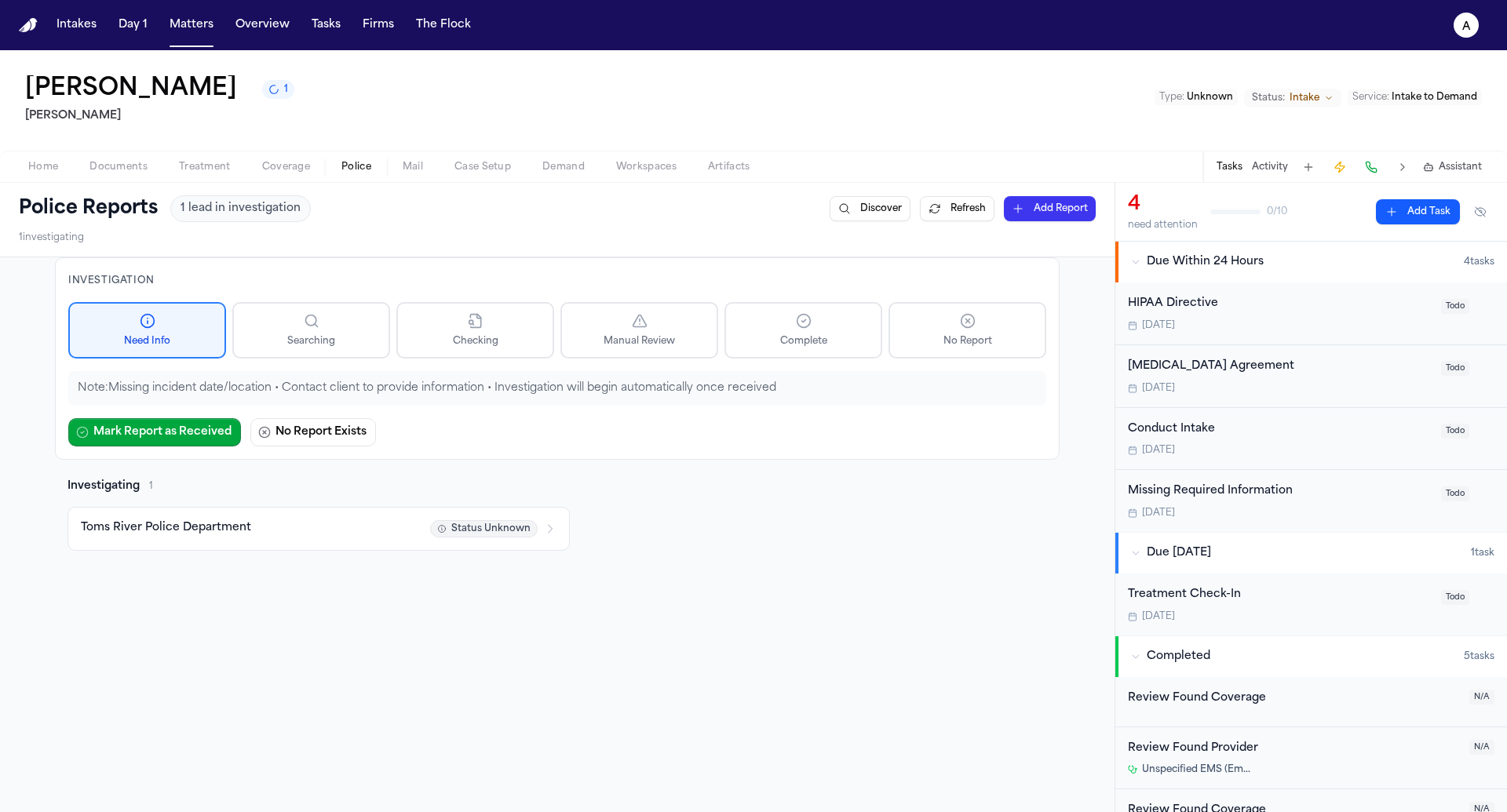
click at [262, 90] on button "1" at bounding box center [278, 90] width 32 height 19
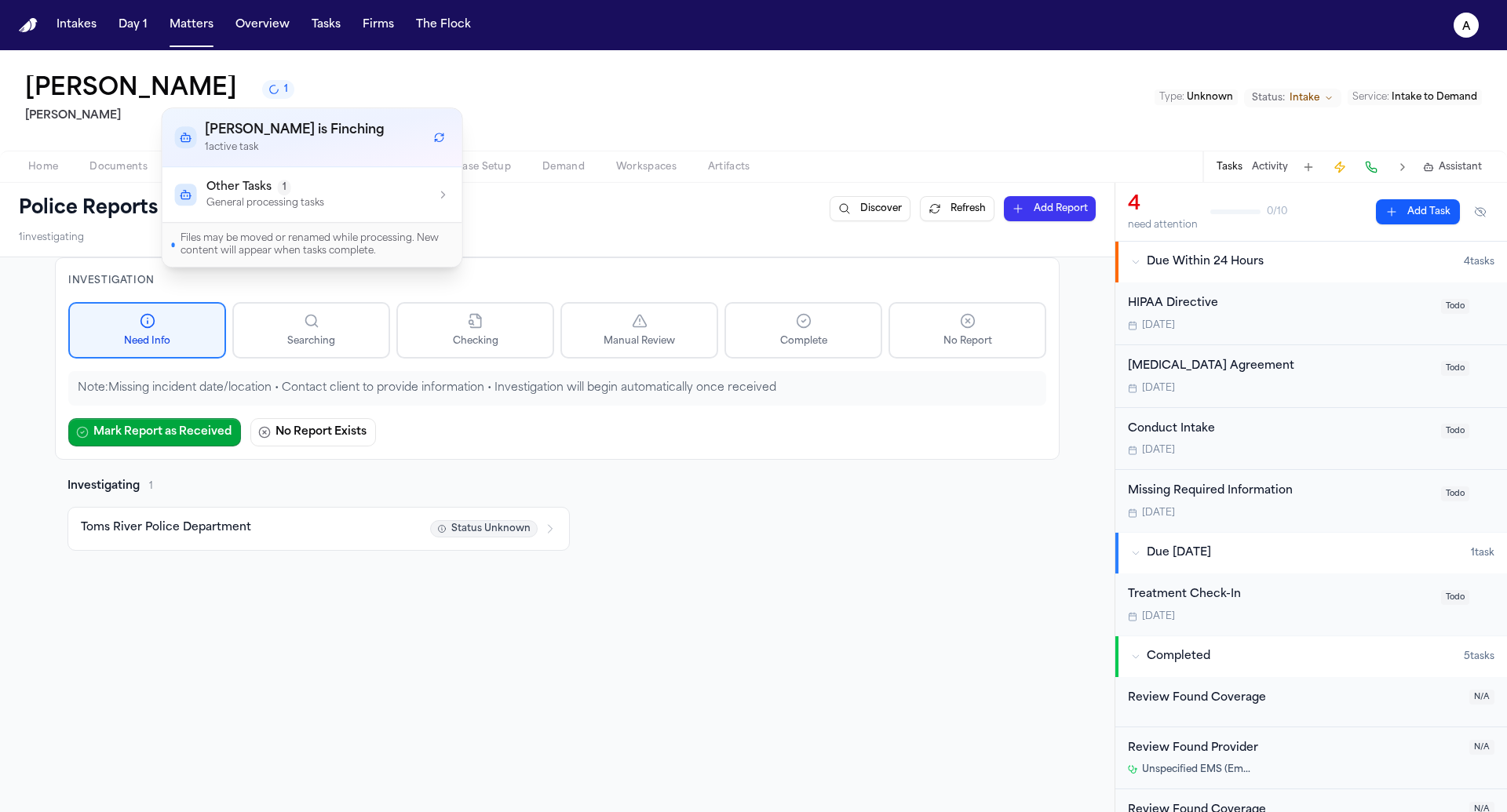
click at [267, 90] on icon "1 active task" at bounding box center [274, 89] width 14 height 14
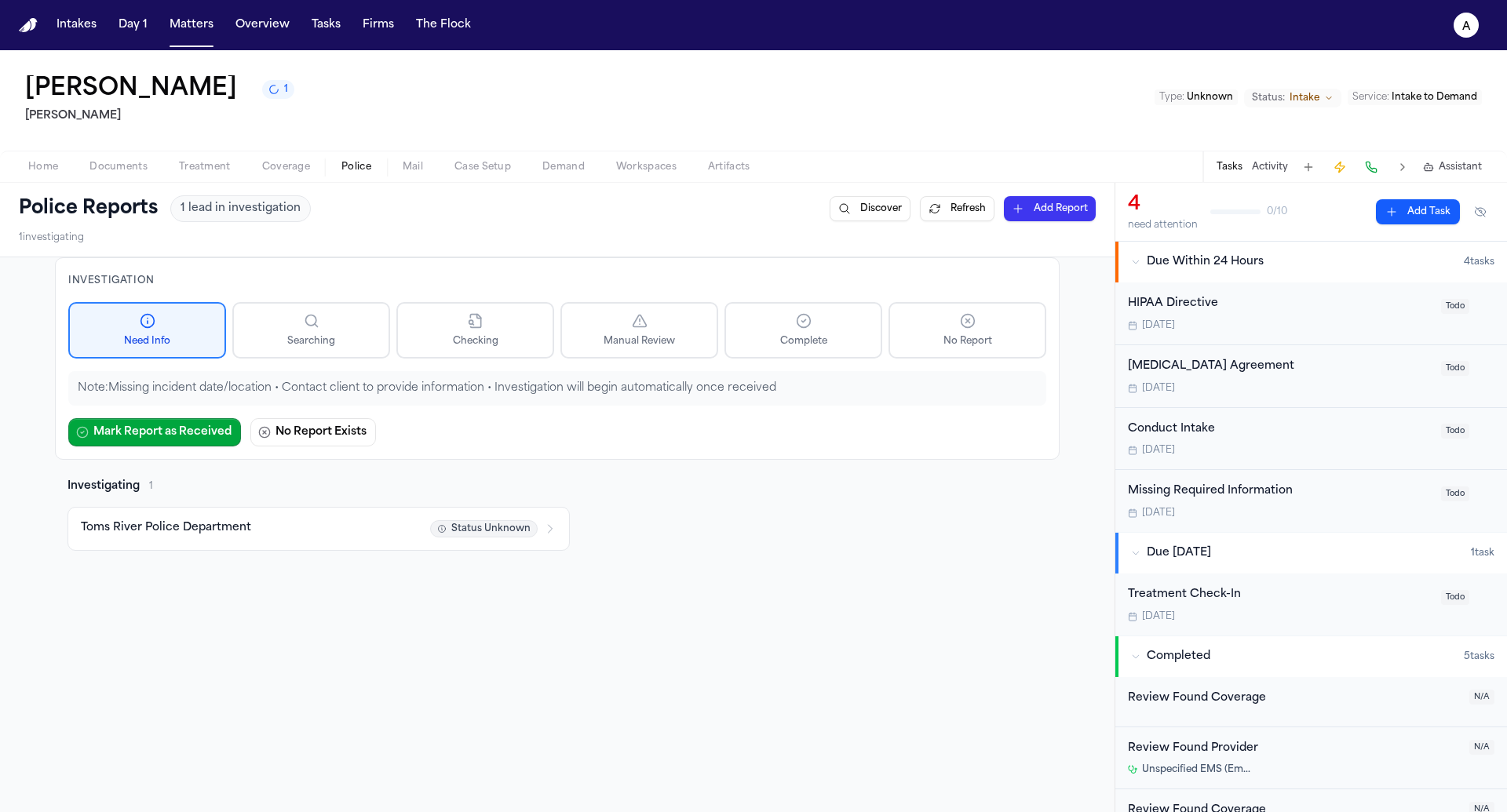
click at [87, 692] on div "Investigation Need Info Searching Checking Manual Review Complete No Report Not…" at bounding box center [557, 626] width 1114 height 738
click at [956, 213] on button "Refresh" at bounding box center [957, 209] width 74 height 25
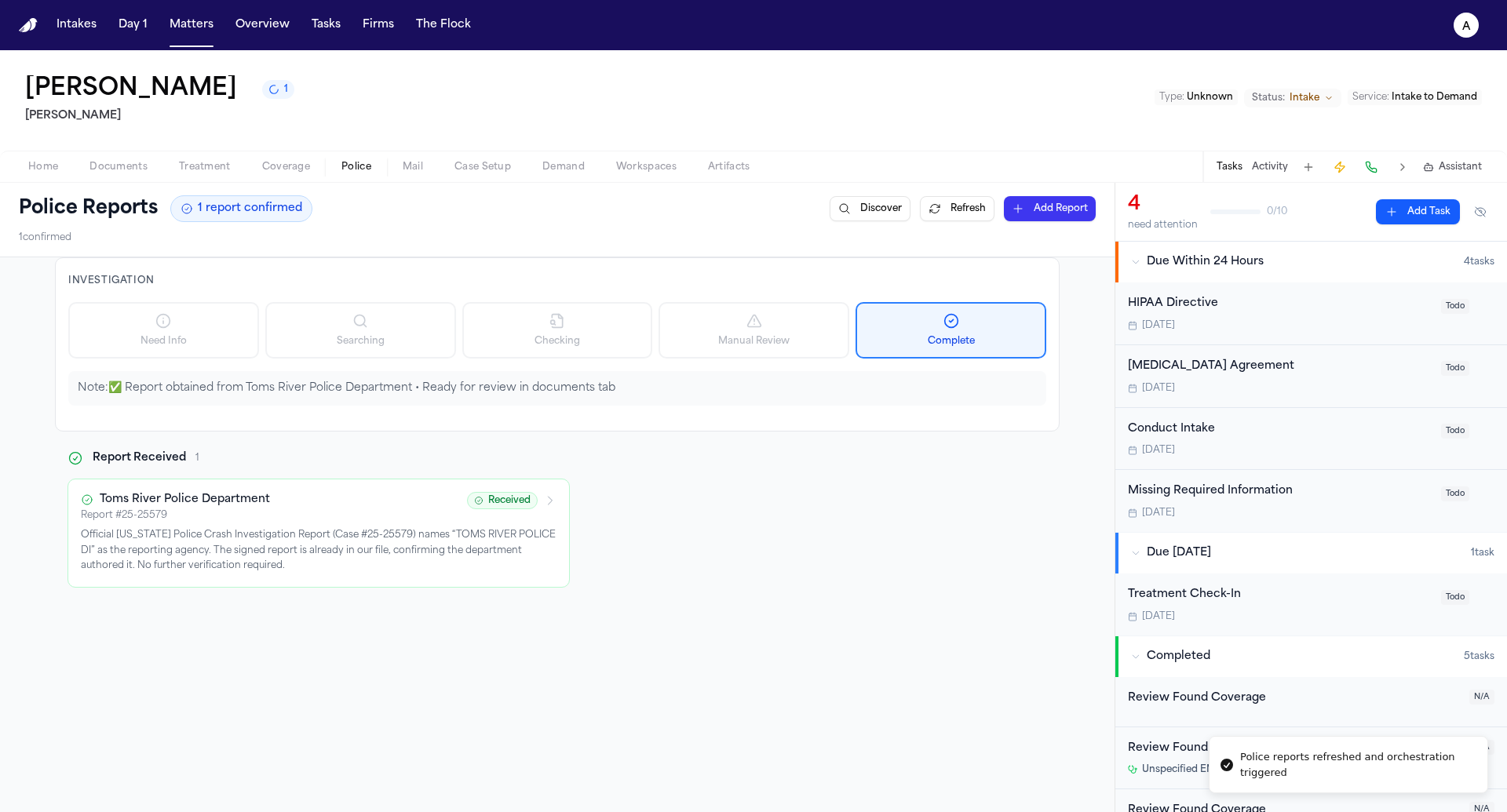
click at [190, 169] on span "Treatment" at bounding box center [204, 167] width 52 height 12
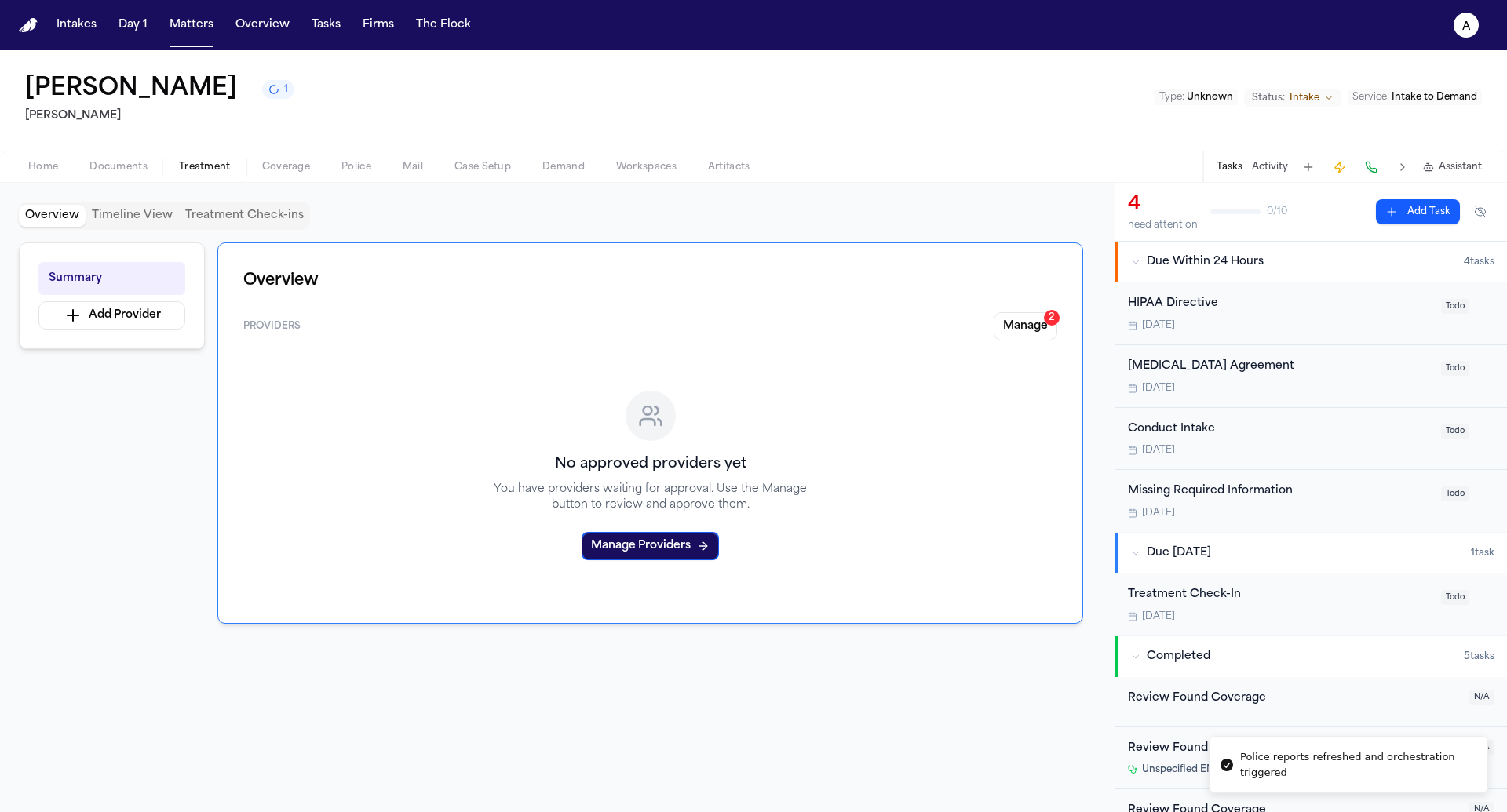
click at [140, 169] on span "Documents" at bounding box center [118, 167] width 58 height 12
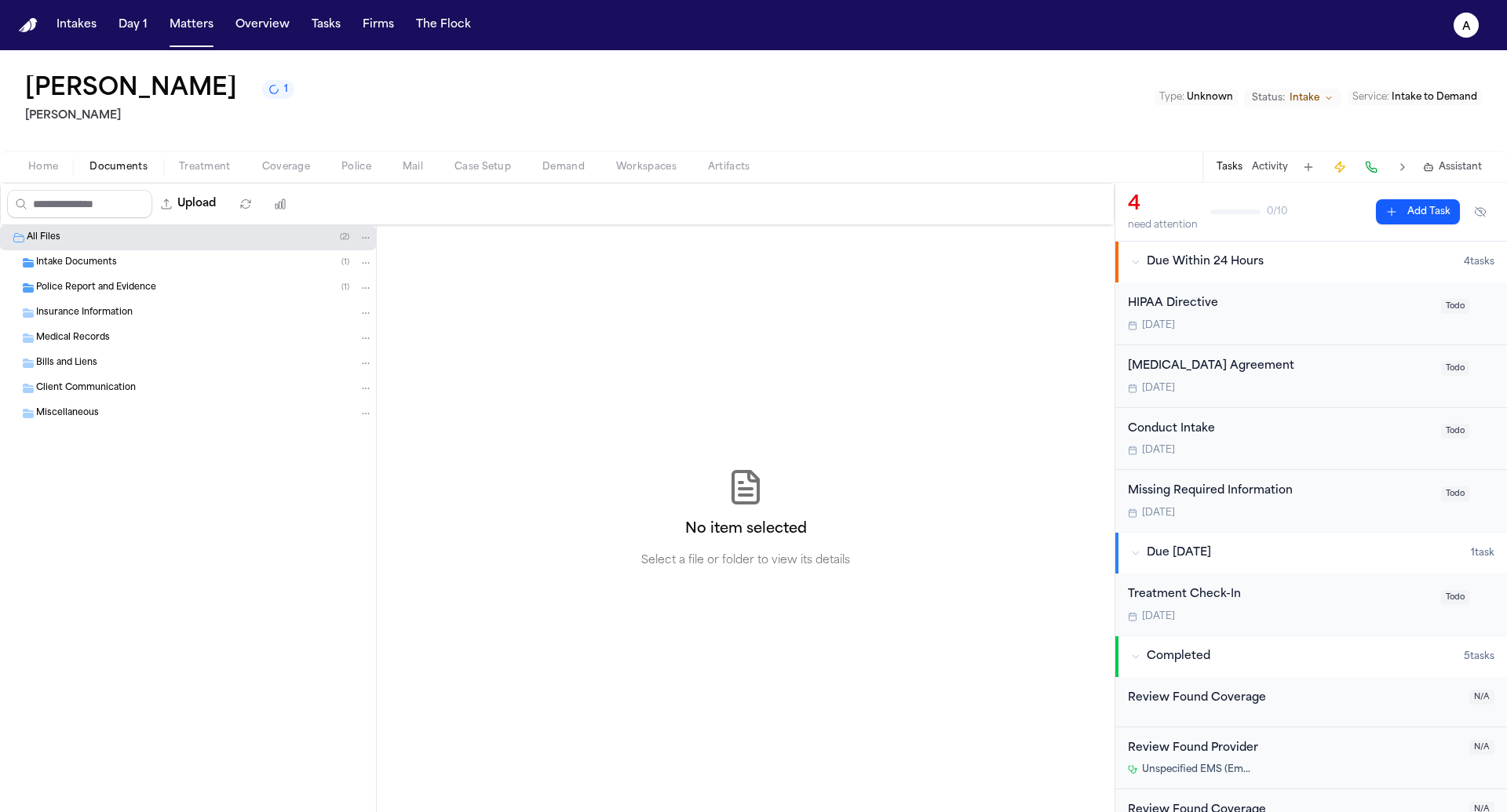
click at [211, 278] on div "Police Report and Evidence ( 1 )" at bounding box center [188, 288] width 376 height 25
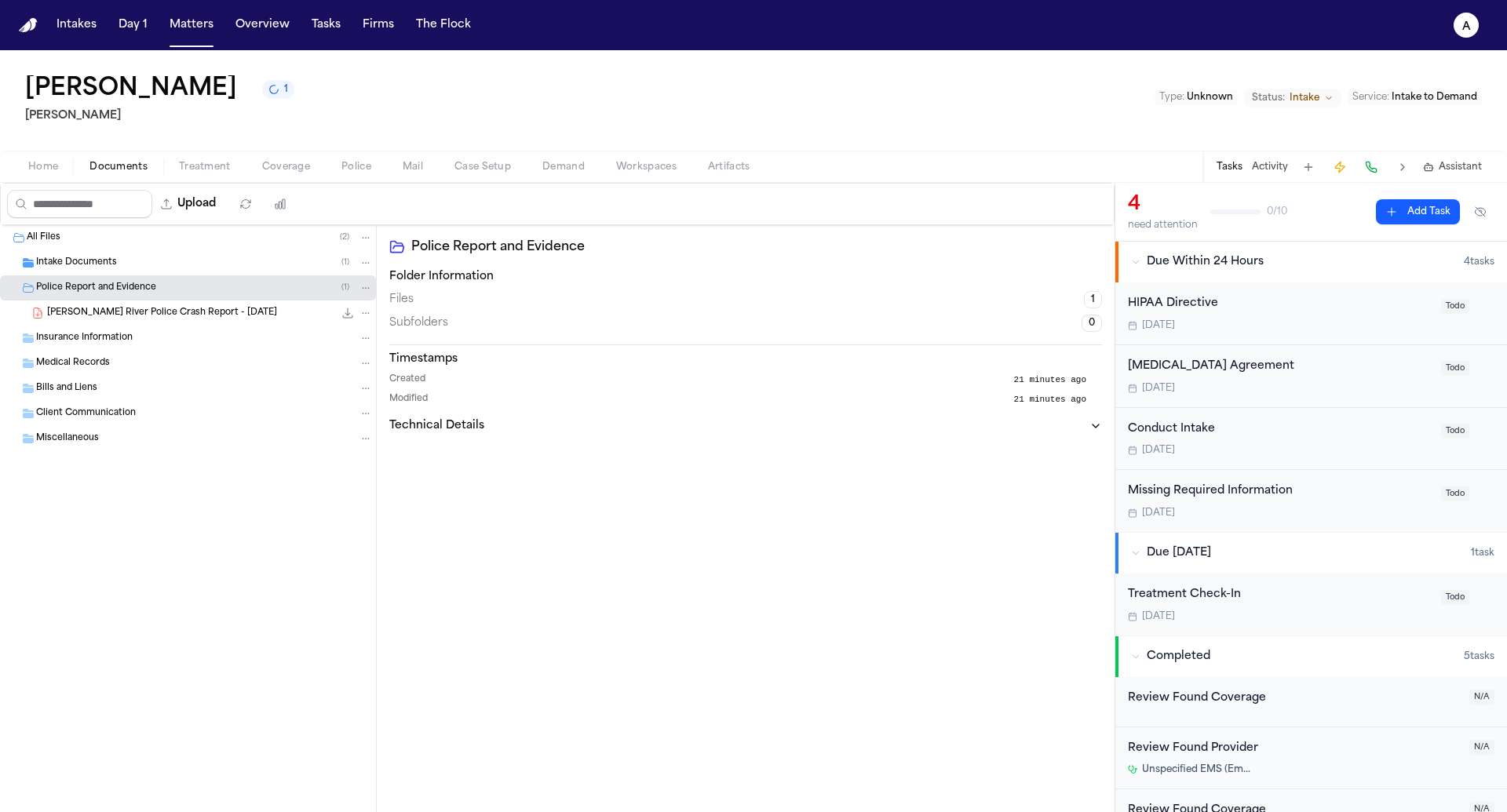
click at [187, 312] on span "L. Rada - Toms River Police Crash Report - 5.22.25" at bounding box center [162, 313] width 230 height 13
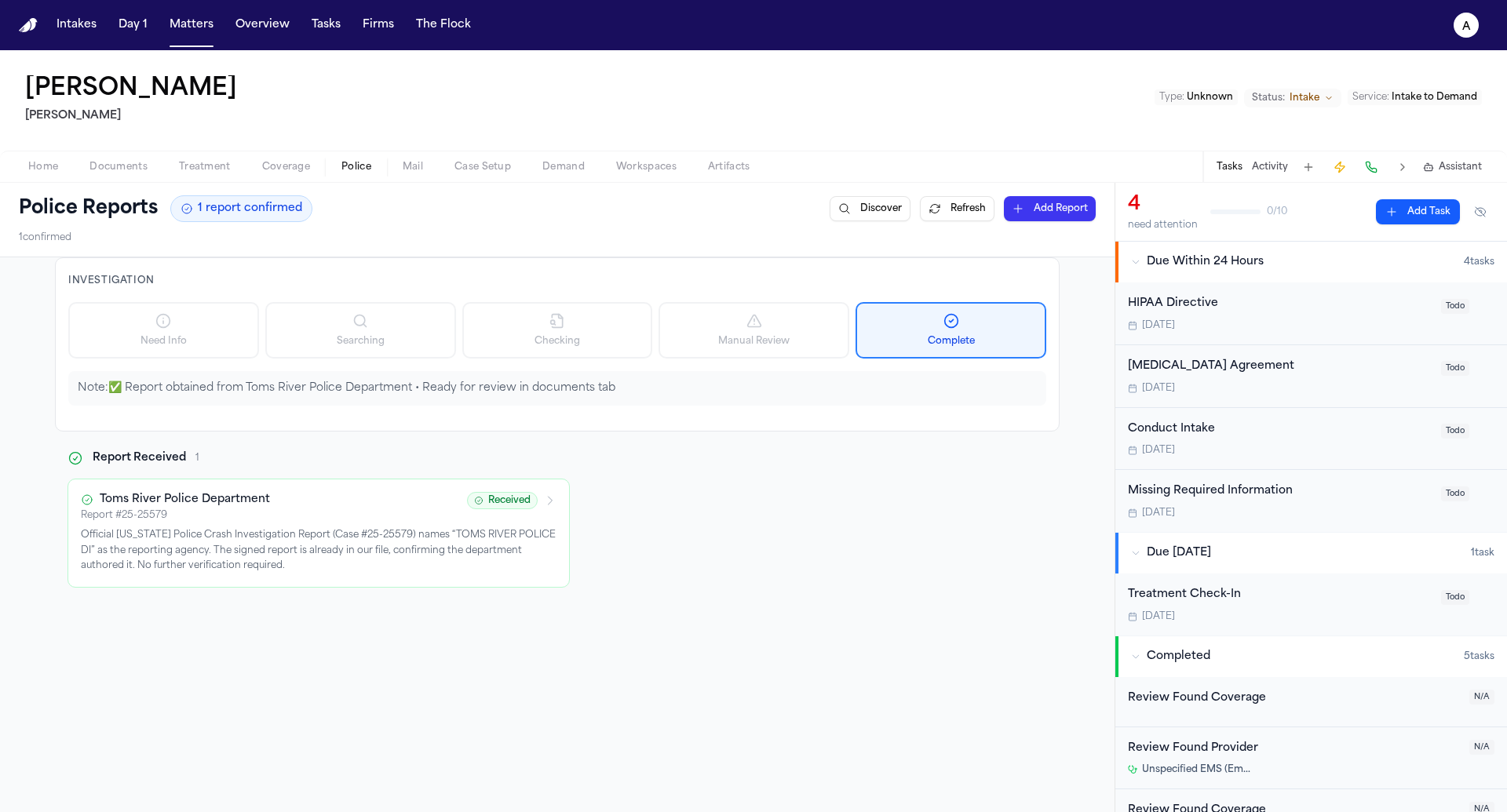
click at [354, 167] on span "Police" at bounding box center [356, 167] width 30 height 12
click at [406, 554] on p "Official New Jersey Police Crash Investigation Report (Case #25-25579) names “T…" at bounding box center [319, 551] width 476 height 46
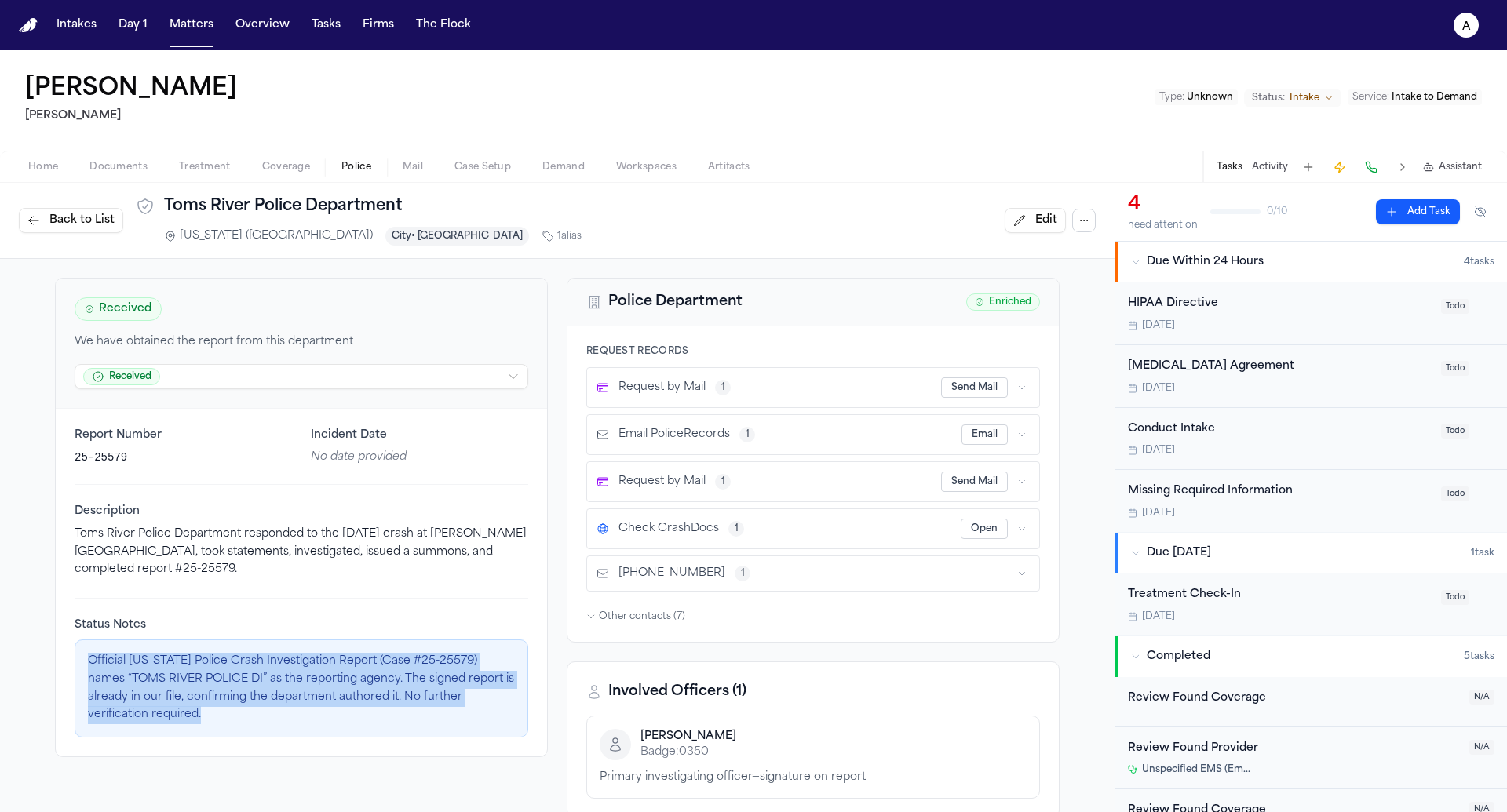
drag, startPoint x: 79, startPoint y: 650, endPoint x: 210, endPoint y: 724, distance: 150.5
click at [210, 724] on div "Official New Jersey Police Crash Investigation Report (Case #25-25579) names “T…" at bounding box center [301, 689] width 454 height 98
click at [1476, 14] on button "a" at bounding box center [1466, 25] width 44 height 35
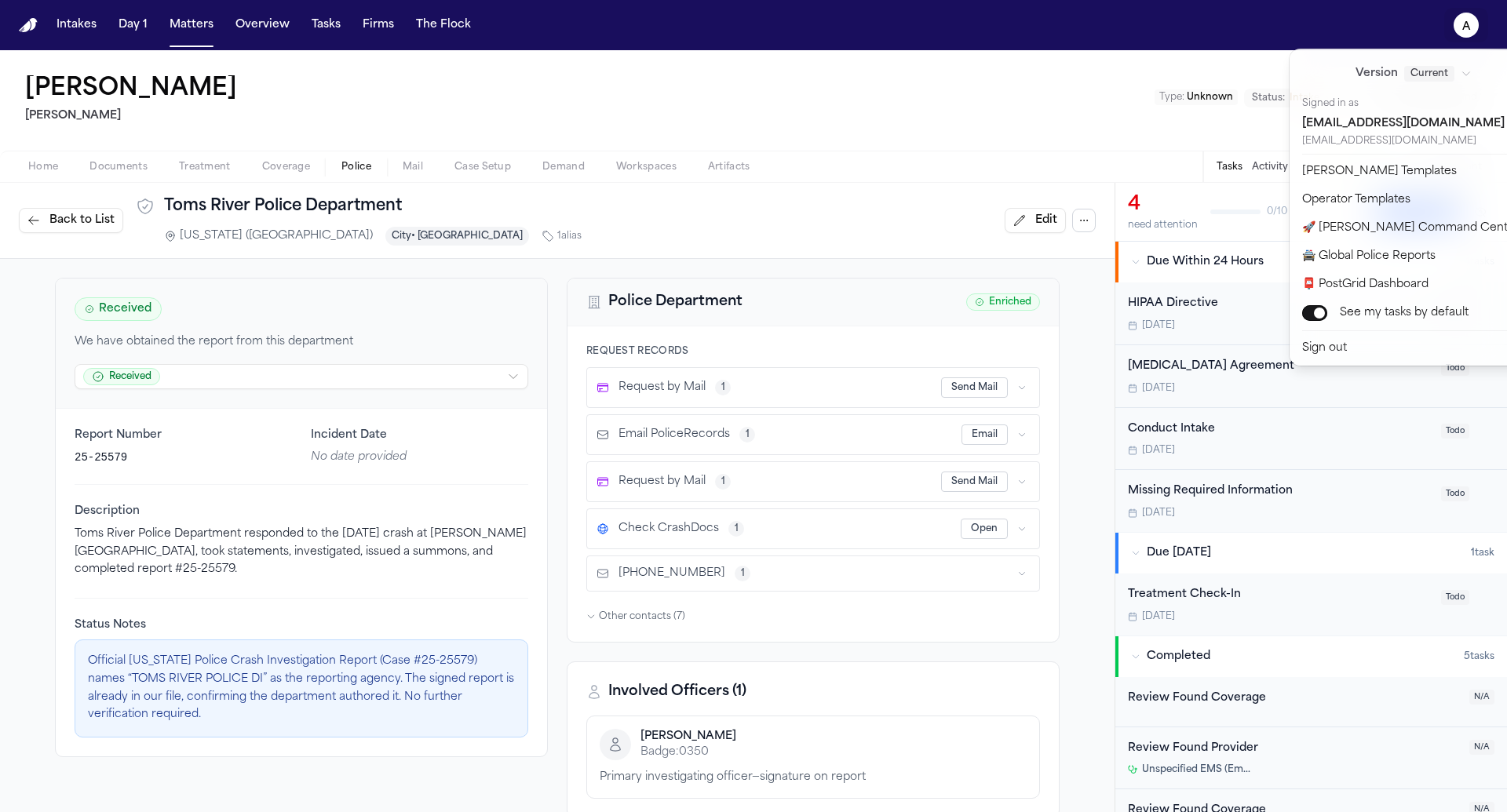
click at [1000, 396] on div "Intakes Day 1 Matters Overview Tasks Firms The Flock a Lisa Rada Hecht Type : U…" at bounding box center [754, 406] width 1507 height 812
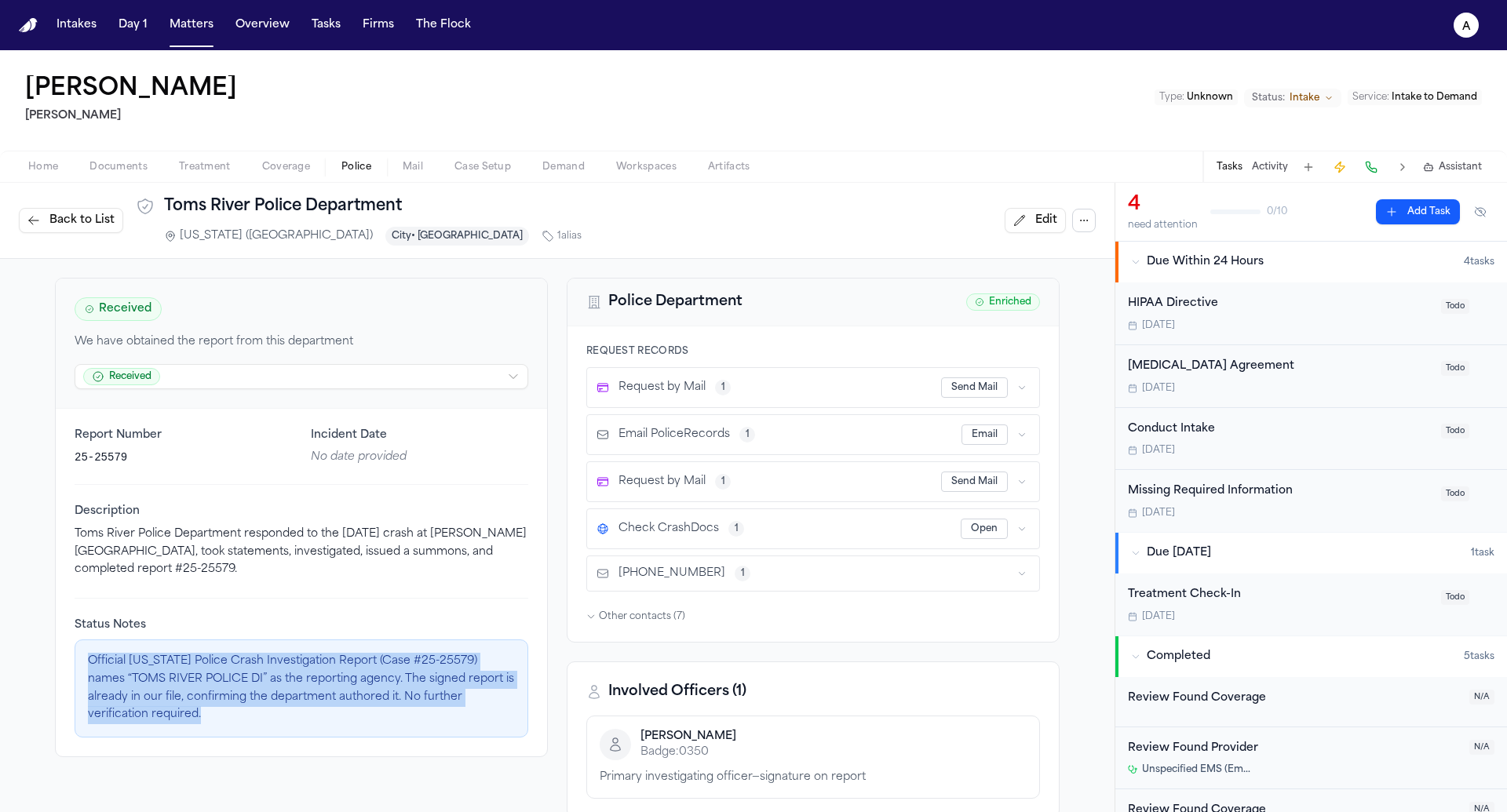
click at [931, 478] on div "Request by Mail 1" at bounding box center [768, 482] width 345 height 16
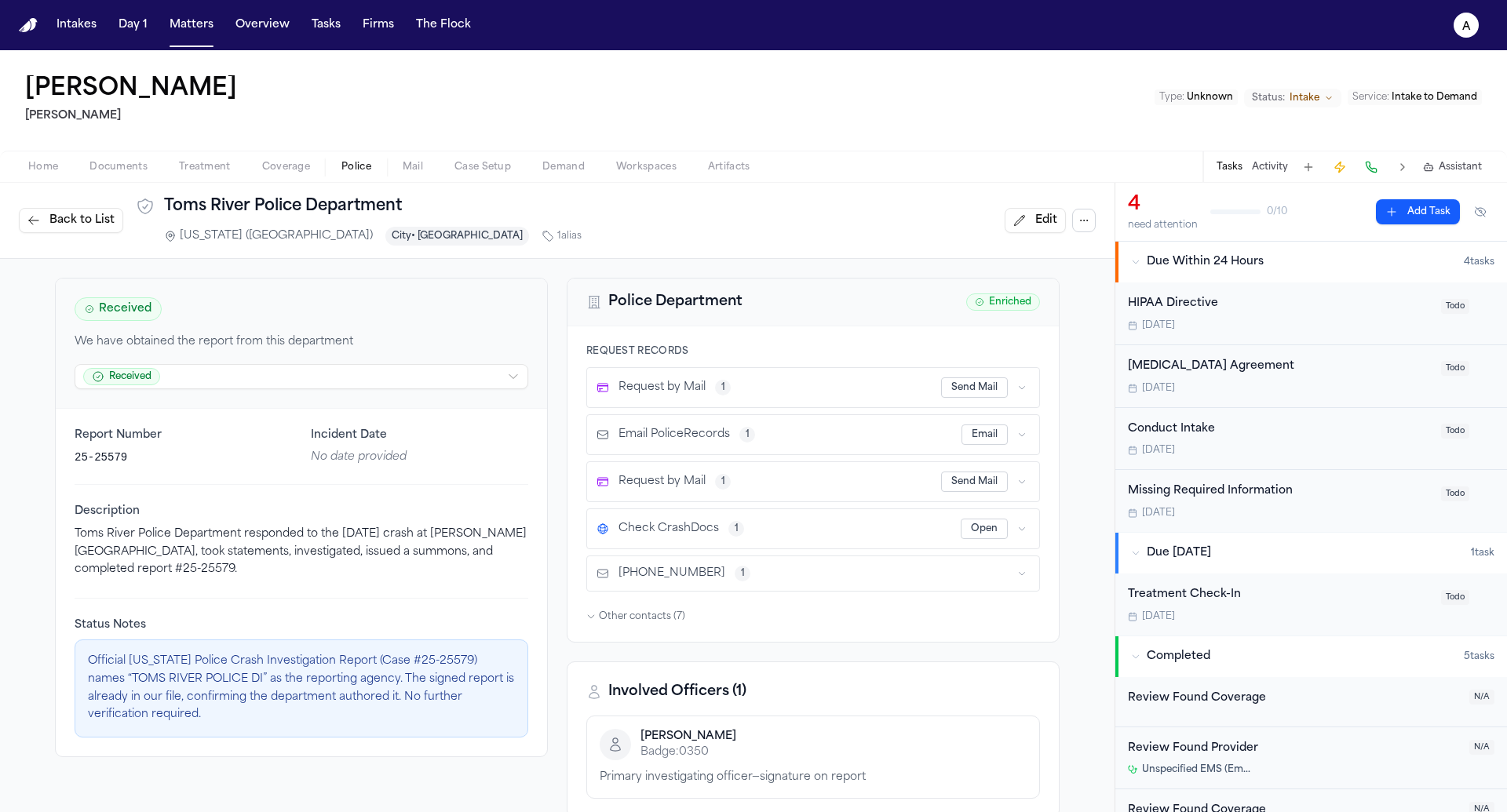
click at [881, 477] on div "Request by Mail 1" at bounding box center [768, 482] width 345 height 16
click at [1026, 478] on icon "button" at bounding box center [1022, 482] width 10 height 10
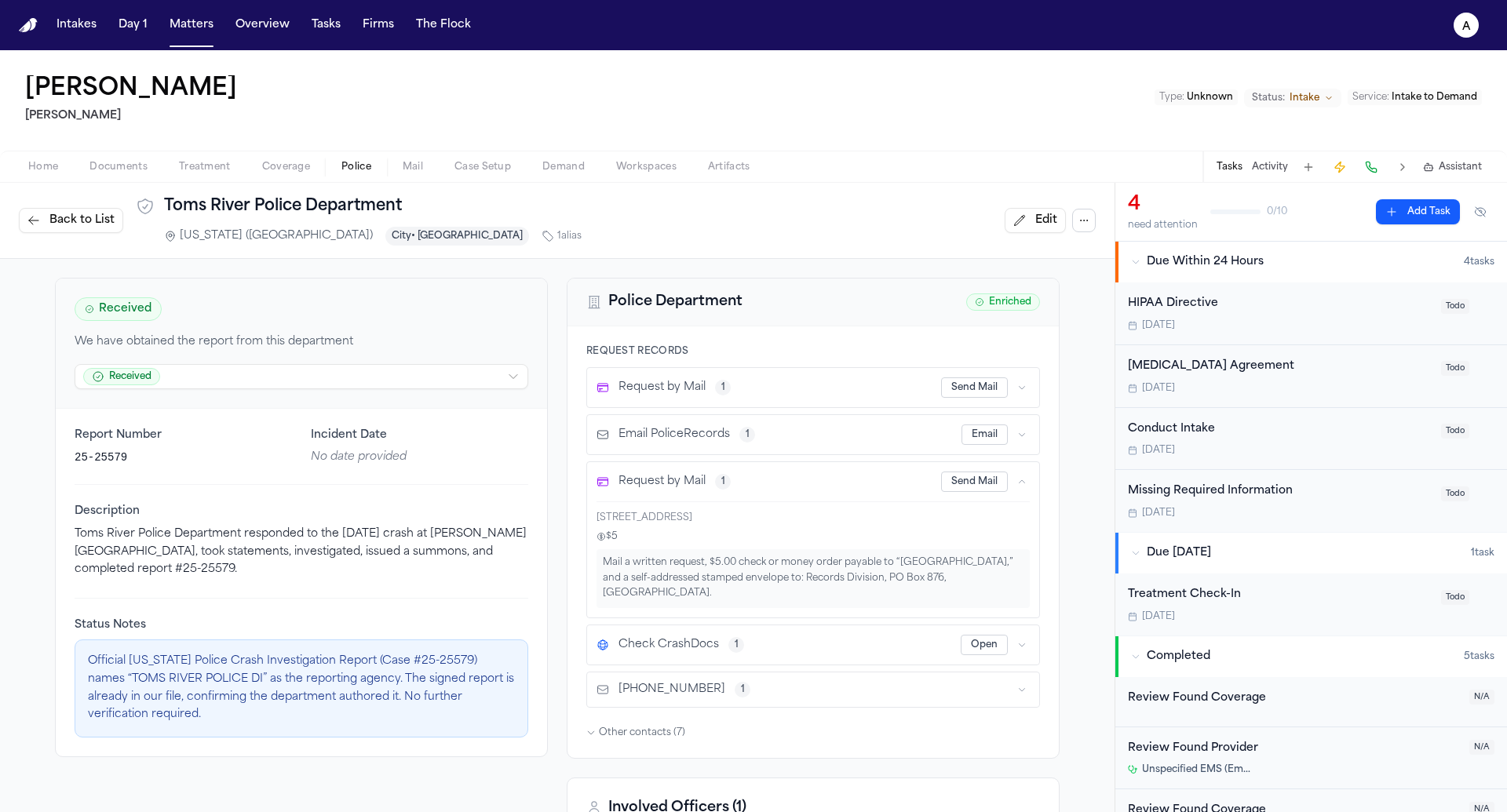
click at [1022, 478] on icon "button" at bounding box center [1022, 482] width 10 height 10
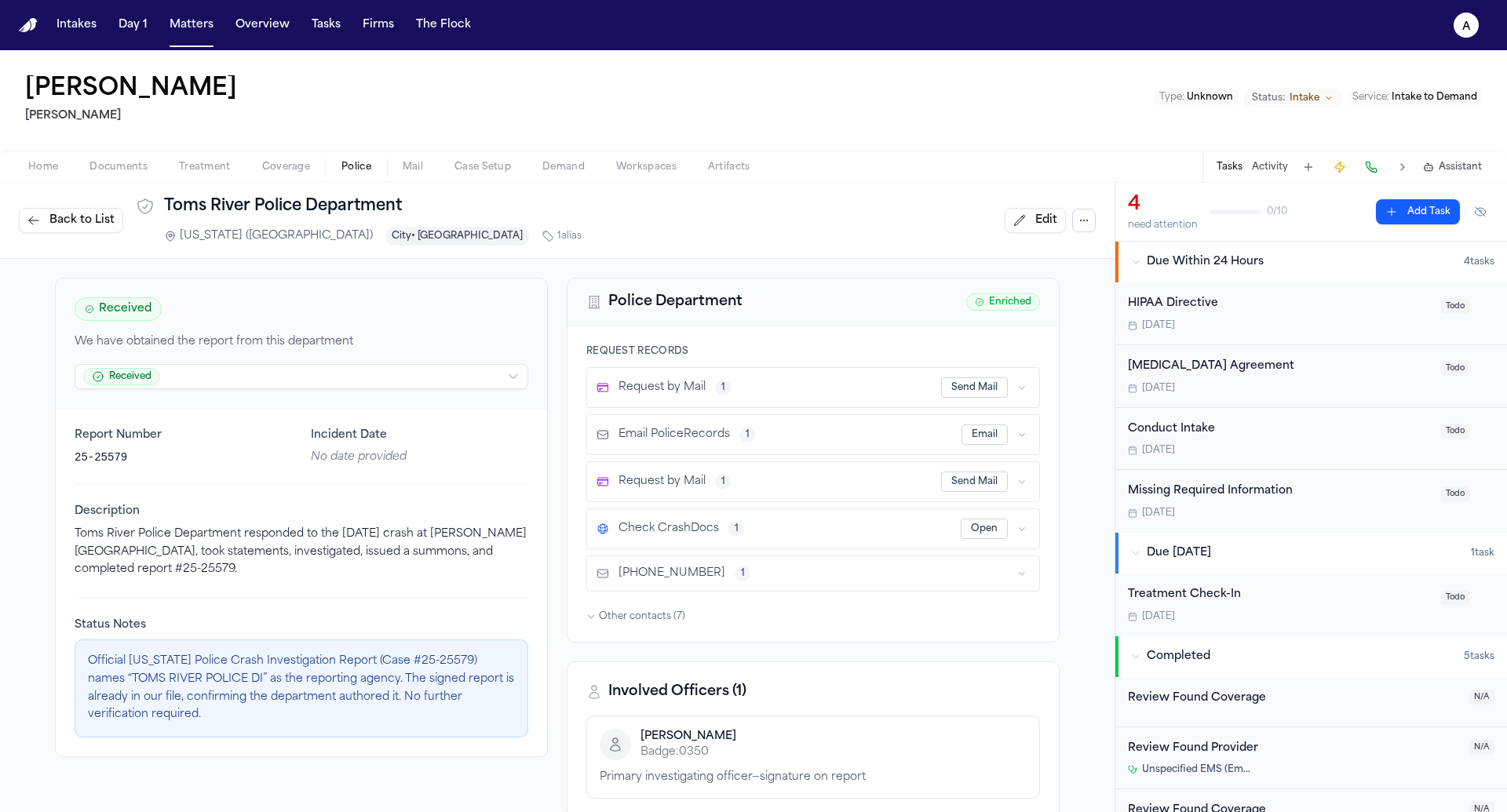
click at [965, 478] on button "Send Mail" at bounding box center [974, 481] width 66 height 20
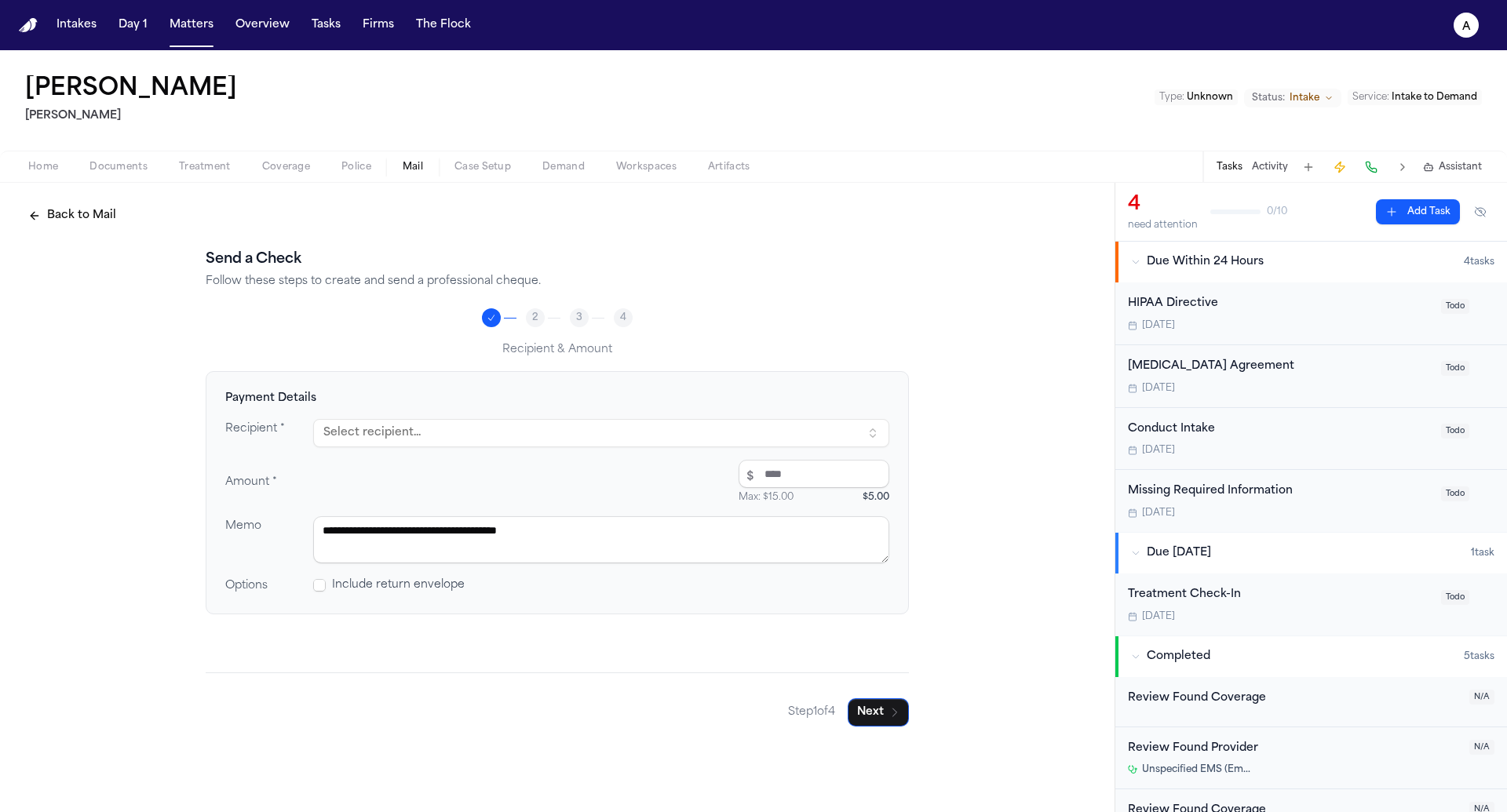
type textarea "**********"
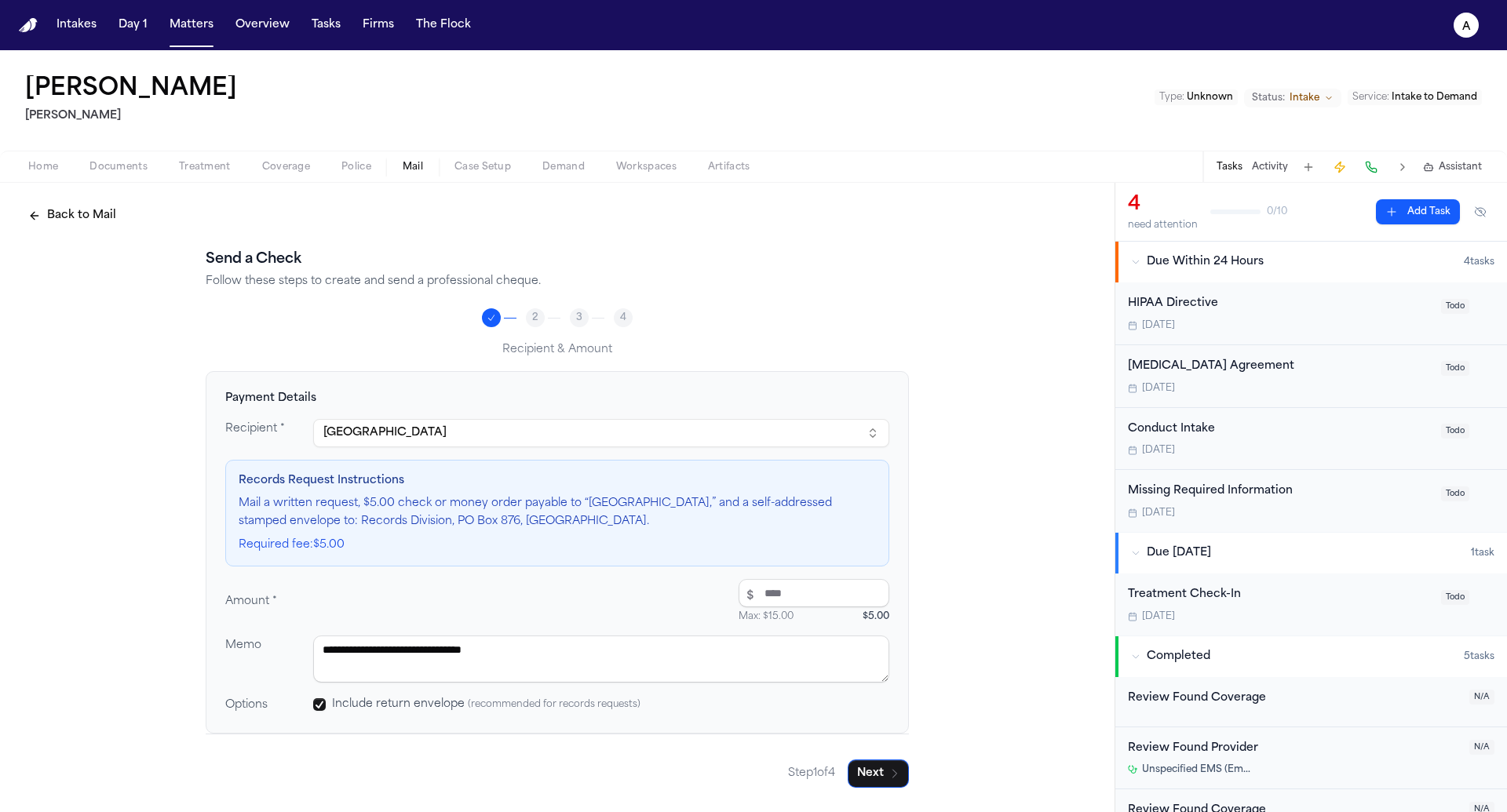
click at [92, 248] on div "**********" at bounding box center [557, 494] width 1114 height 624
click at [90, 228] on button "Back to Mail" at bounding box center [72, 216] width 107 height 28
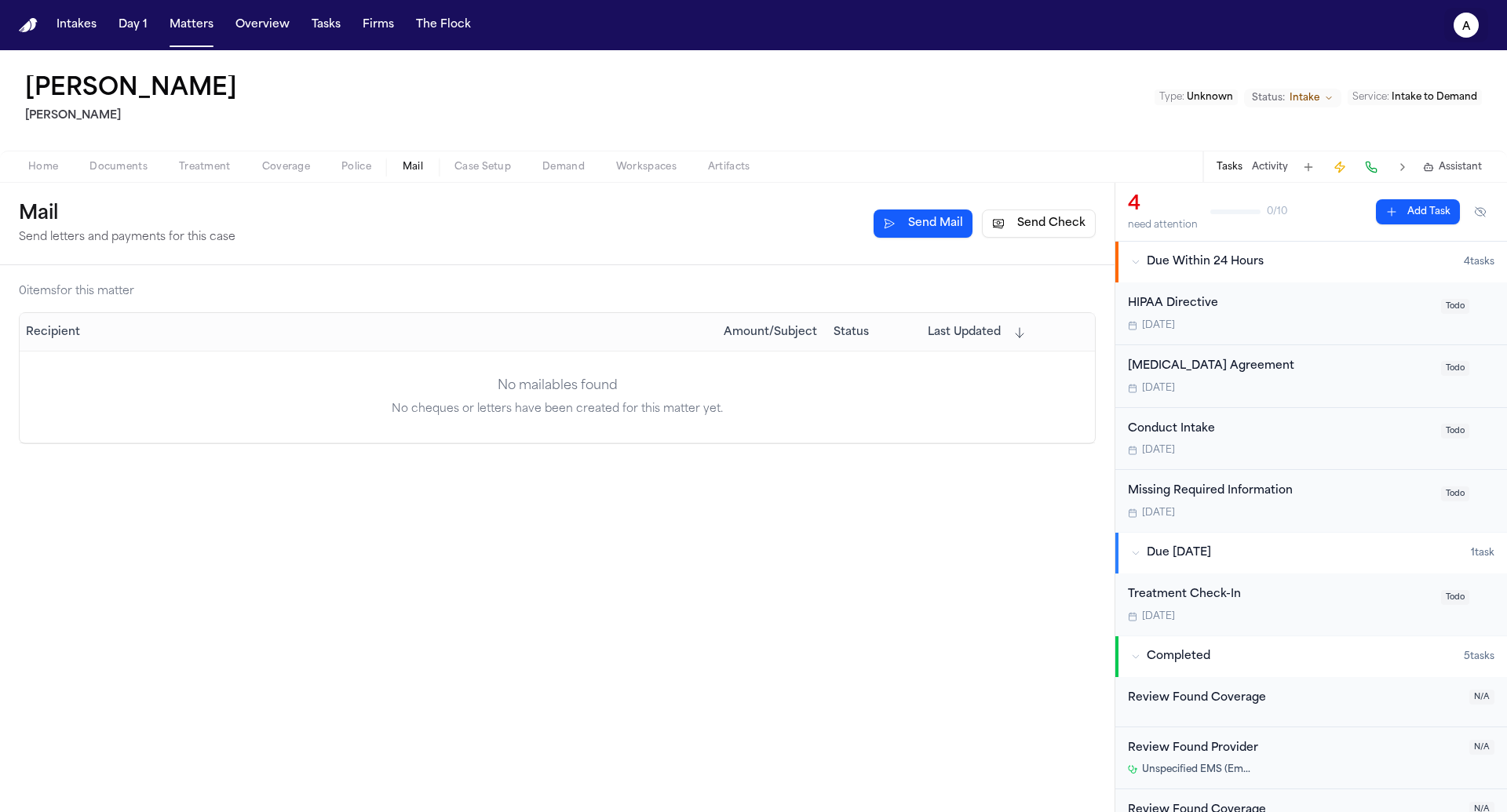
click at [1469, 21] on text "a" at bounding box center [1467, 26] width 9 height 11
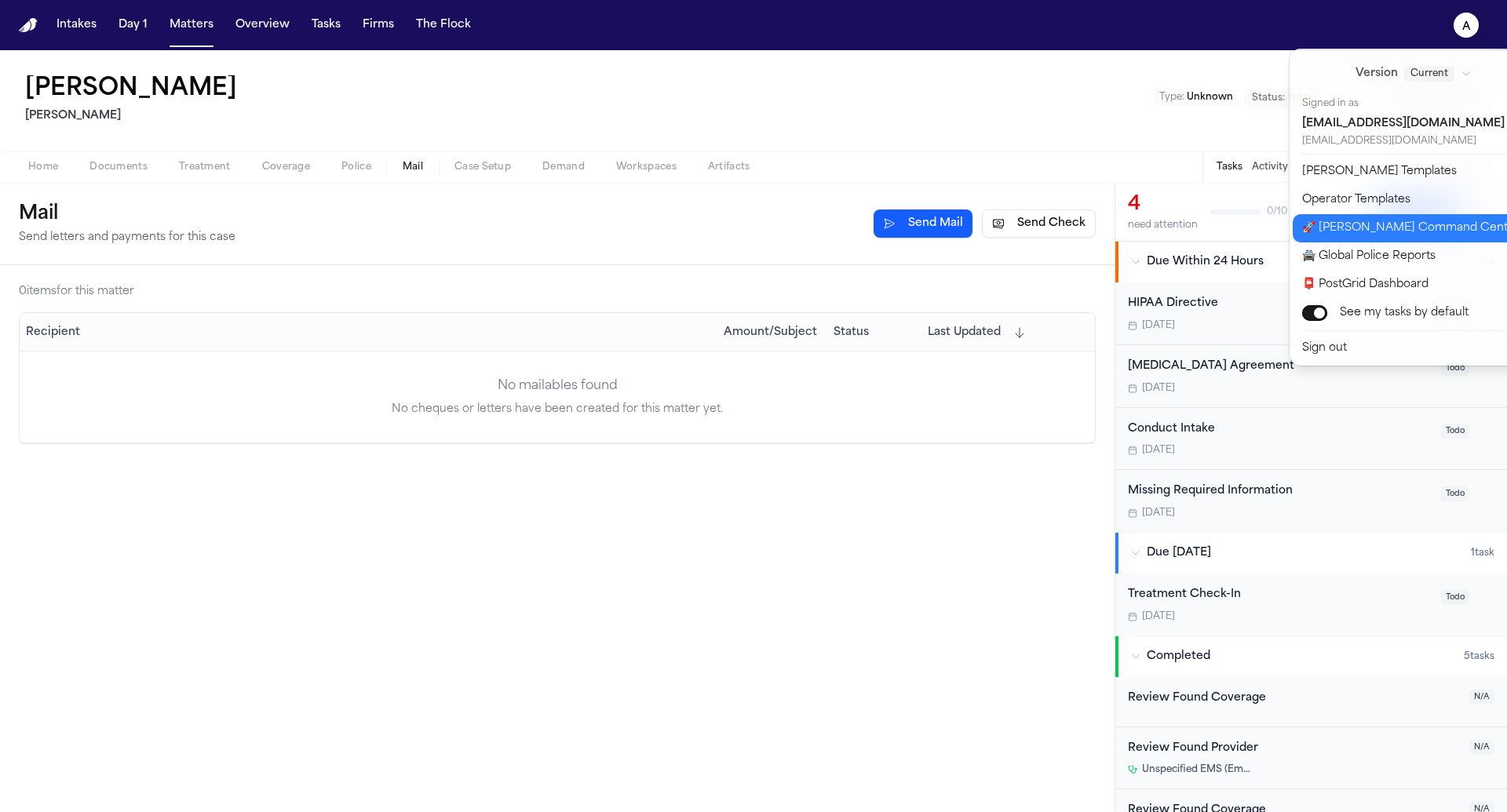
click at [1422, 231] on button "🚀 Bland Command Center" at bounding box center [1423, 228] width 261 height 28
select select "**"
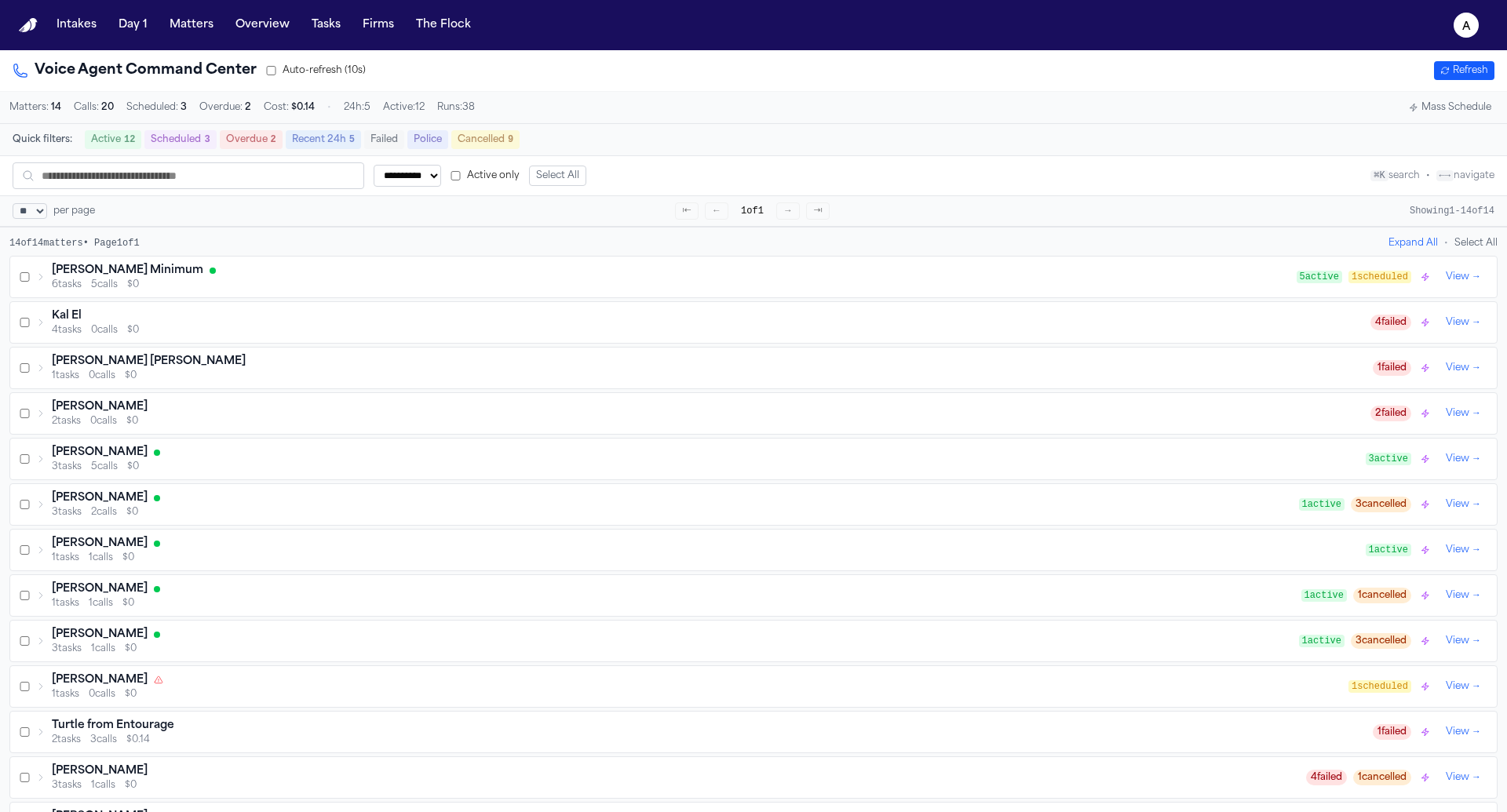
click at [341, 275] on div "Barry Minimum" at bounding box center [674, 271] width 1245 height 16
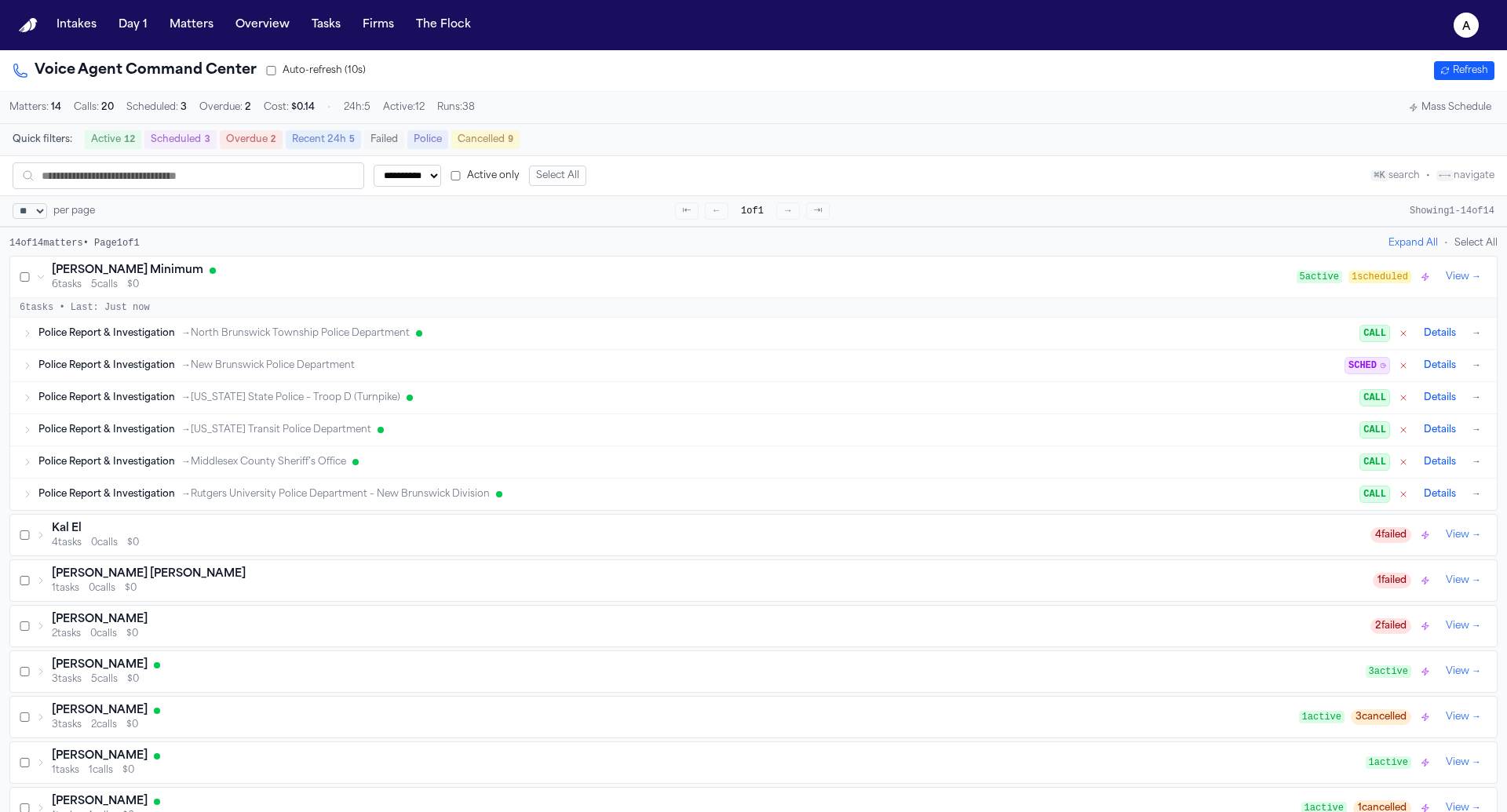
click at [336, 369] on span "→ New Brunswick Police Department" at bounding box center [268, 366] width 174 height 12
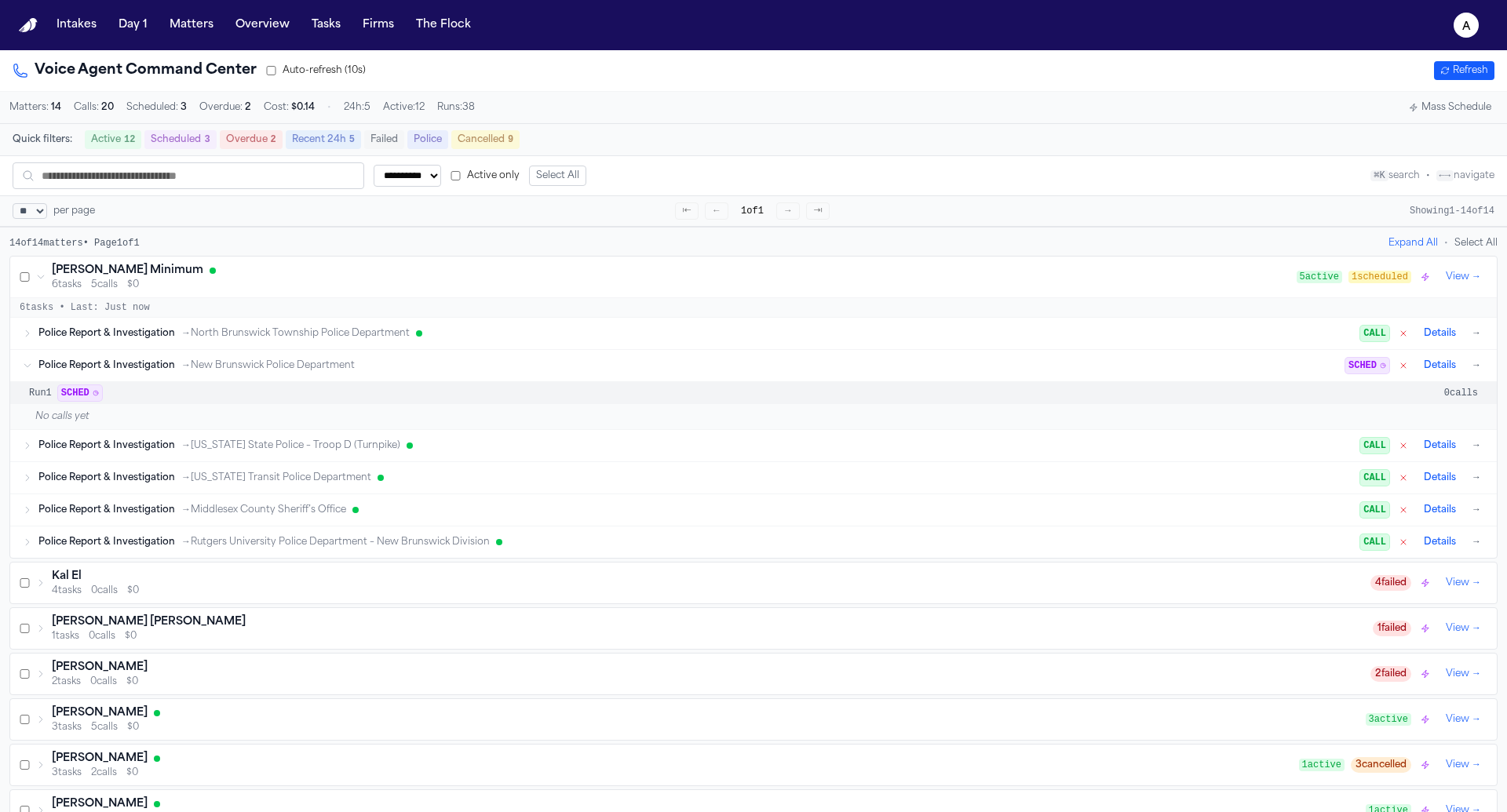
click at [338, 366] on span "→ New Brunswick Police Department" at bounding box center [268, 366] width 174 height 12
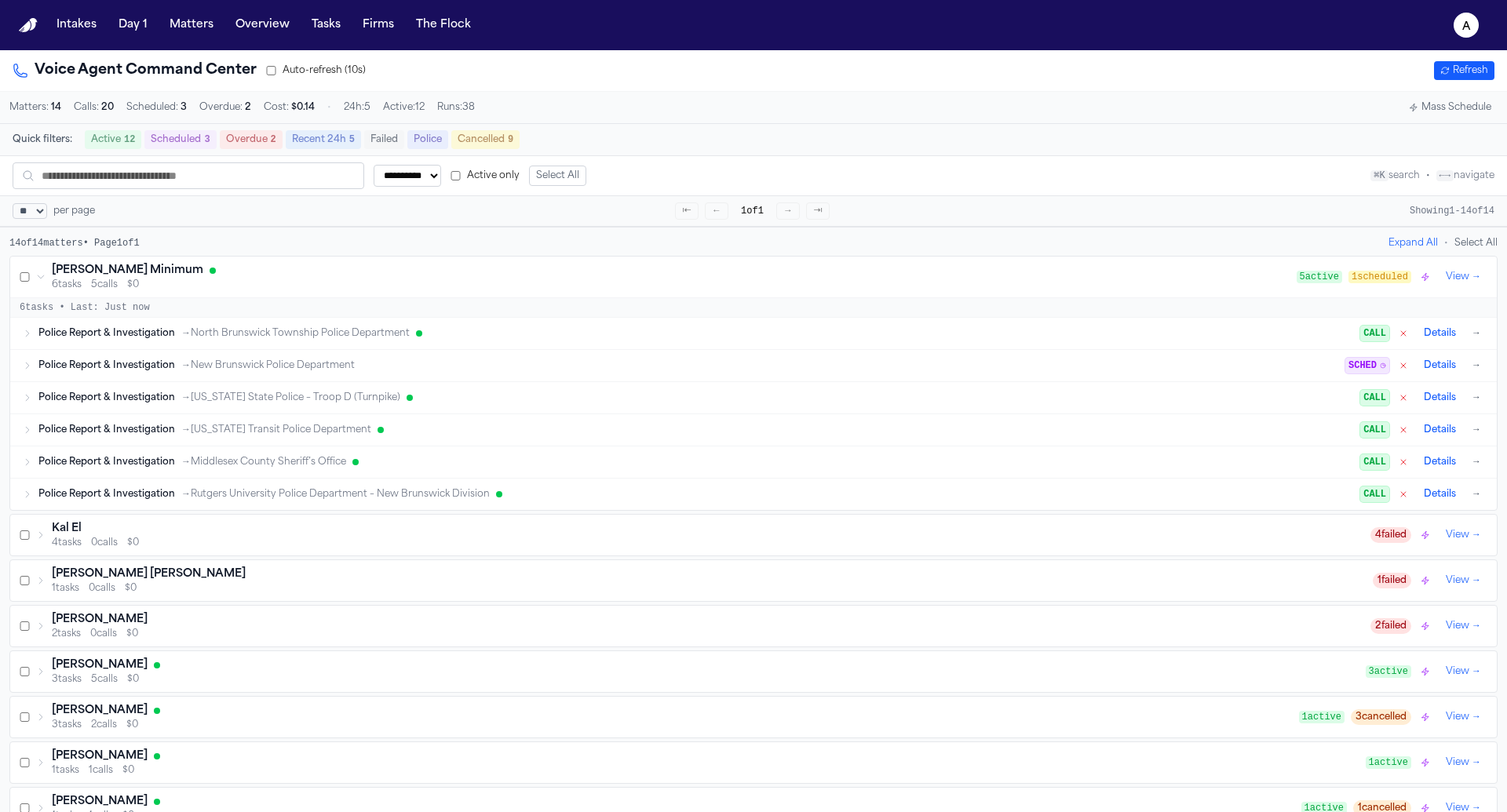
click at [350, 322] on div "Police Report & Investigation → North Brunswick Township Police Department CALL…" at bounding box center [754, 334] width 1487 height 31
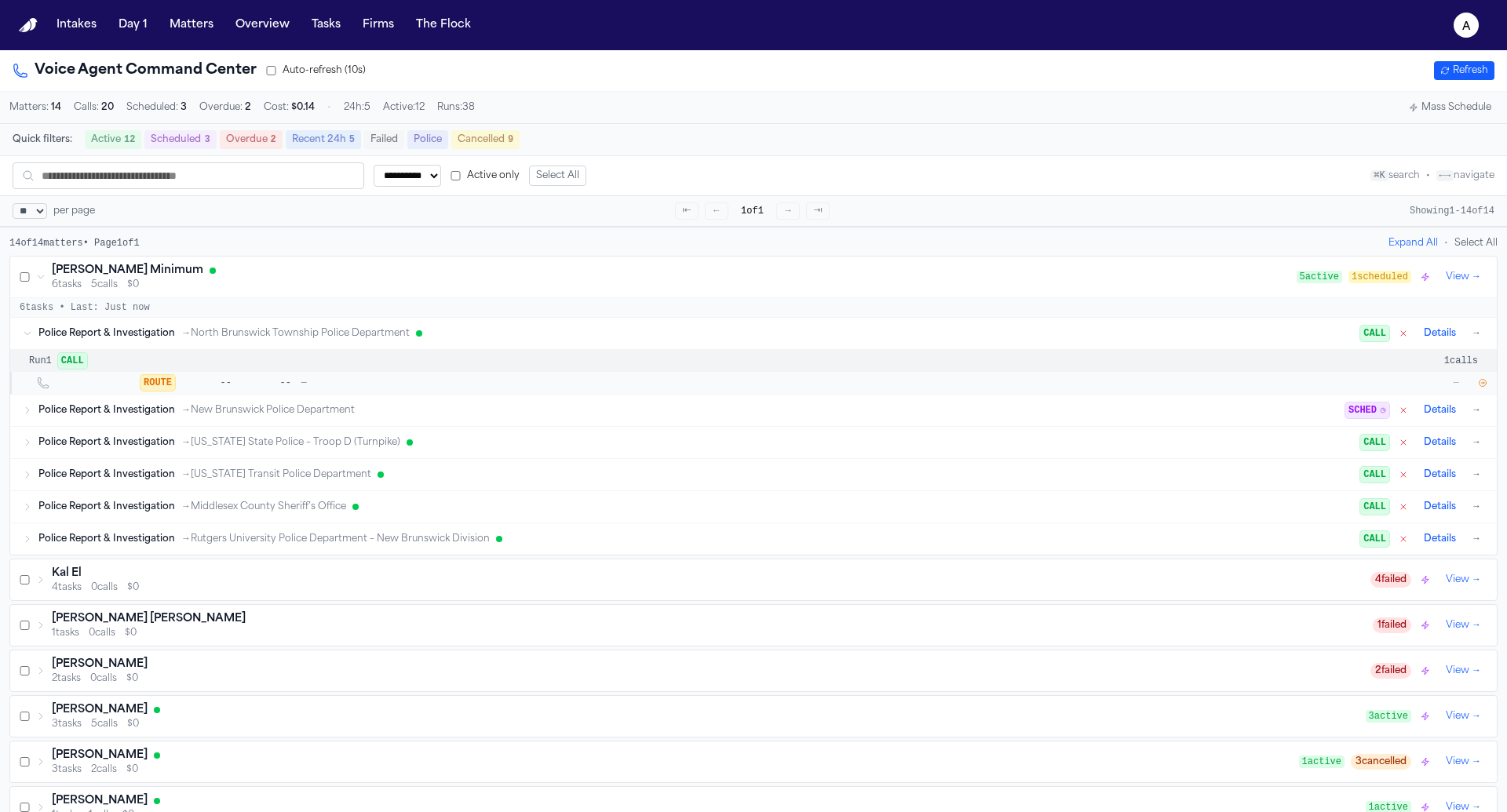
click at [350, 322] on div "Police Report & Investigation → North Brunswick Township Police Department CALL…" at bounding box center [754, 334] width 1487 height 31
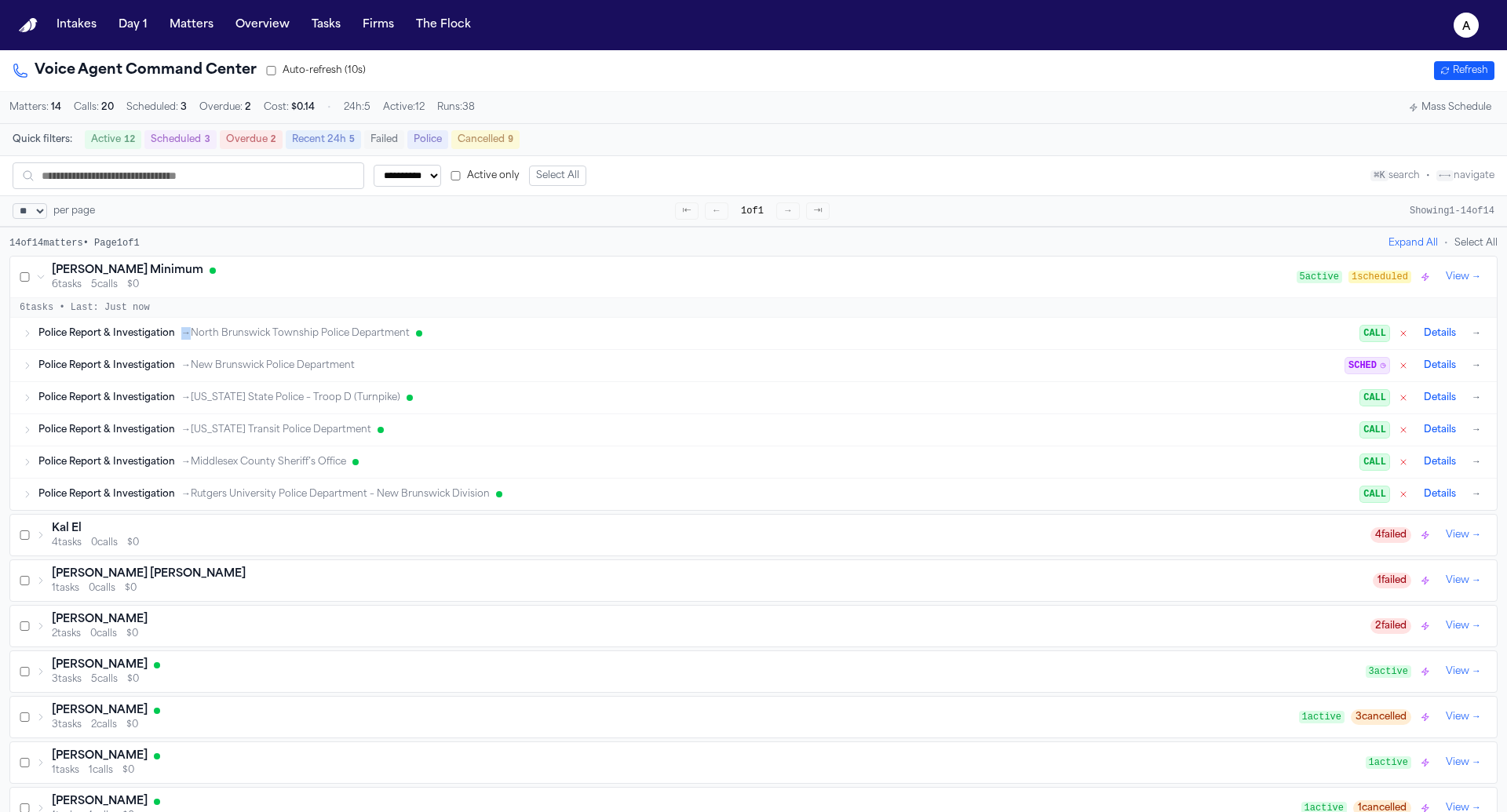
click at [346, 339] on span "→ North Brunswick Township Police Department" at bounding box center [296, 334] width 229 height 12
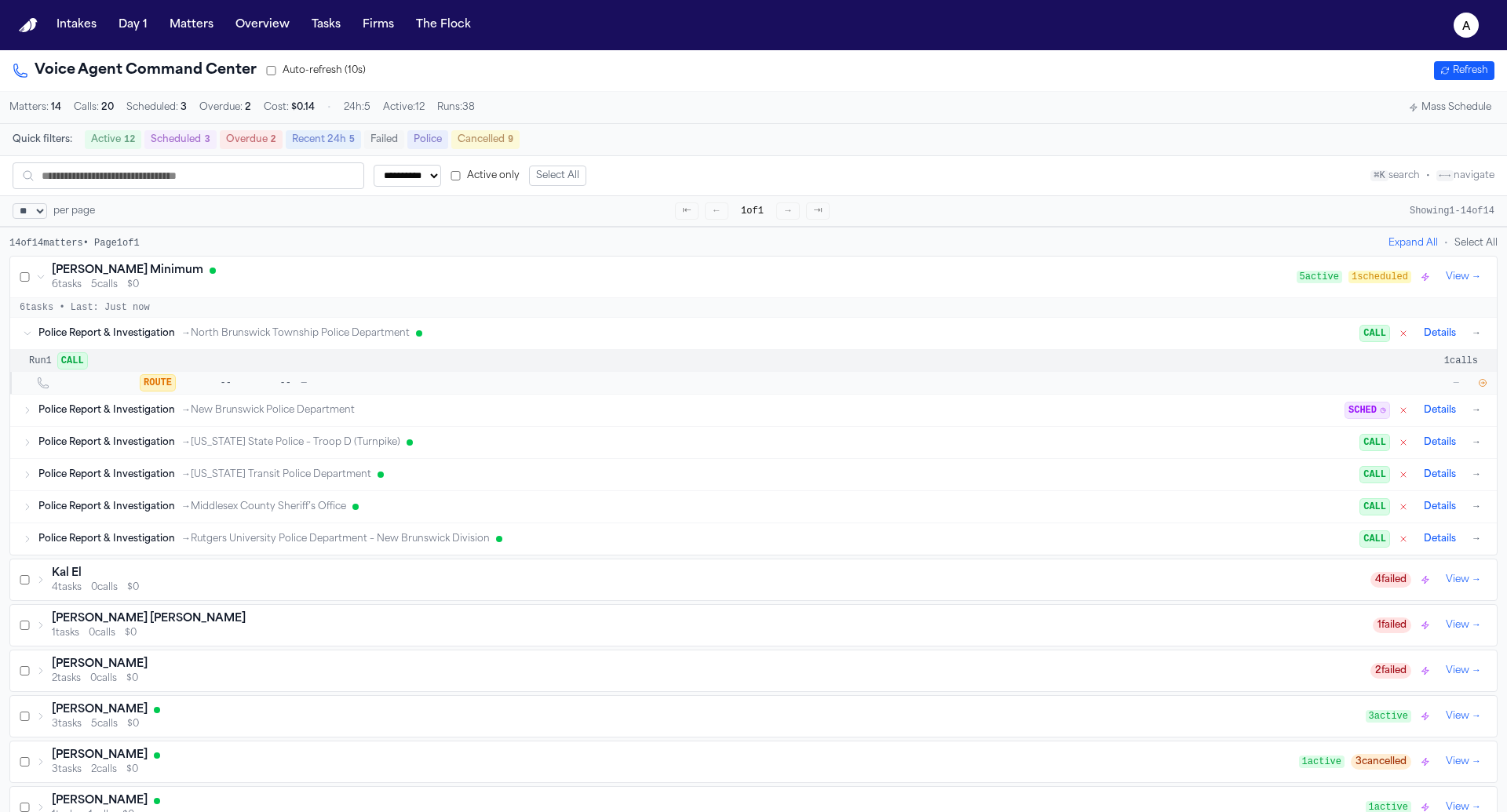
click at [346, 339] on span "→ North Brunswick Township Police Department" at bounding box center [296, 334] width 229 height 12
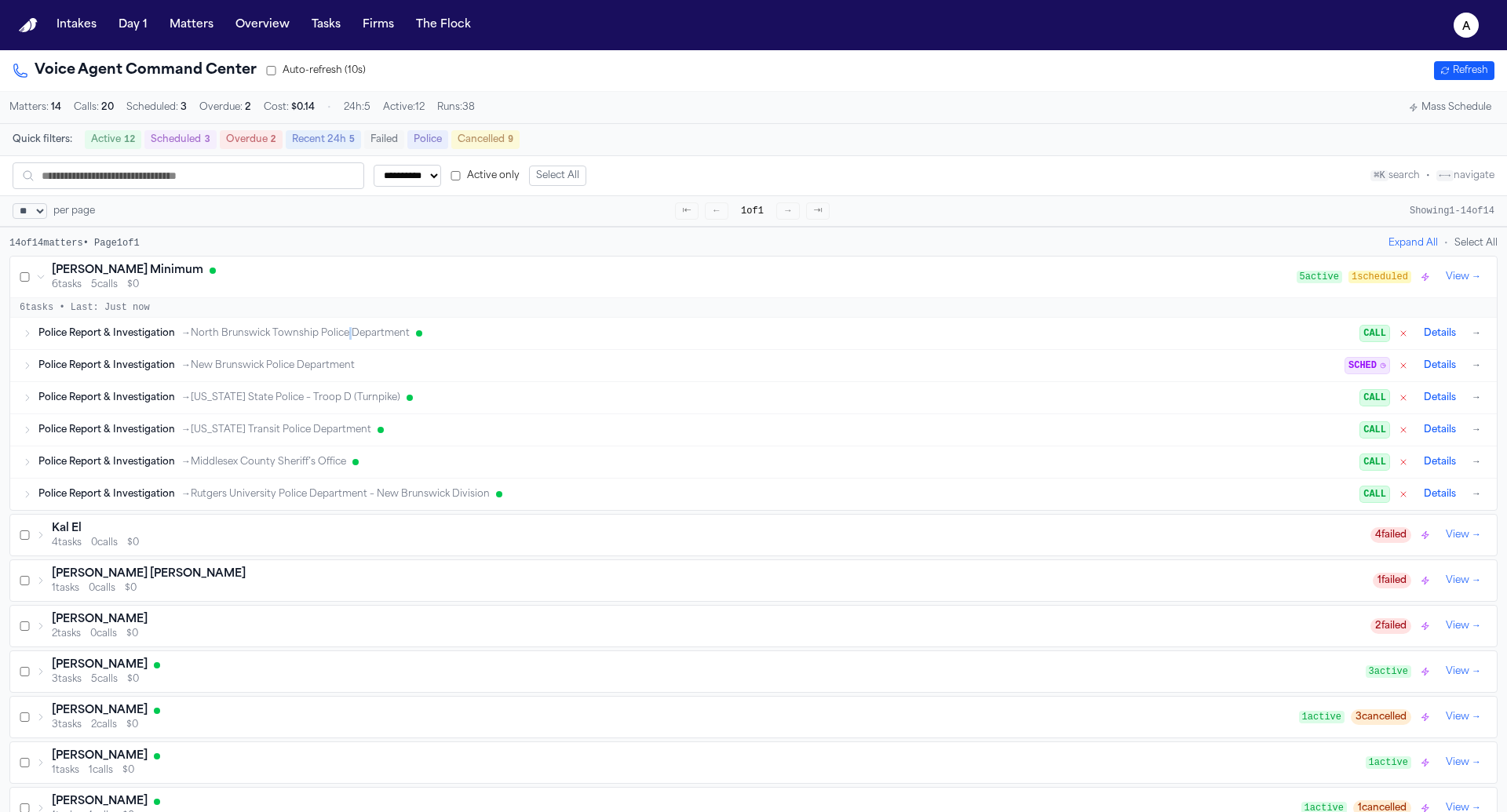
click at [359, 320] on div "Police Report & Investigation → North Brunswick Township Police Department CALL…" at bounding box center [754, 334] width 1487 height 31
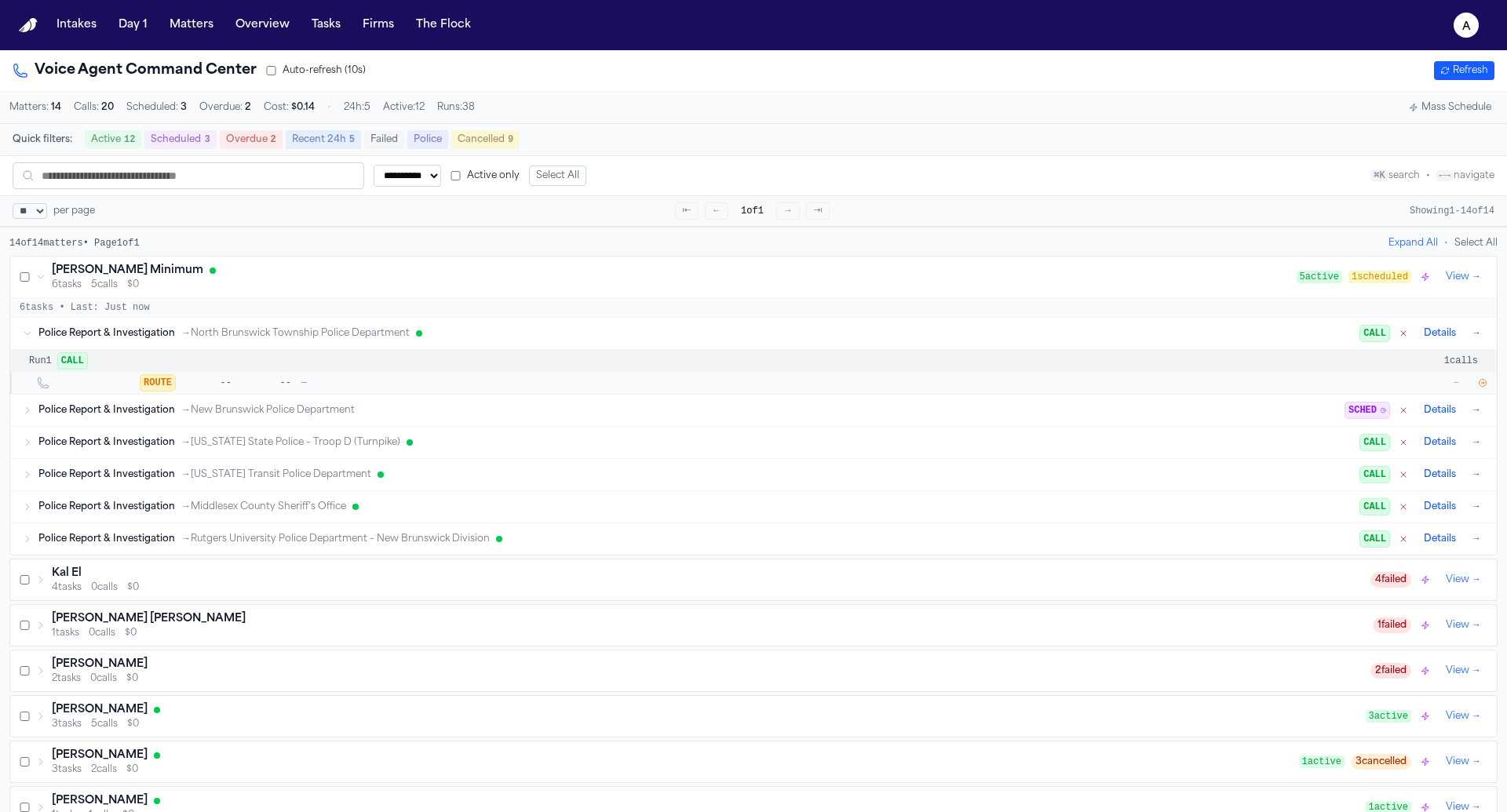
click at [359, 320] on div "Police Report & Investigation → North Brunswick Township Police Department CALL…" at bounding box center [754, 334] width 1487 height 31
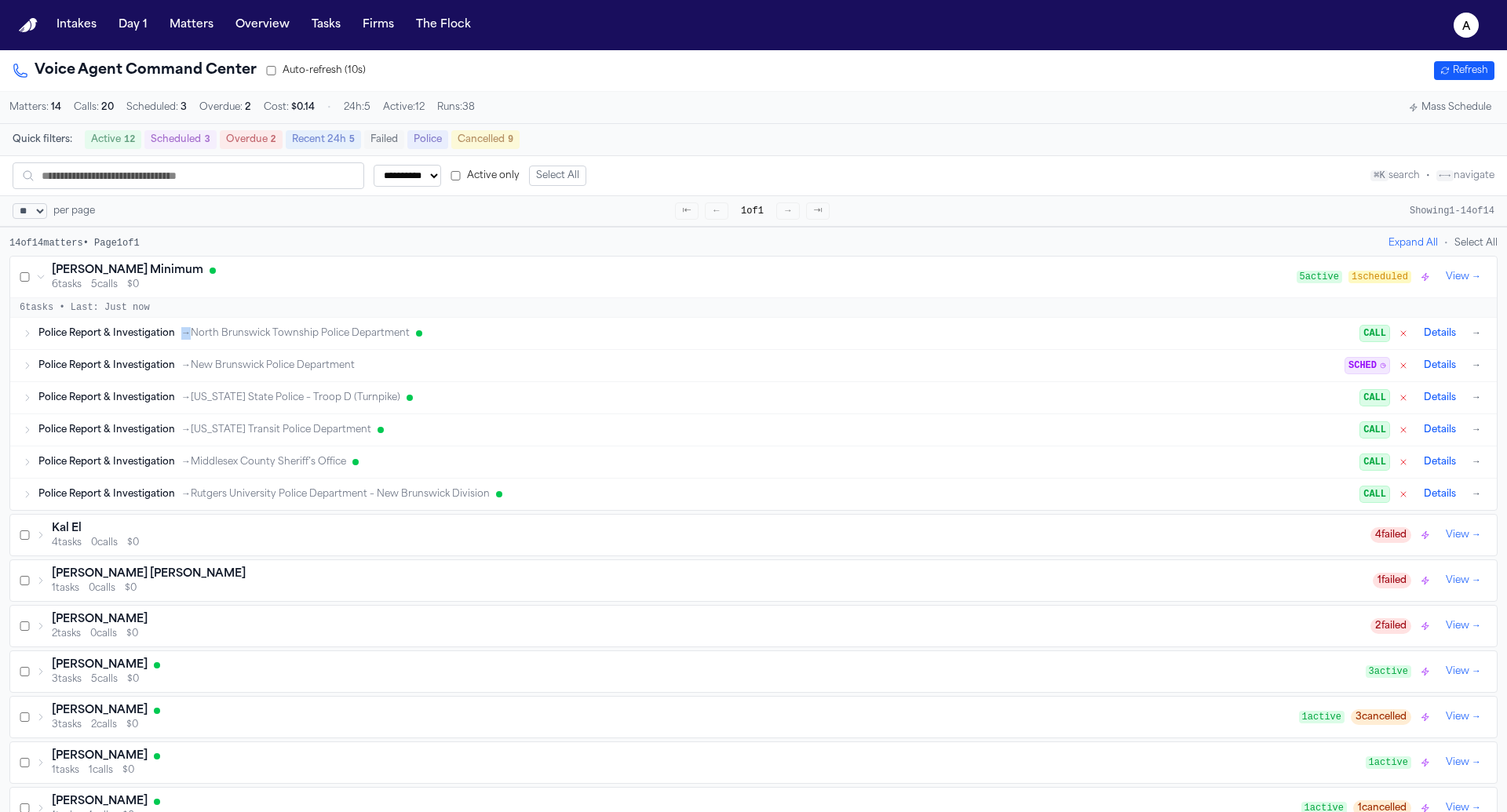
click at [359, 320] on div "Police Report & Investigation → North Brunswick Township Police Department CALL…" at bounding box center [754, 334] width 1487 height 31
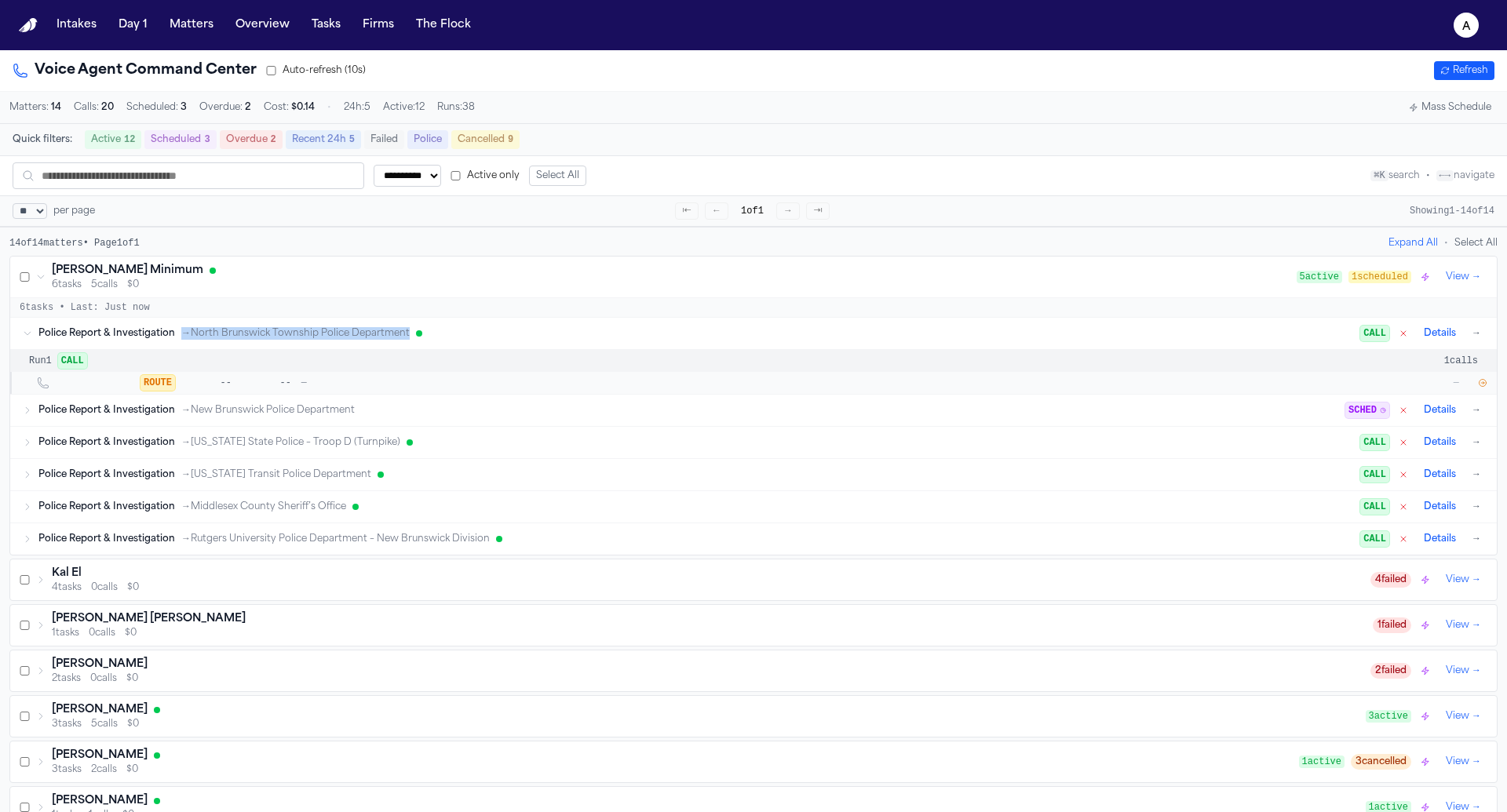
click at [359, 320] on div "Police Report & Investigation → North Brunswick Township Police Department CALL…" at bounding box center [754, 334] width 1487 height 31
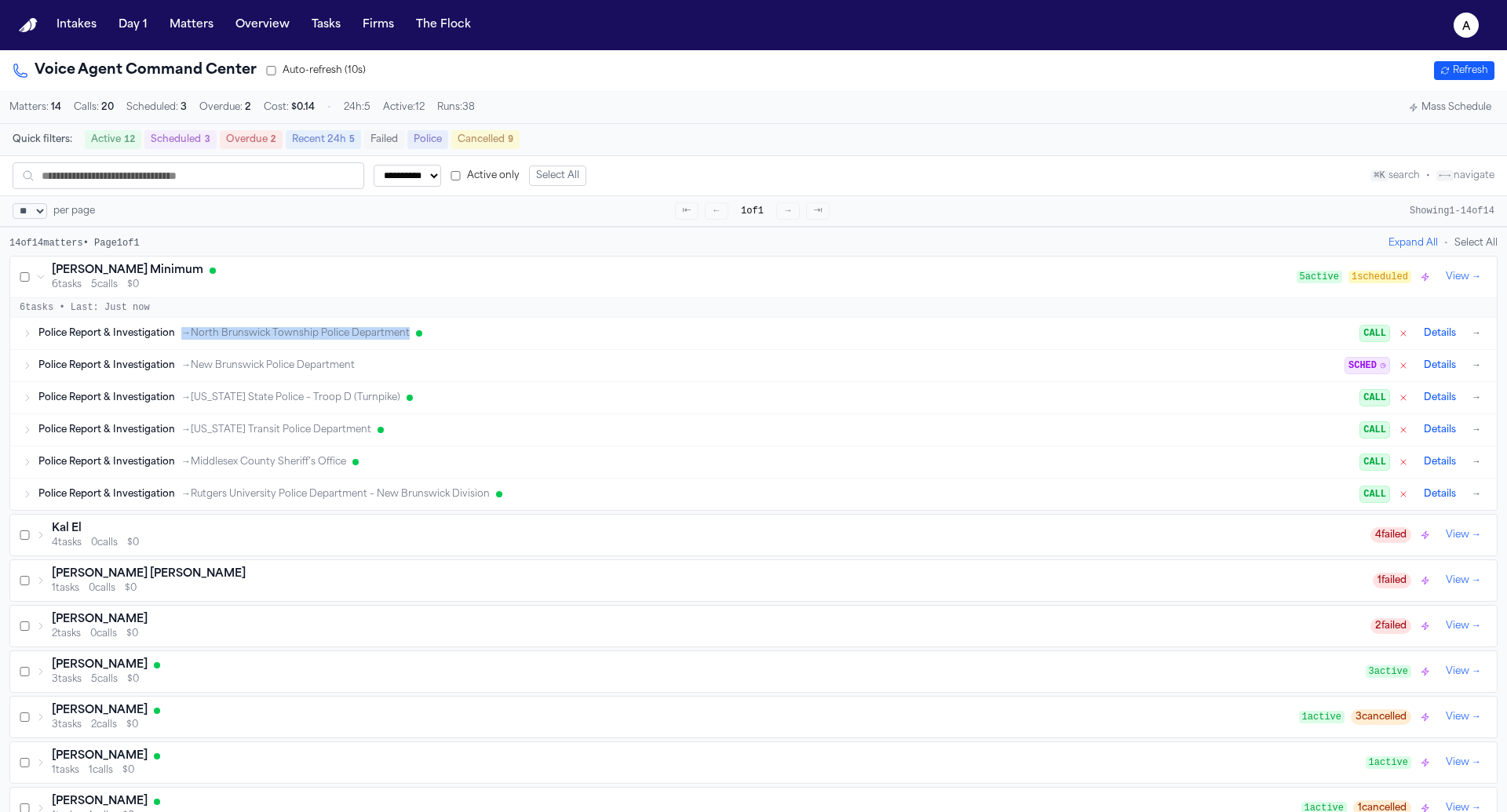
click at [359, 320] on div "Police Report & Investigation → North Brunswick Township Police Department CALL…" at bounding box center [754, 334] width 1487 height 31
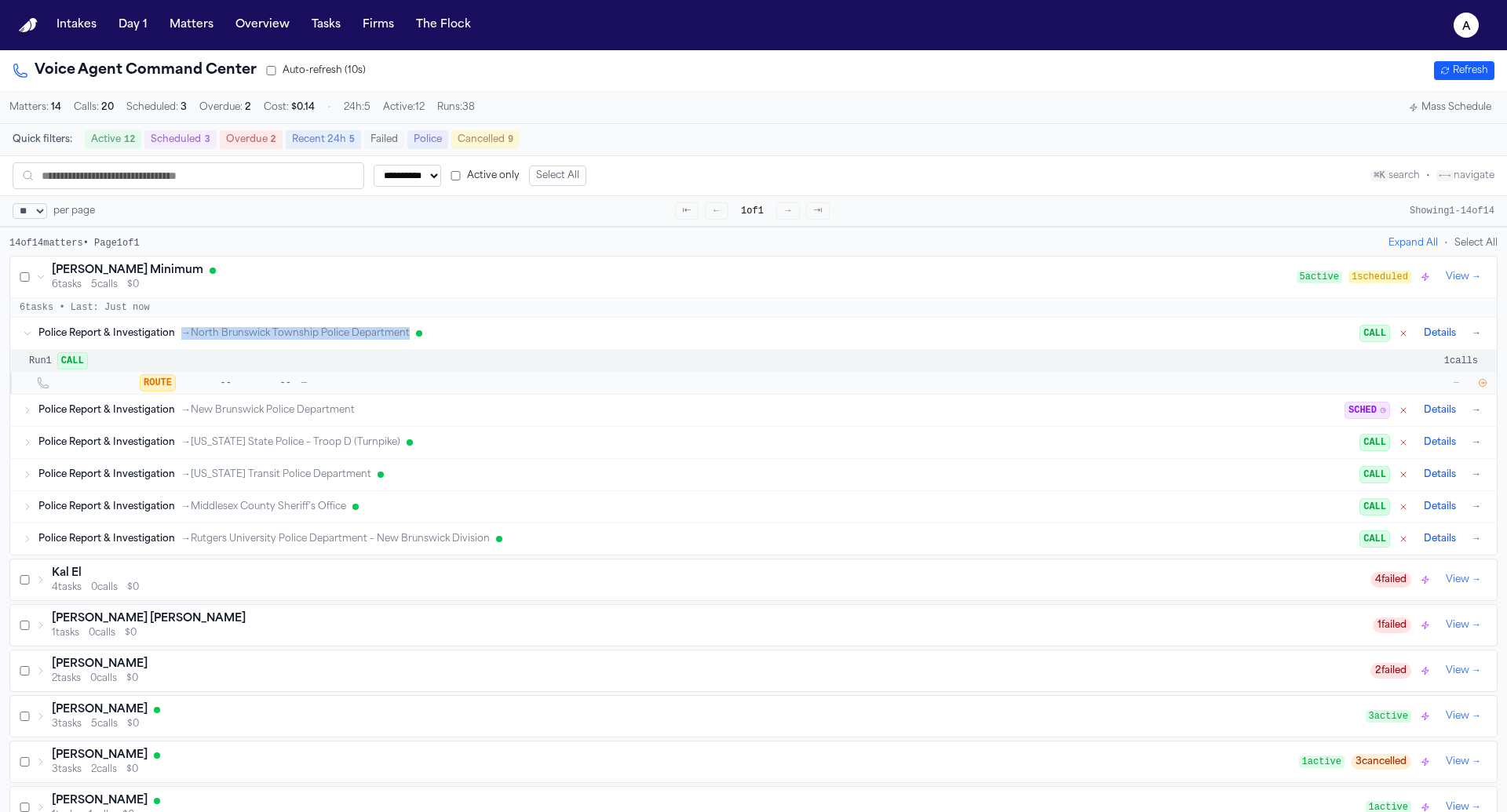
click at [359, 320] on div "Police Report & Investigation → North Brunswick Township Police Department CALL…" at bounding box center [754, 334] width 1487 height 31
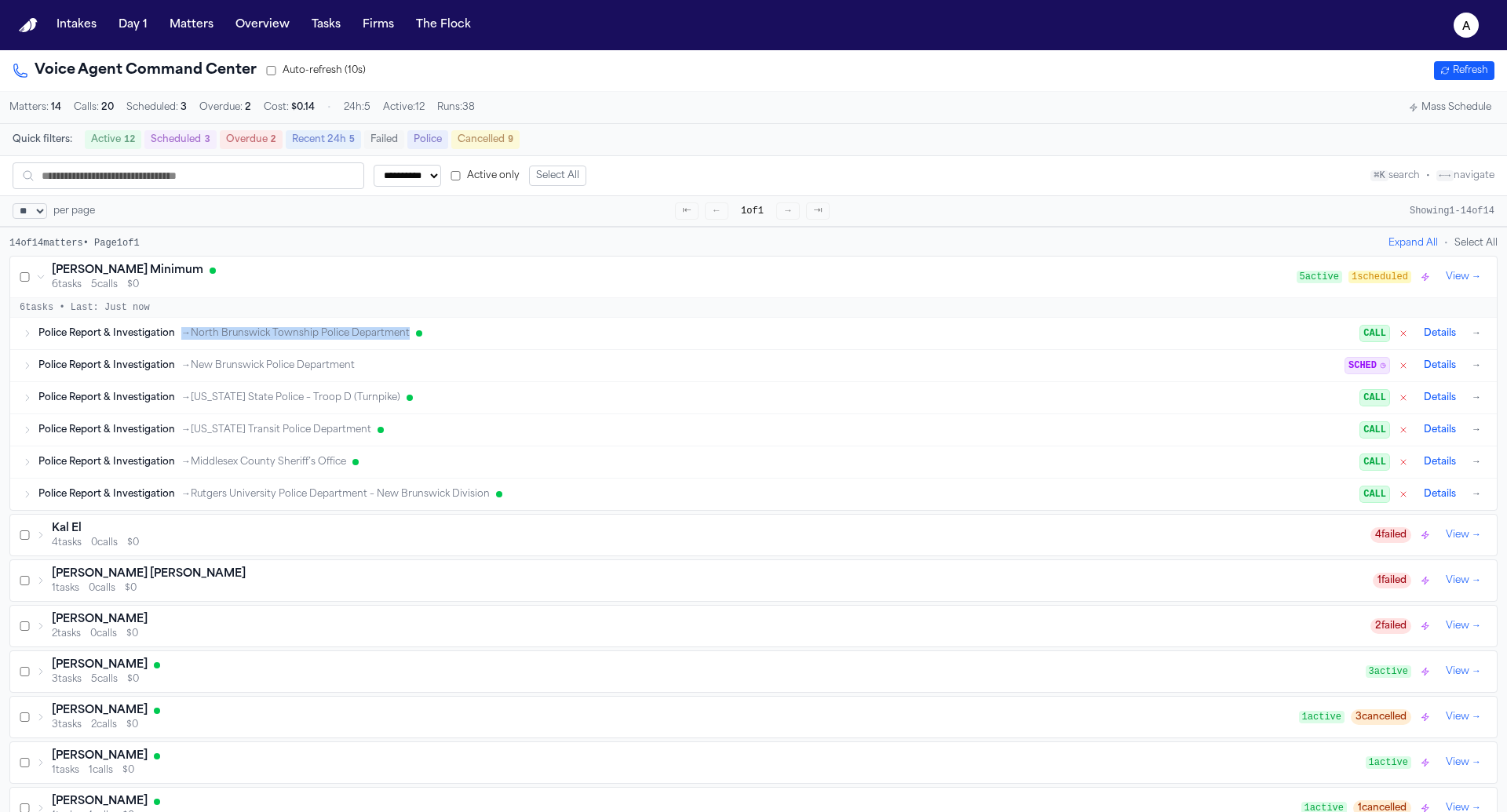
click at [359, 320] on div "Police Report & Investigation → North Brunswick Township Police Department CALL…" at bounding box center [754, 334] width 1487 height 31
click at [348, 372] on div "Police Report & Investigation → New Brunswick Police Department SCHED Details →" at bounding box center [761, 366] width 1446 height 19
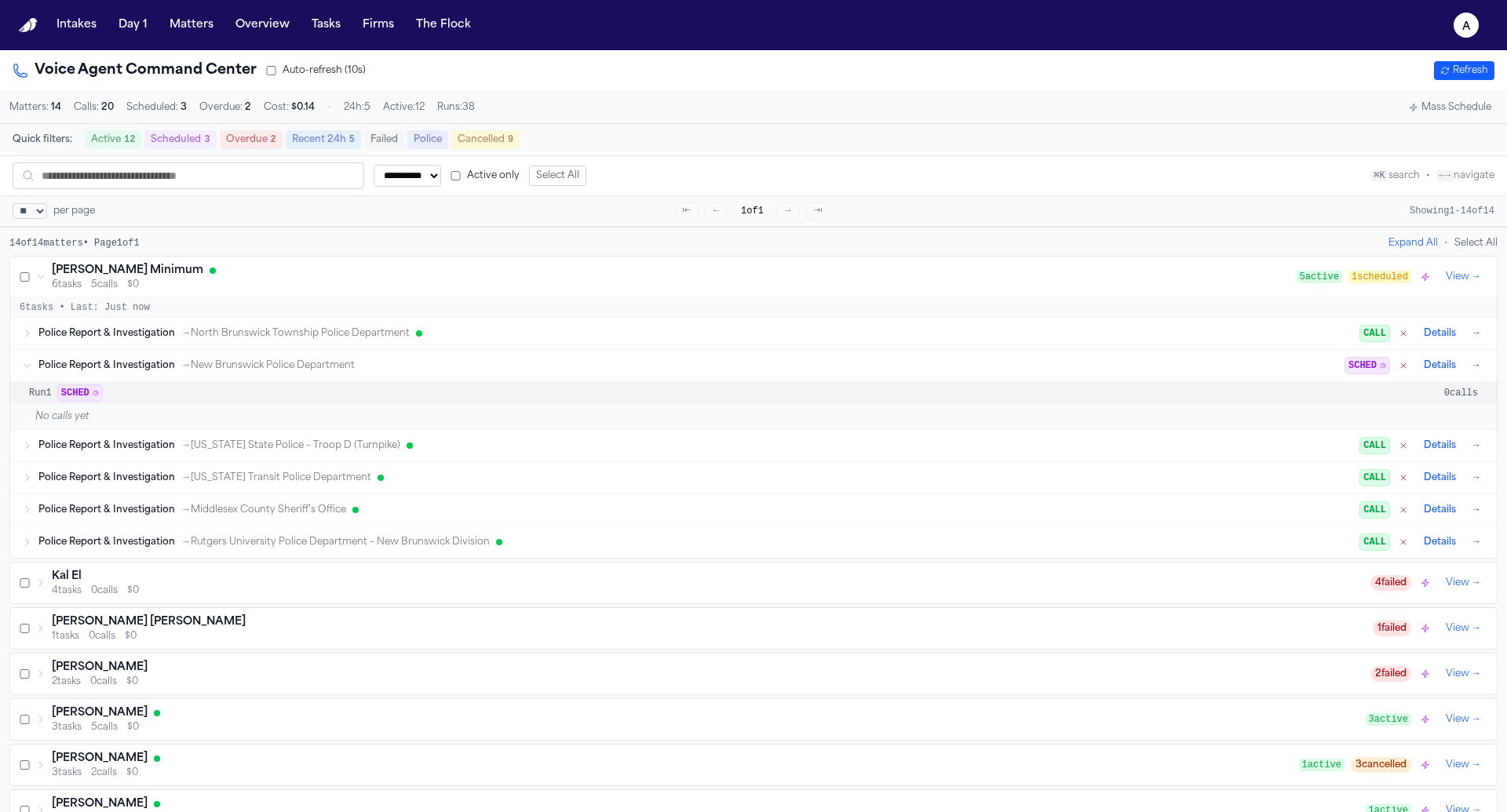
click at [348, 372] on div "Police Report & Investigation → New Brunswick Police Department SCHED Details →" at bounding box center [761, 366] width 1446 height 19
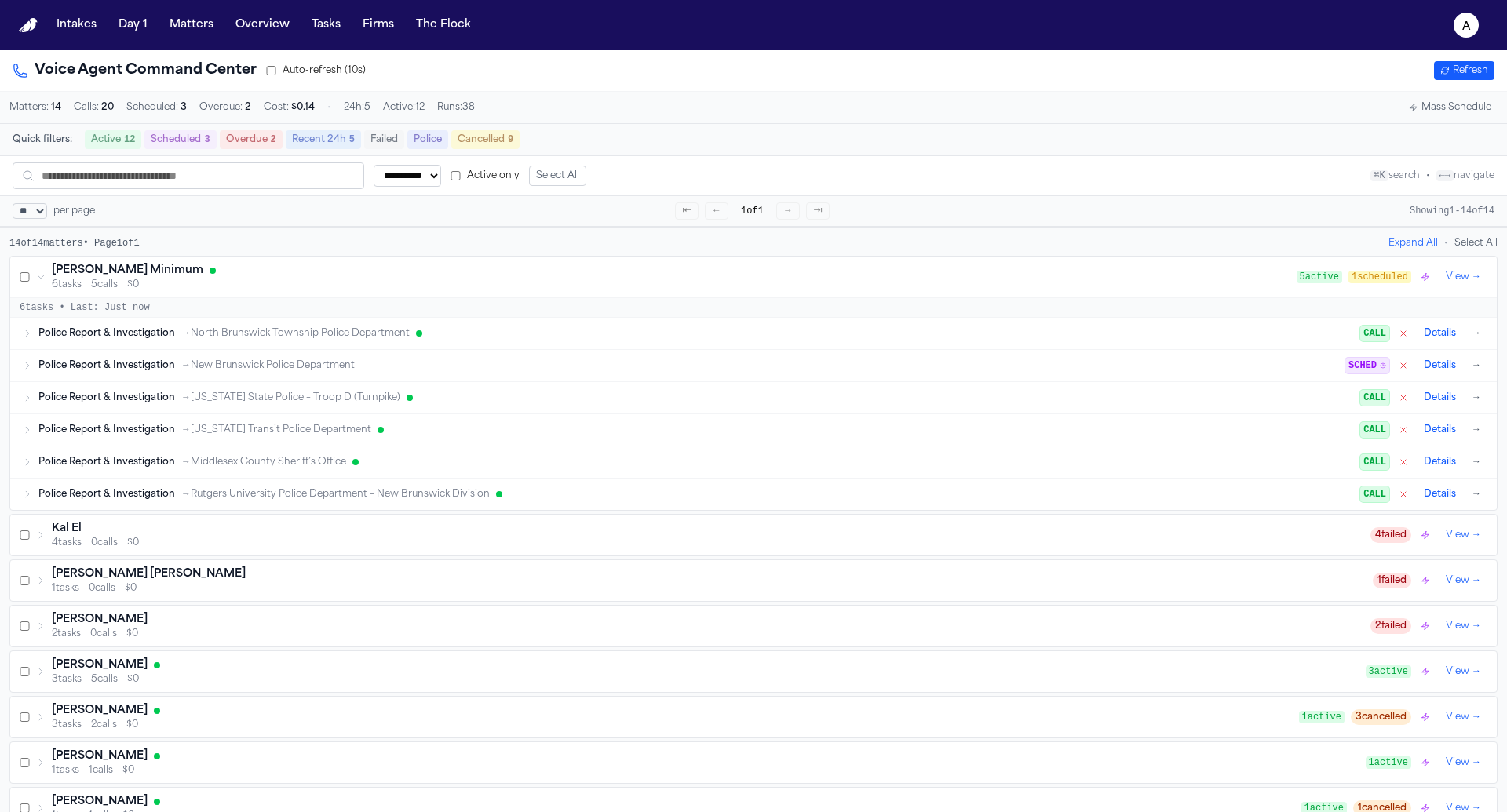
click at [337, 410] on div "Police Report & Investigation → New Jersey State Police – Troop D (Turnpike) CA…" at bounding box center [754, 398] width 1487 height 31
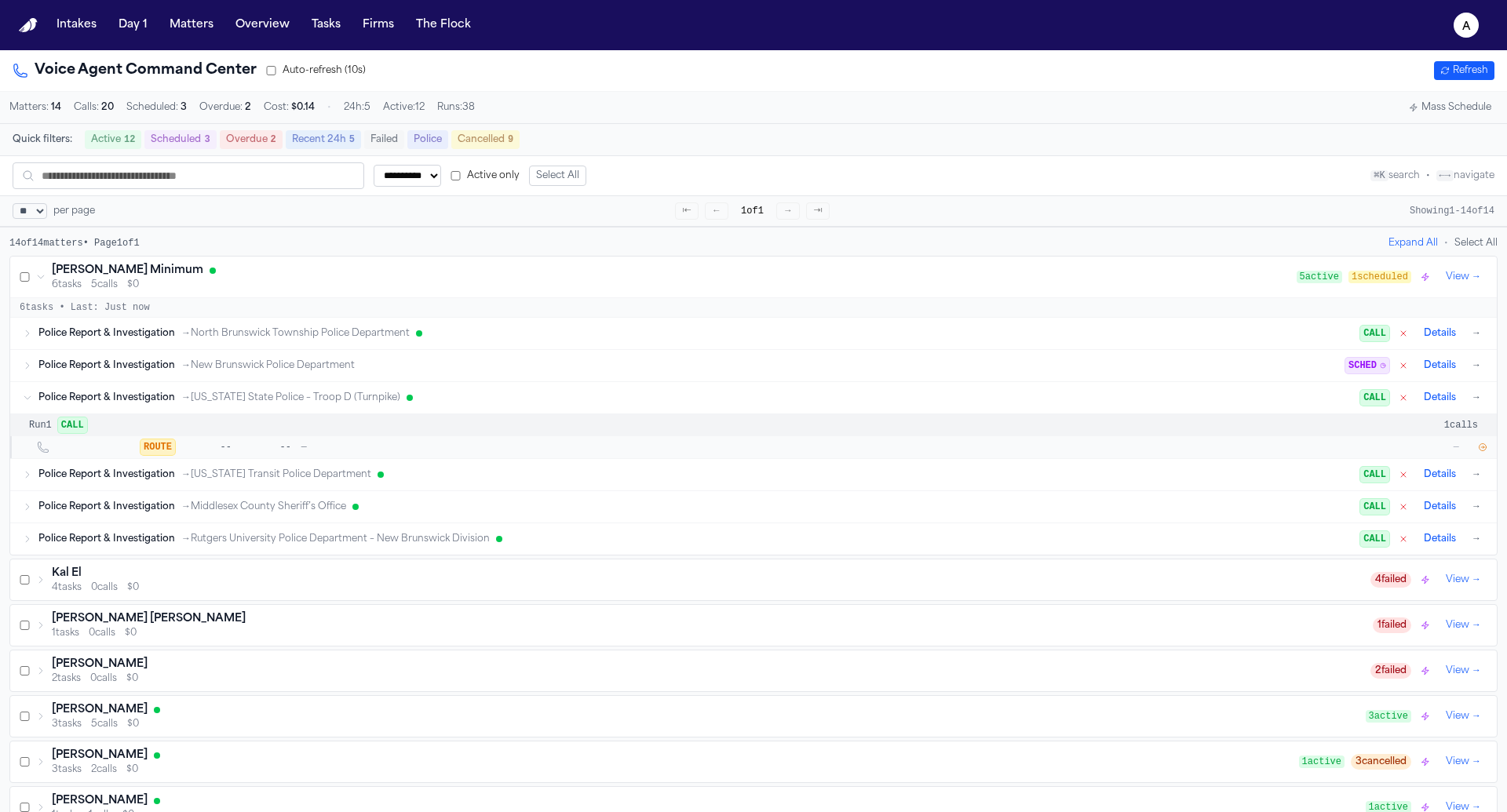
click at [337, 410] on div "Police Report & Investigation → New Jersey State Police – Troop D (Turnpike) CA…" at bounding box center [754, 398] width 1487 height 31
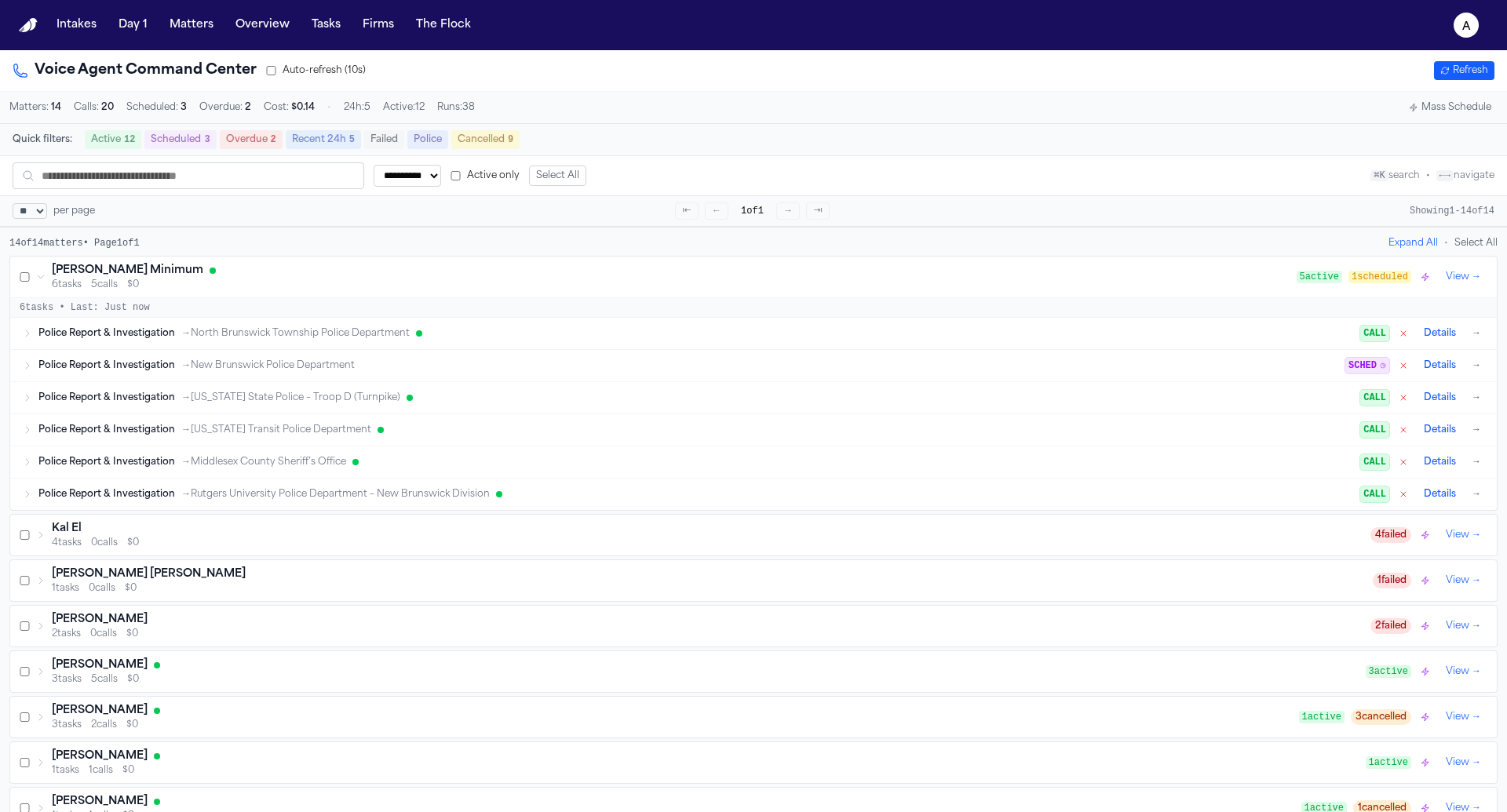
click at [155, 28] on div "Intakes Day 1 Matters Overview Tasks Firms The Flock" at bounding box center [264, 25] width 427 height 28
click at [169, 29] on button "Matters" at bounding box center [191, 25] width 57 height 28
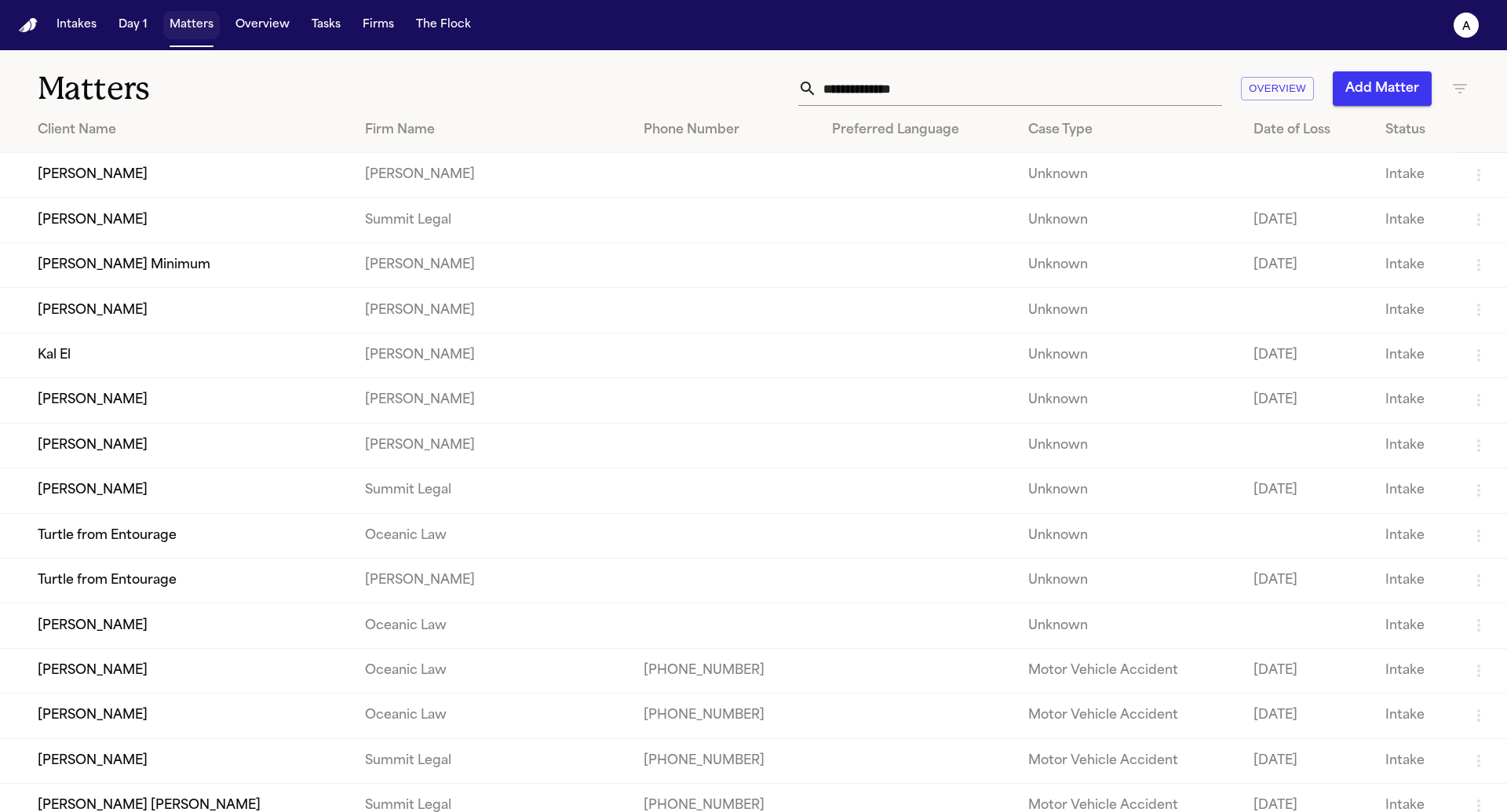
click at [169, 29] on button "Matters" at bounding box center [191, 25] width 57 height 28
click at [362, 56] on div "Matters Overview Add Matter" at bounding box center [754, 79] width 1507 height 58
